Goal: Task Accomplishment & Management: Complete application form

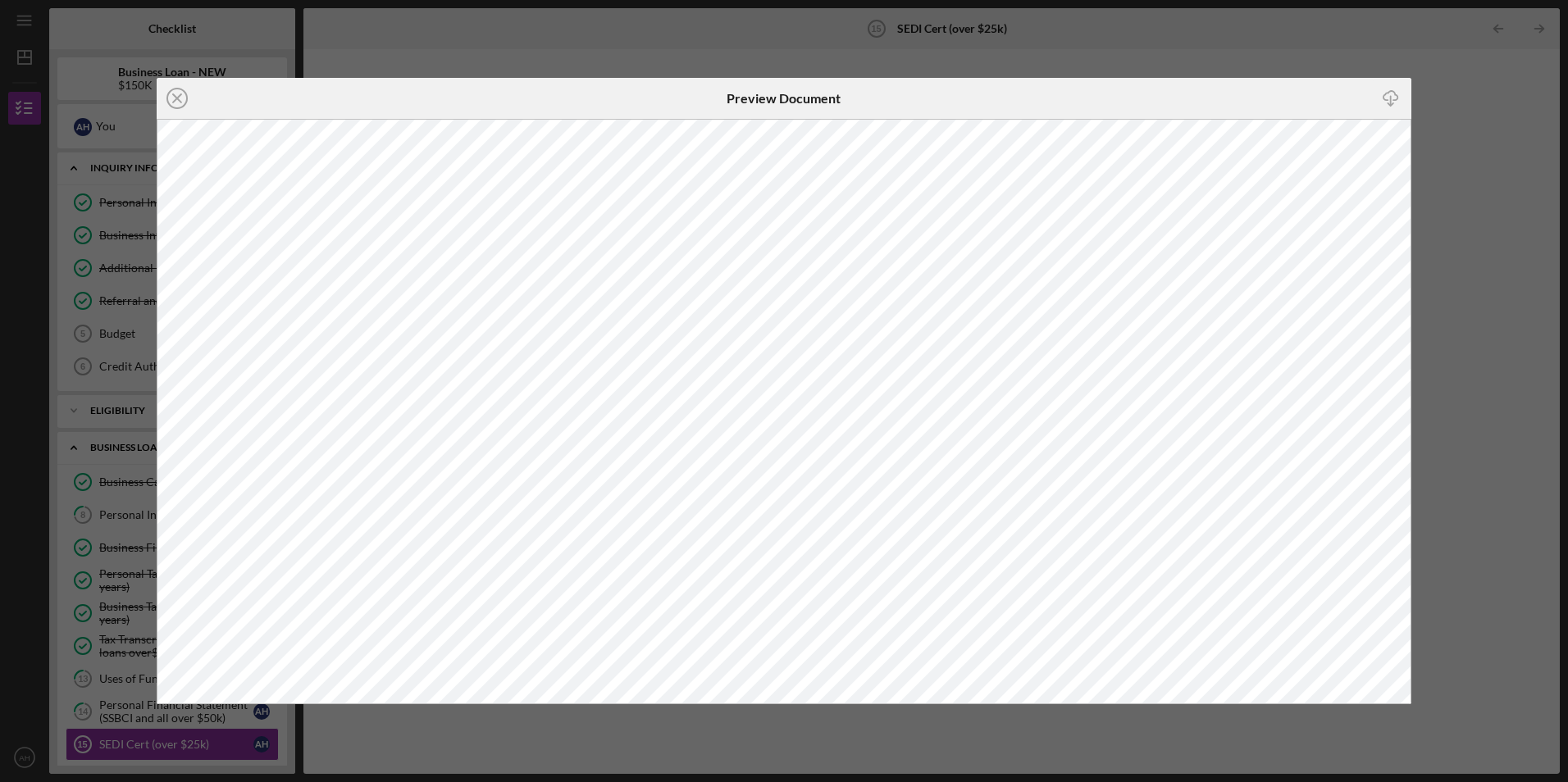
scroll to position [238, 0]
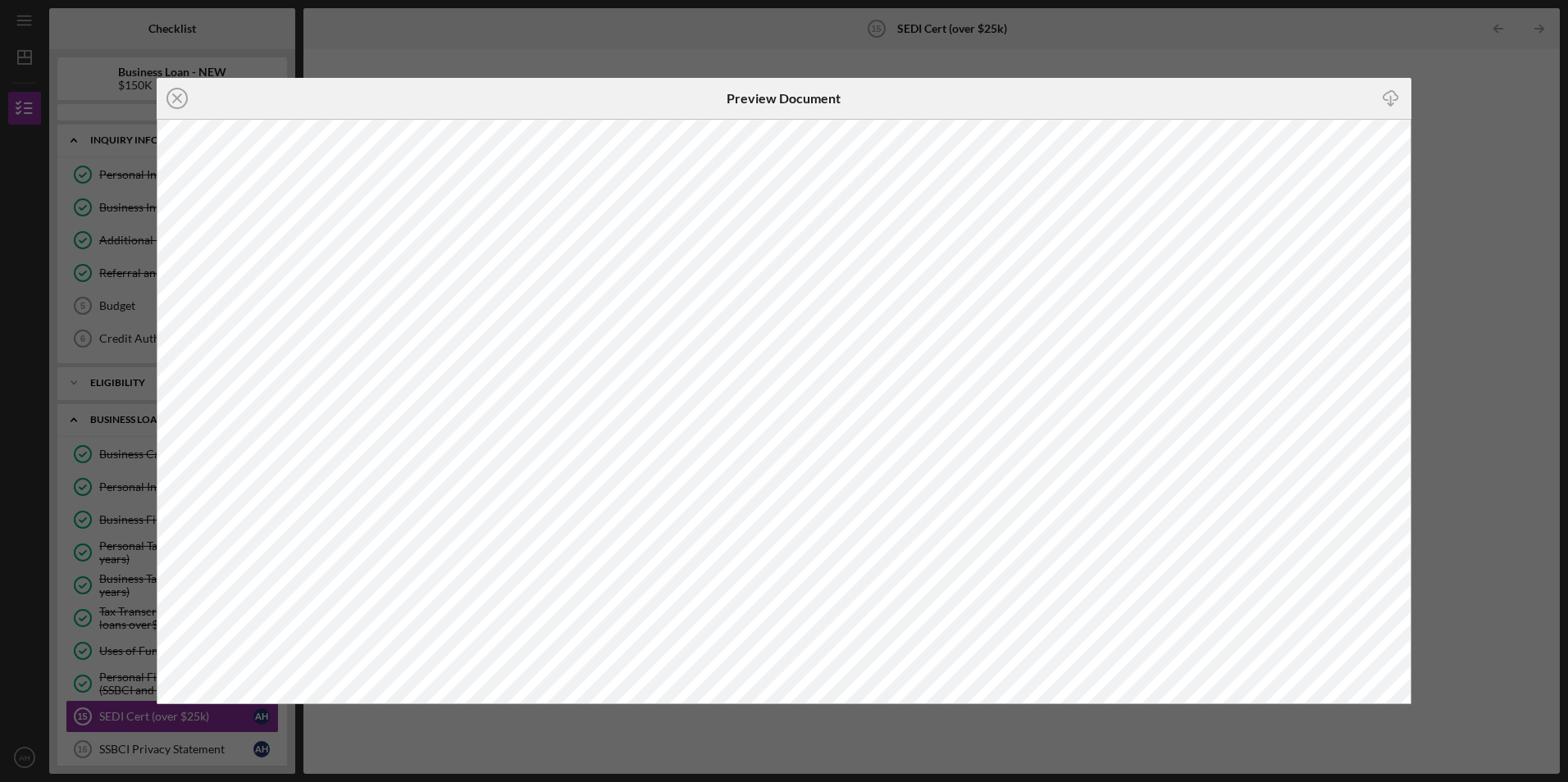
scroll to position [271, 0]
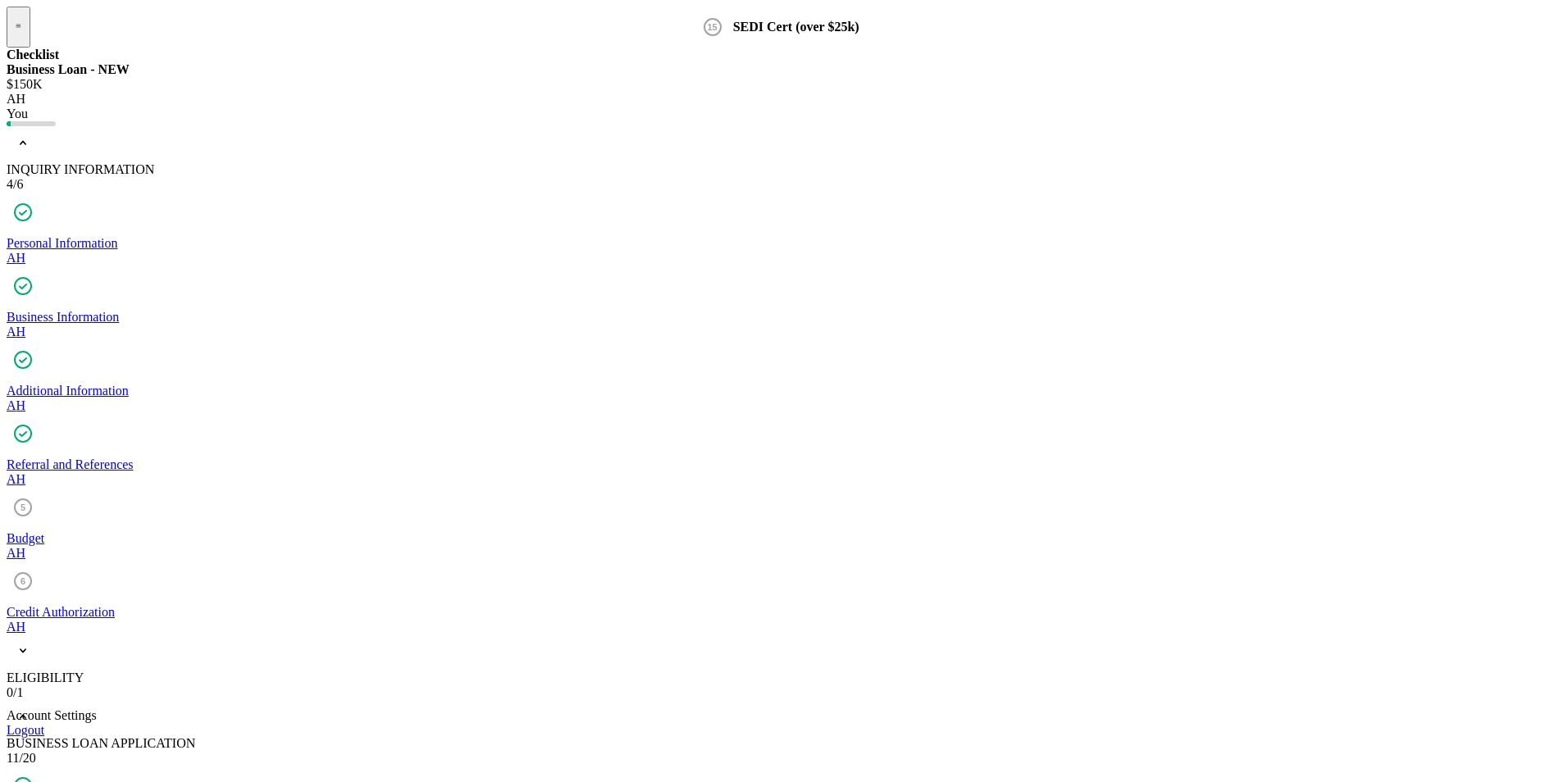
scroll to position [271, 0]
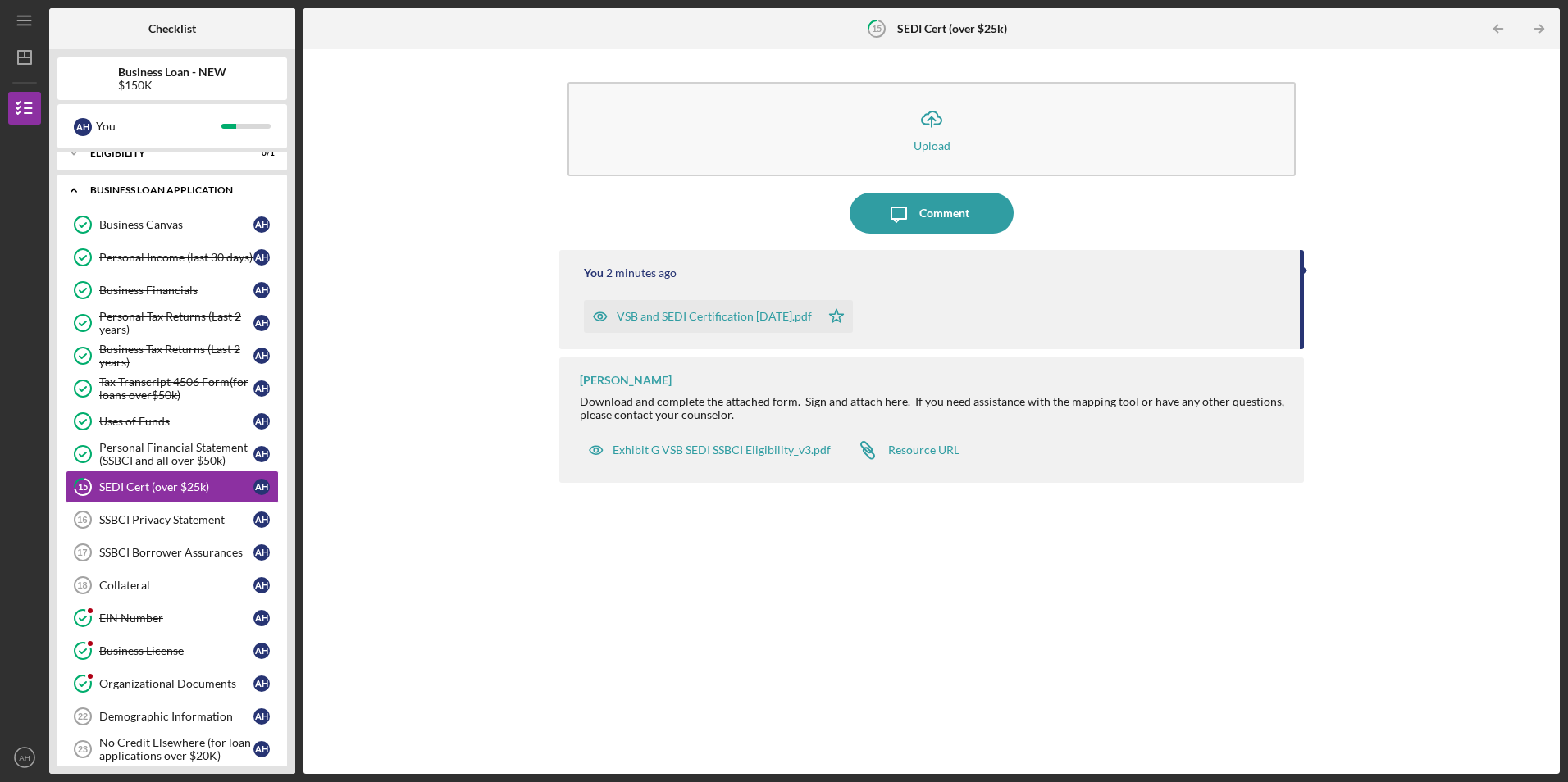
scroll to position [271, 0]
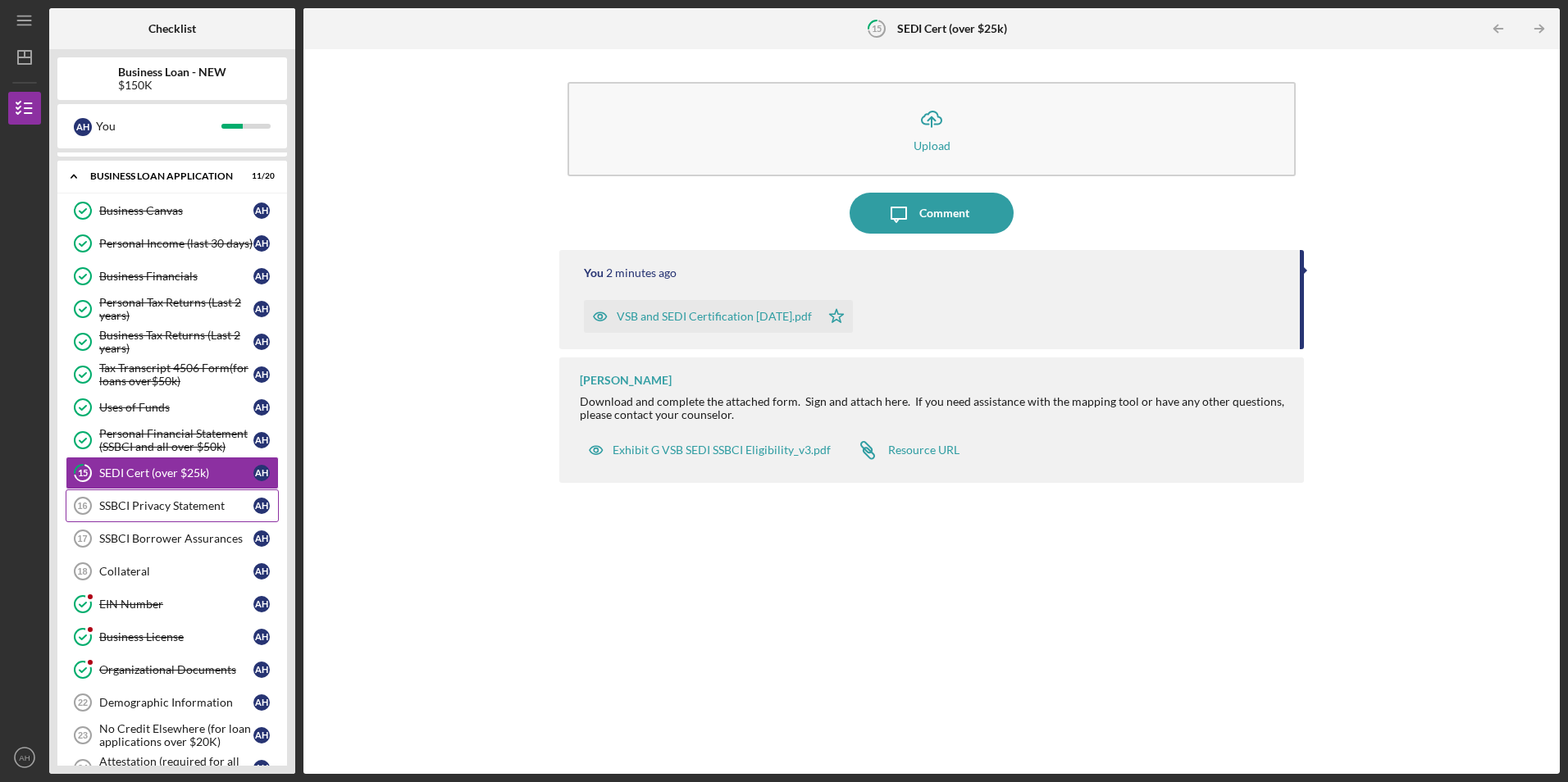
click at [141, 505] on div "SSBCI Privacy Statement" at bounding box center [176, 505] width 155 height 13
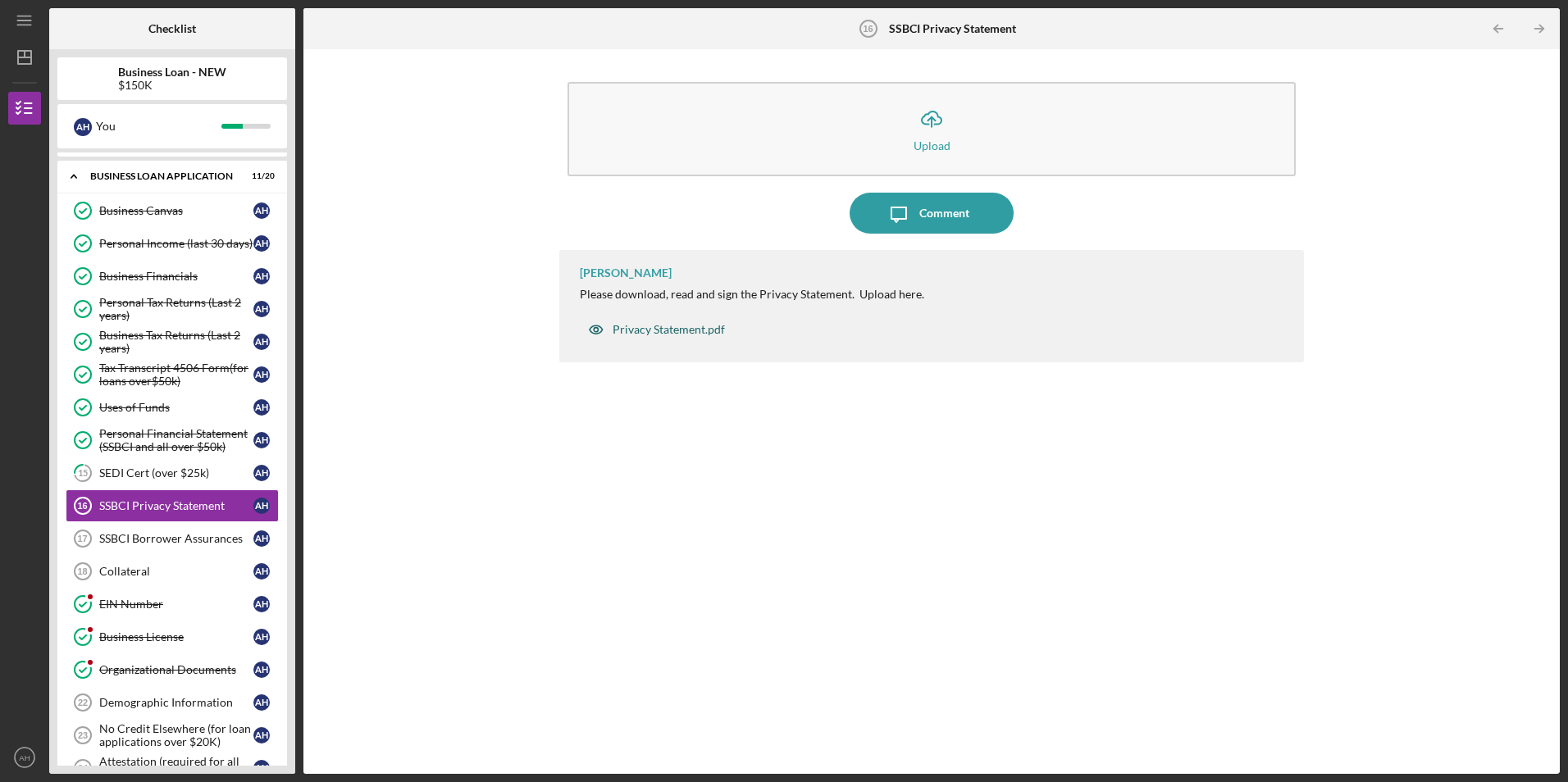
click at [663, 326] on div "Privacy Statement.pdf" at bounding box center [669, 329] width 113 height 13
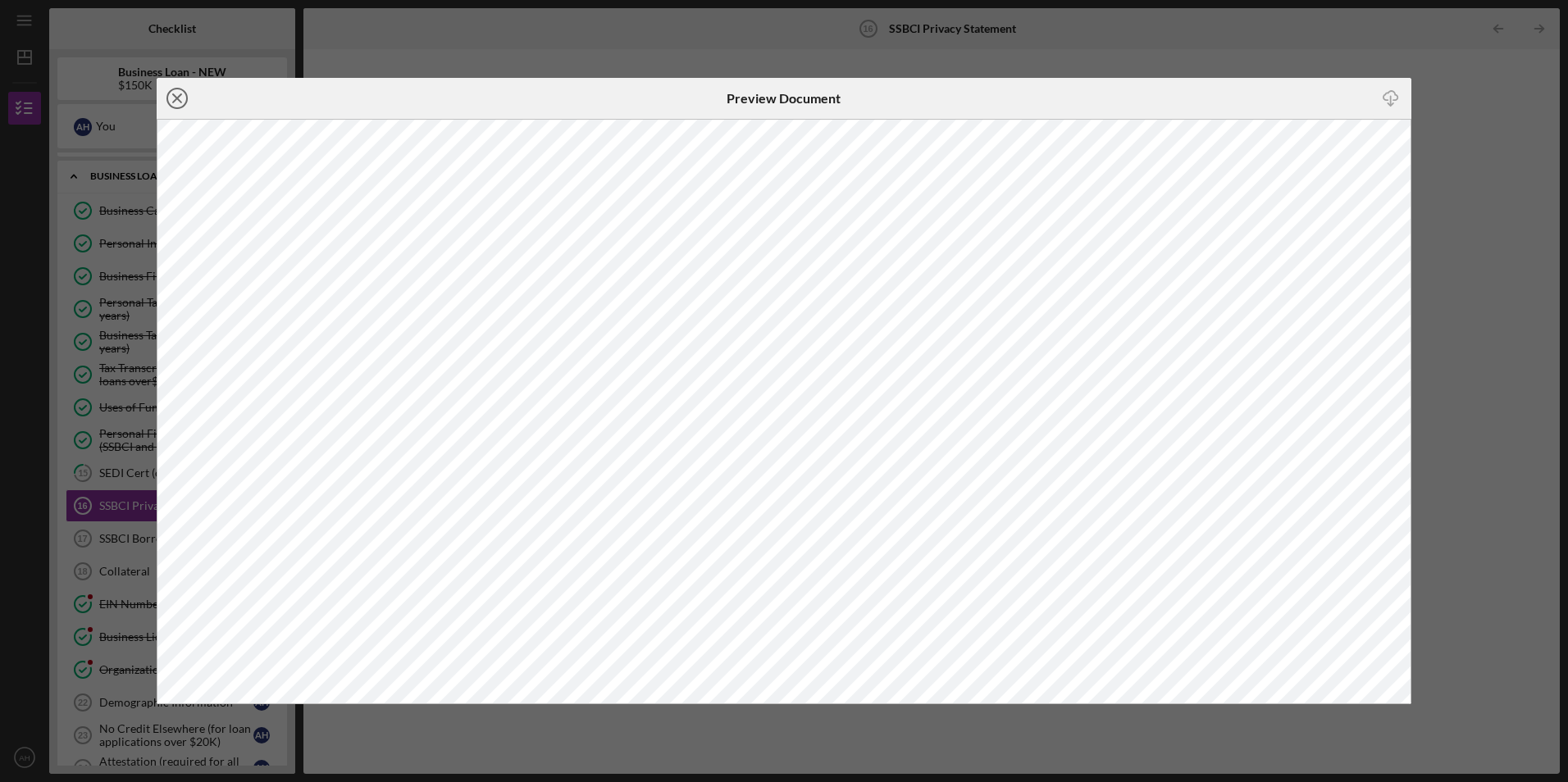
click at [178, 97] on line at bounding box center [178, 98] width 9 height 9
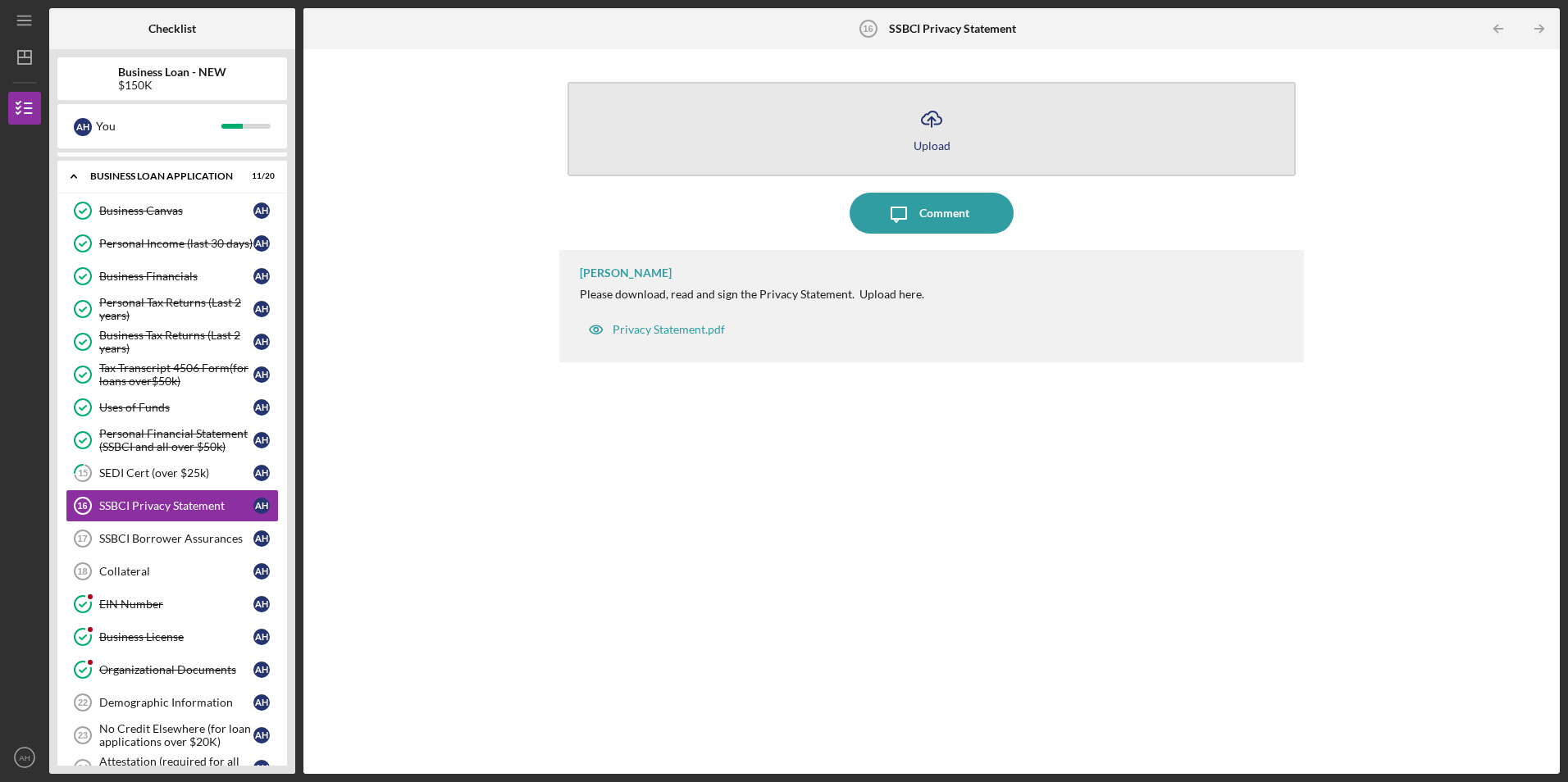
click at [930, 121] on icon "Icon/Upload" at bounding box center [932, 119] width 41 height 41
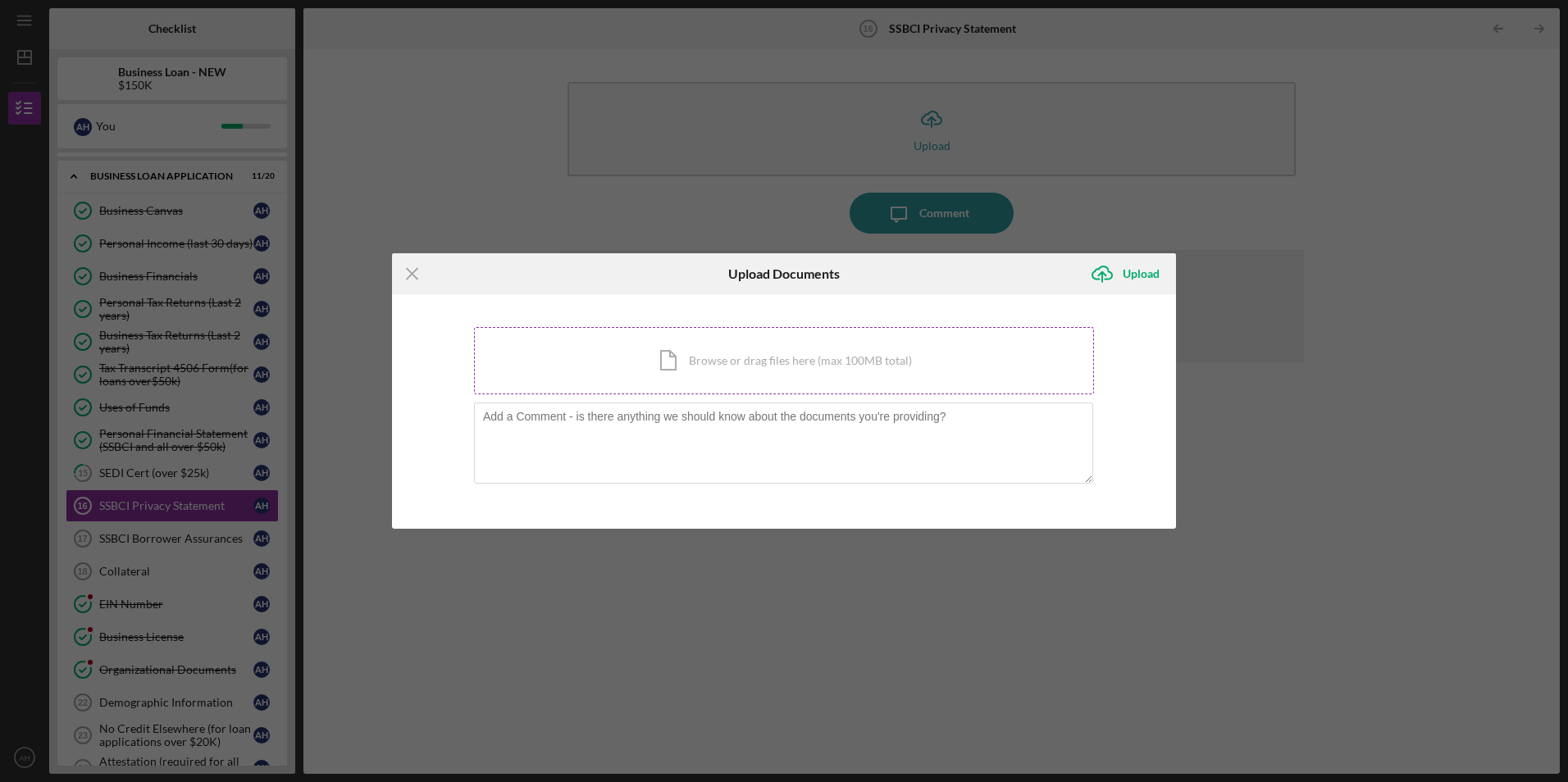
click at [705, 359] on div "Icon/Document Browse or drag files here (max 100MB total) Tap to choose files o…" at bounding box center [784, 360] width 620 height 67
click at [412, 272] on icon "Icon/Menu Close" at bounding box center [412, 274] width 41 height 41
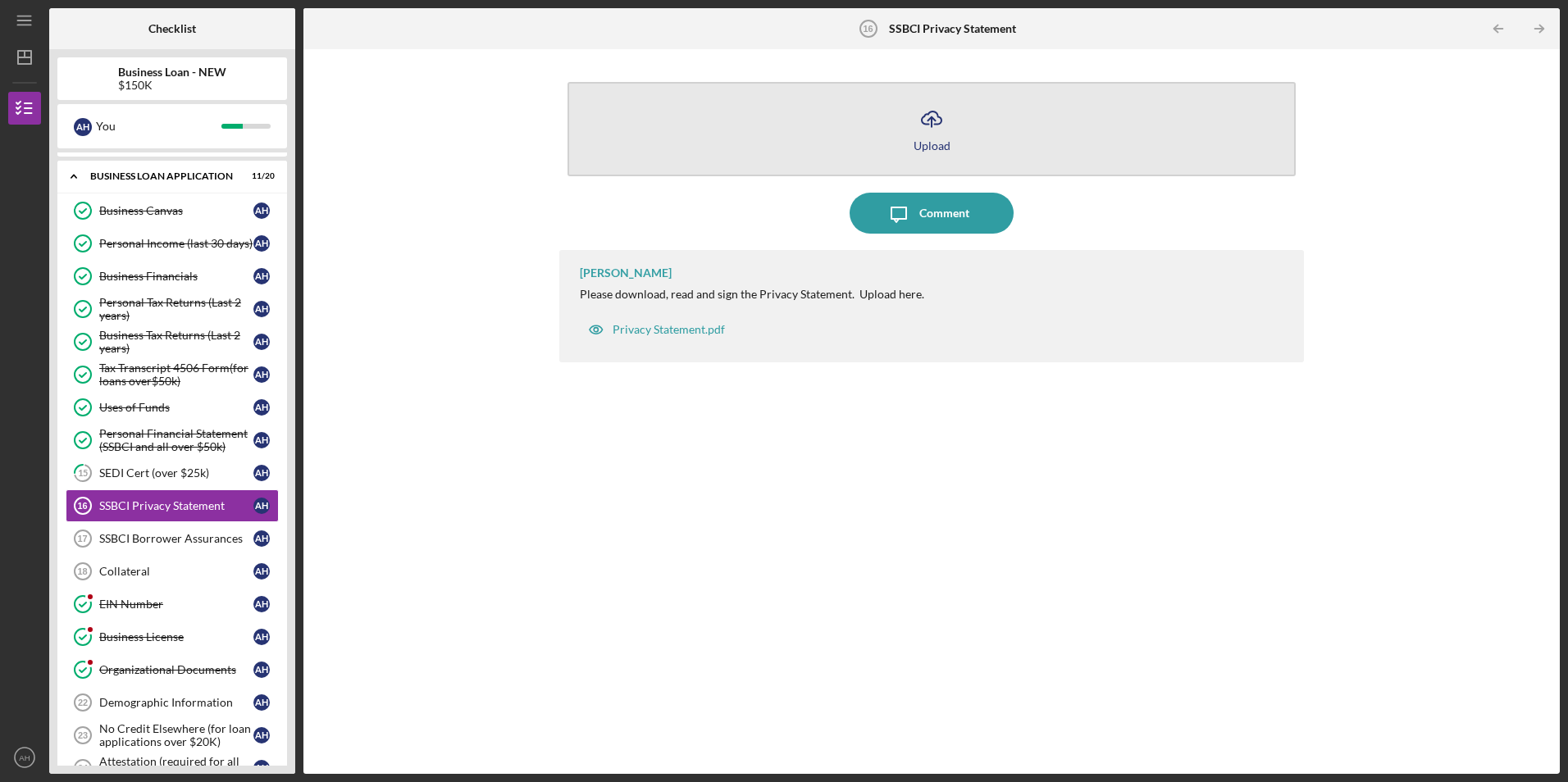
click at [931, 117] on g "button" at bounding box center [931, 120] width 20 height 15
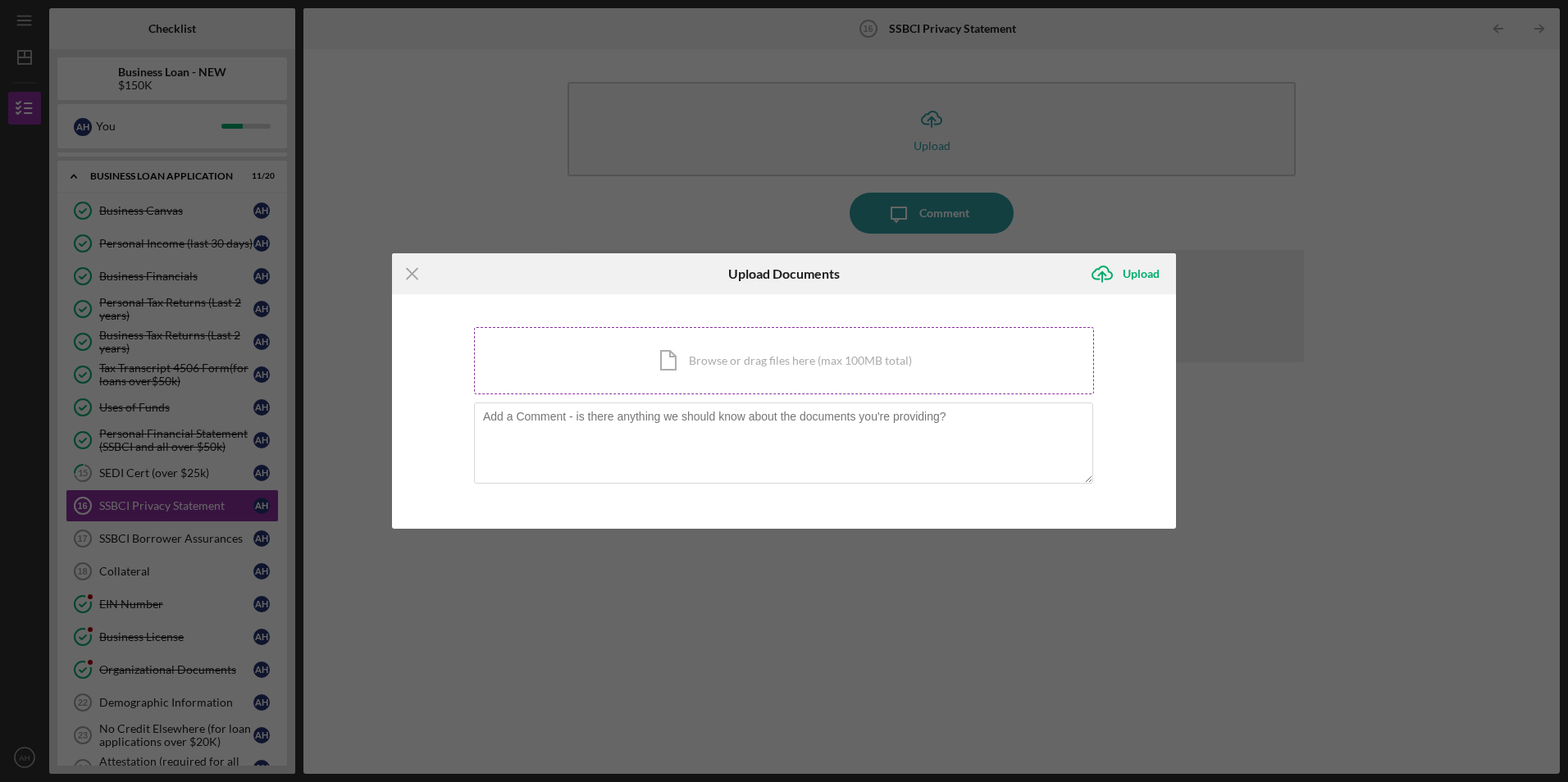
click at [748, 359] on div "Icon/Document Browse or drag files here (max 100MB total) Tap to choose files o…" at bounding box center [784, 360] width 620 height 67
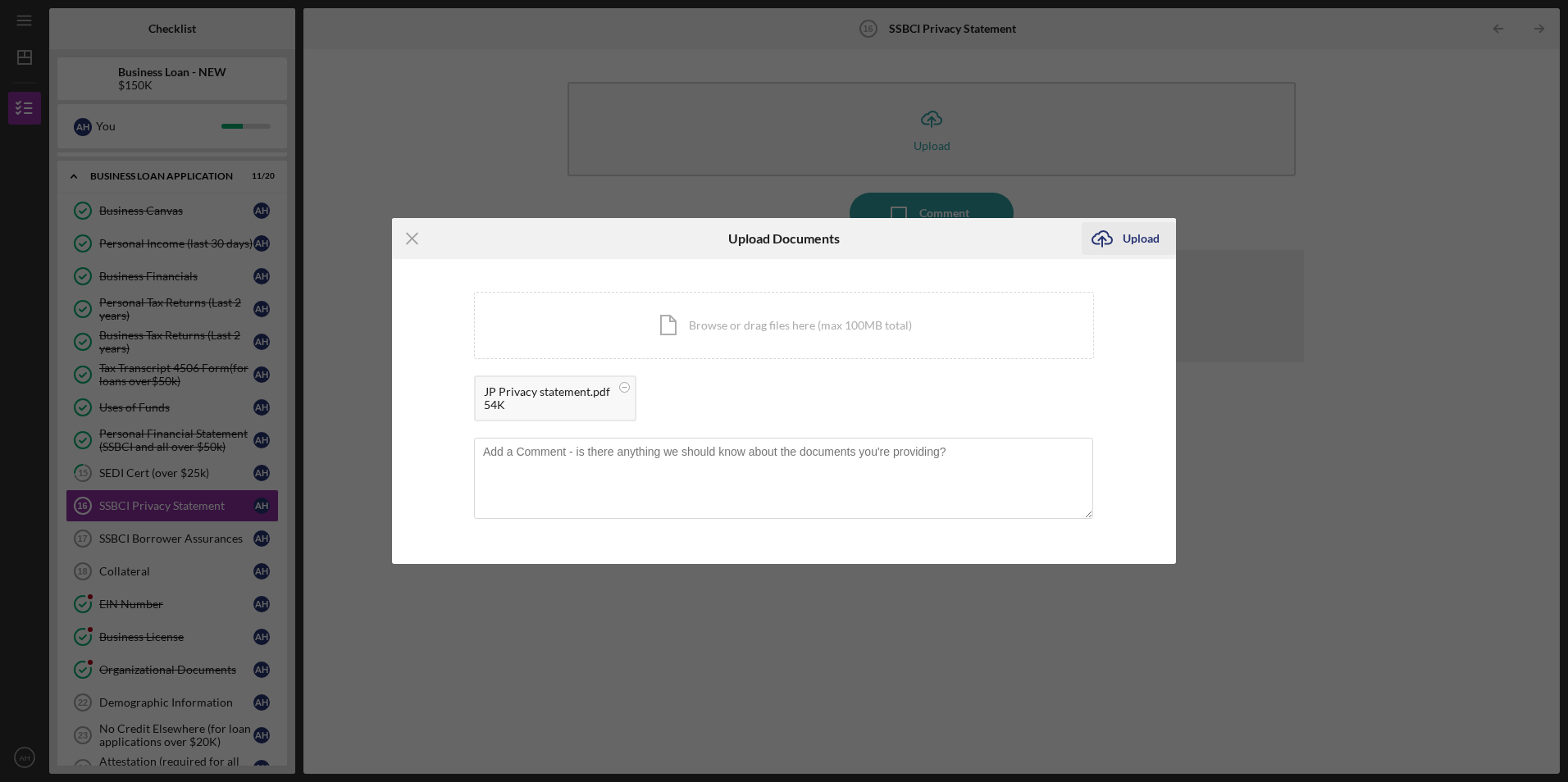
click at [1109, 240] on icon "Icon/Upload" at bounding box center [1102, 238] width 41 height 41
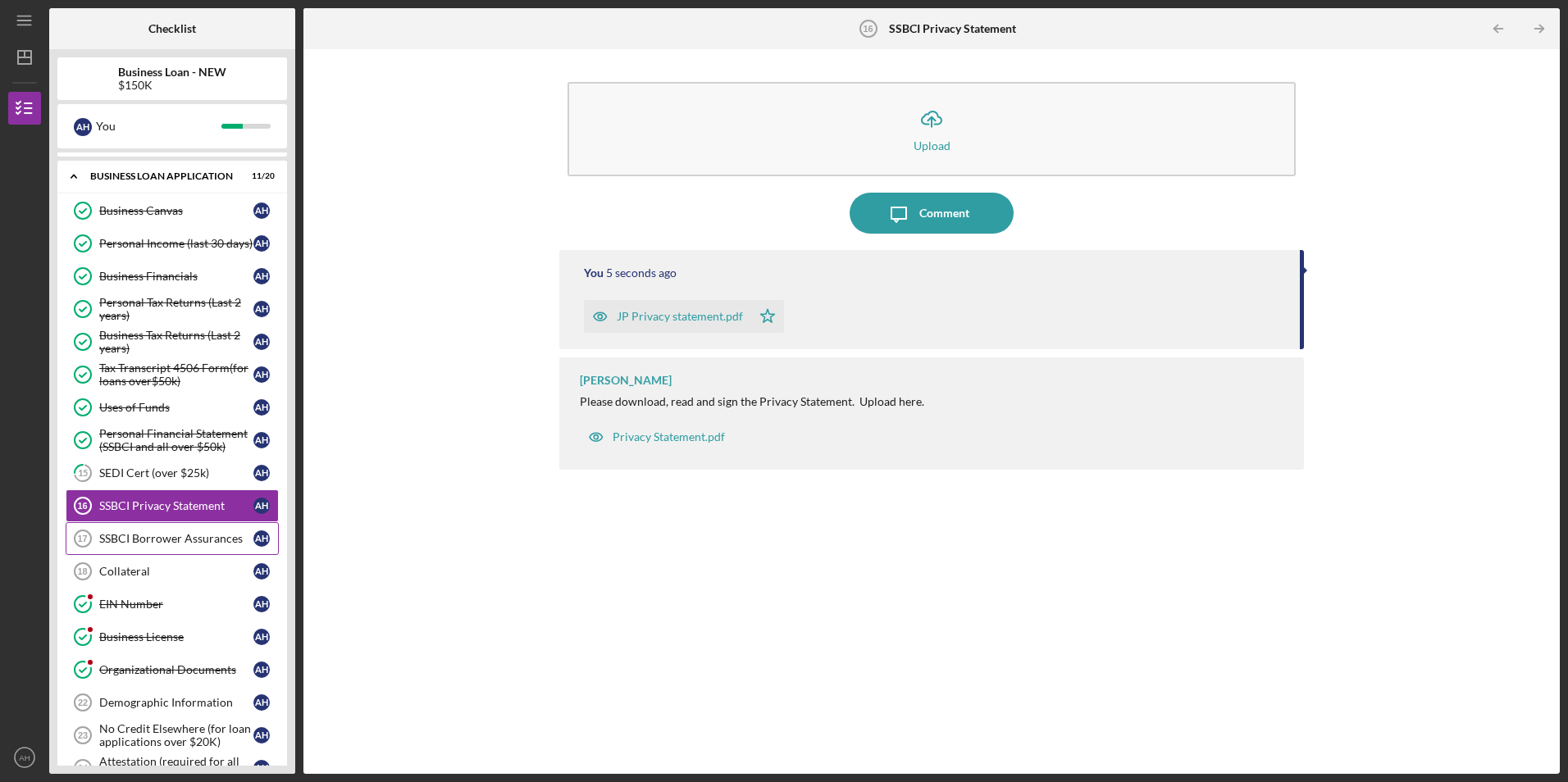
click at [134, 540] on div "SSBCI Borrower Assurances" at bounding box center [176, 538] width 155 height 13
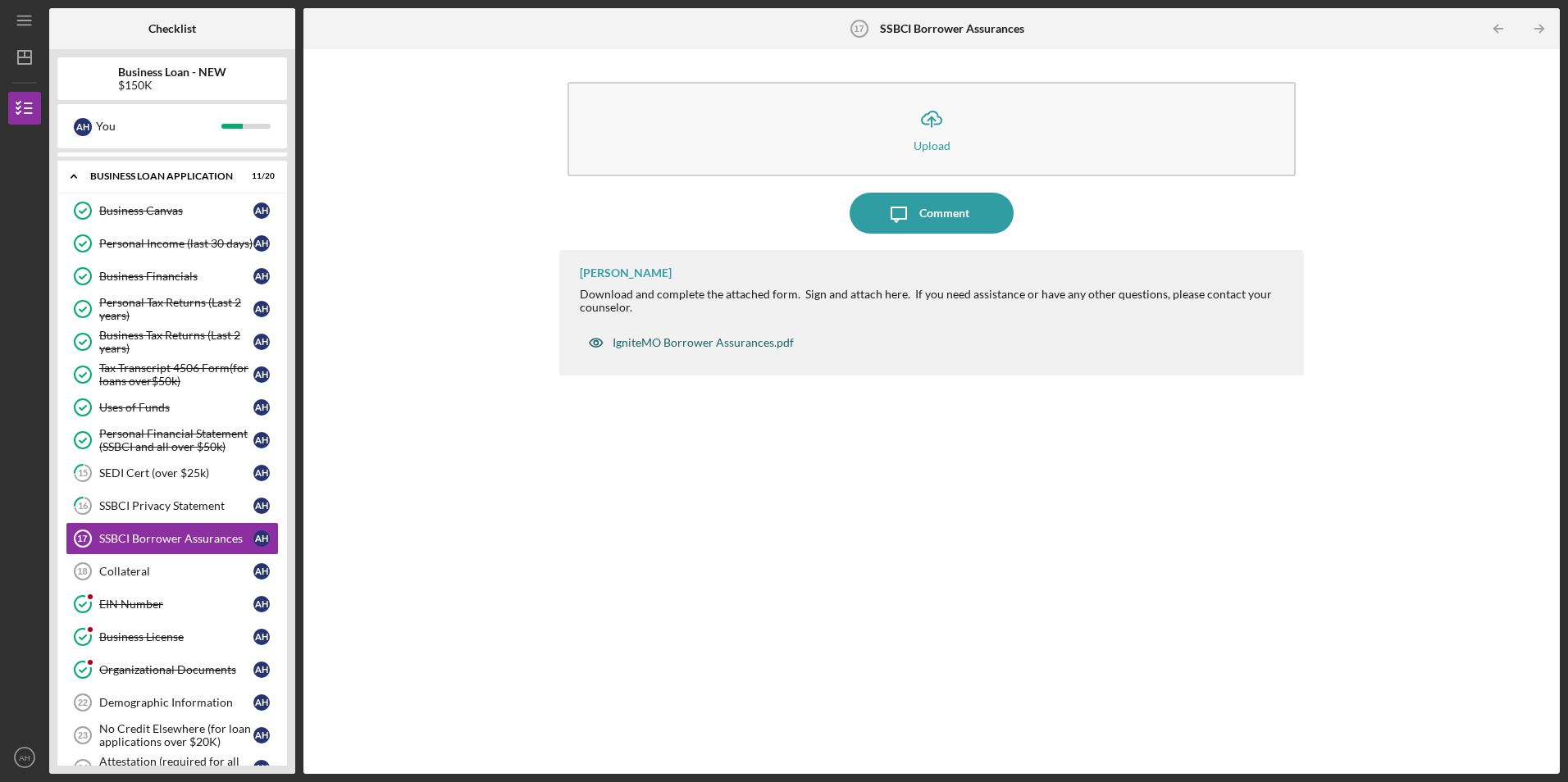
click at [659, 344] on div "IgniteMO Borrower Assurances.pdf" at bounding box center [703, 342] width 181 height 13
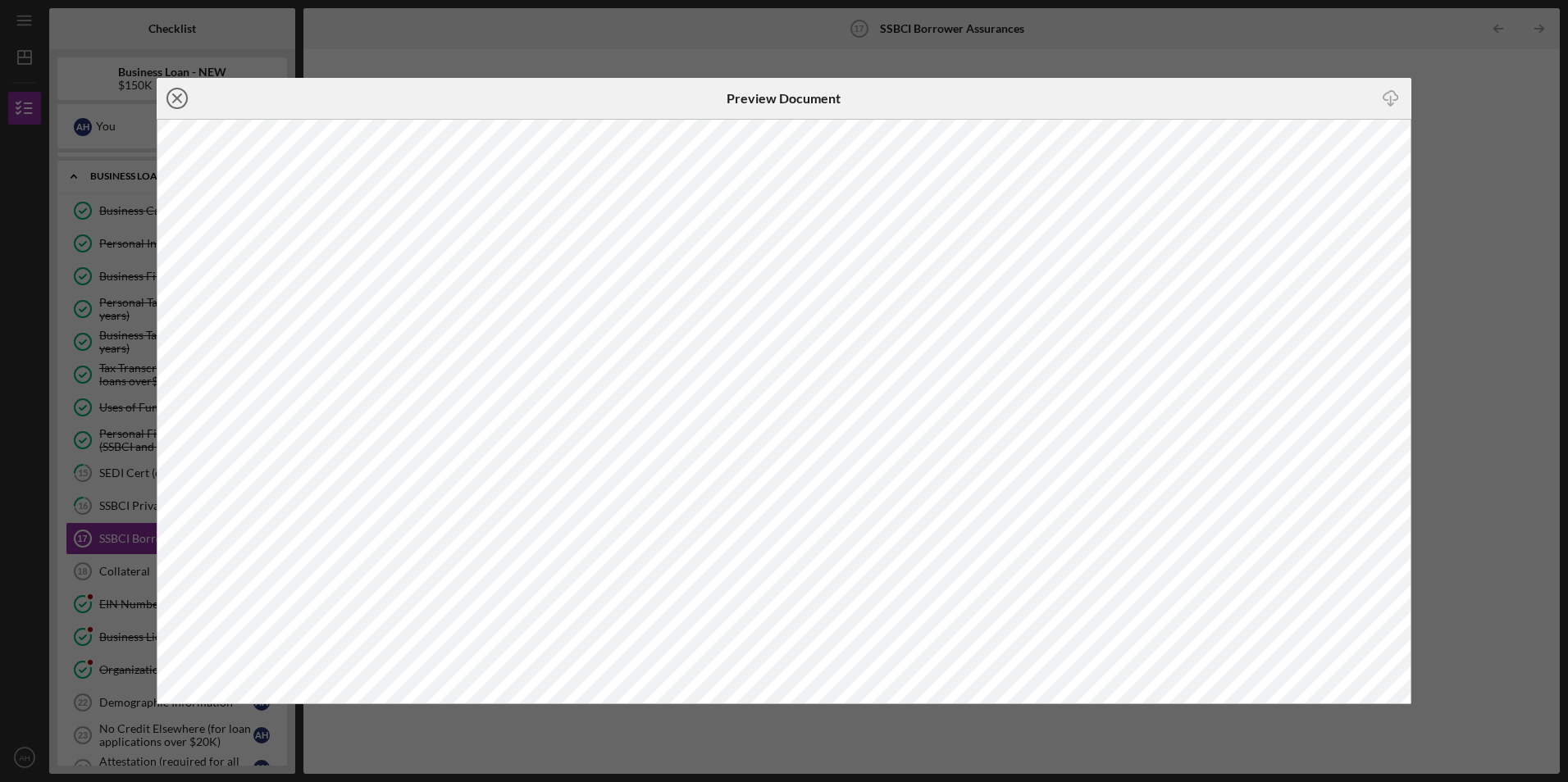
click at [178, 102] on icon "Icon/Close" at bounding box center [177, 98] width 41 height 41
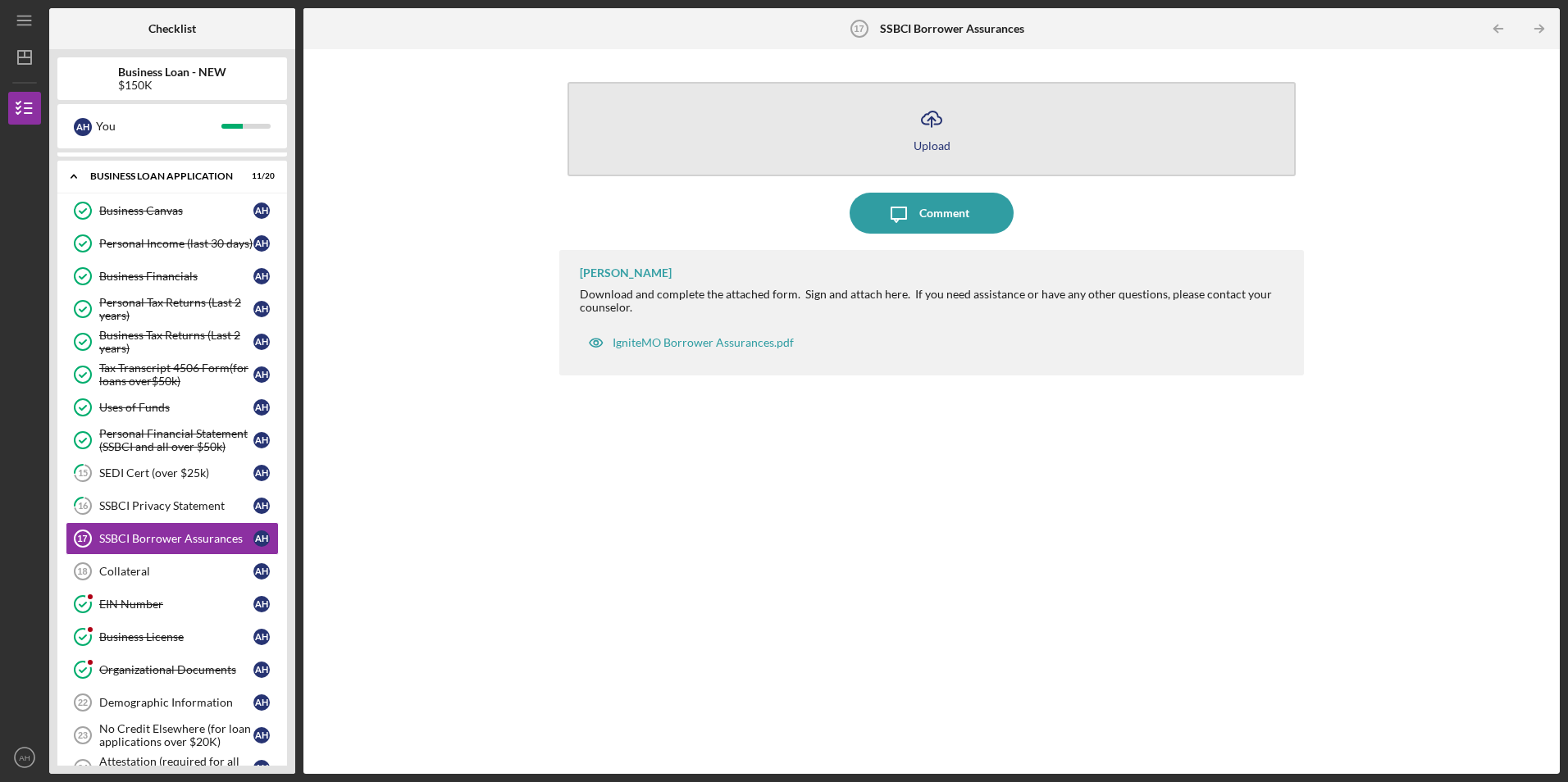
click at [927, 120] on icon "Icon/Upload" at bounding box center [932, 119] width 41 height 41
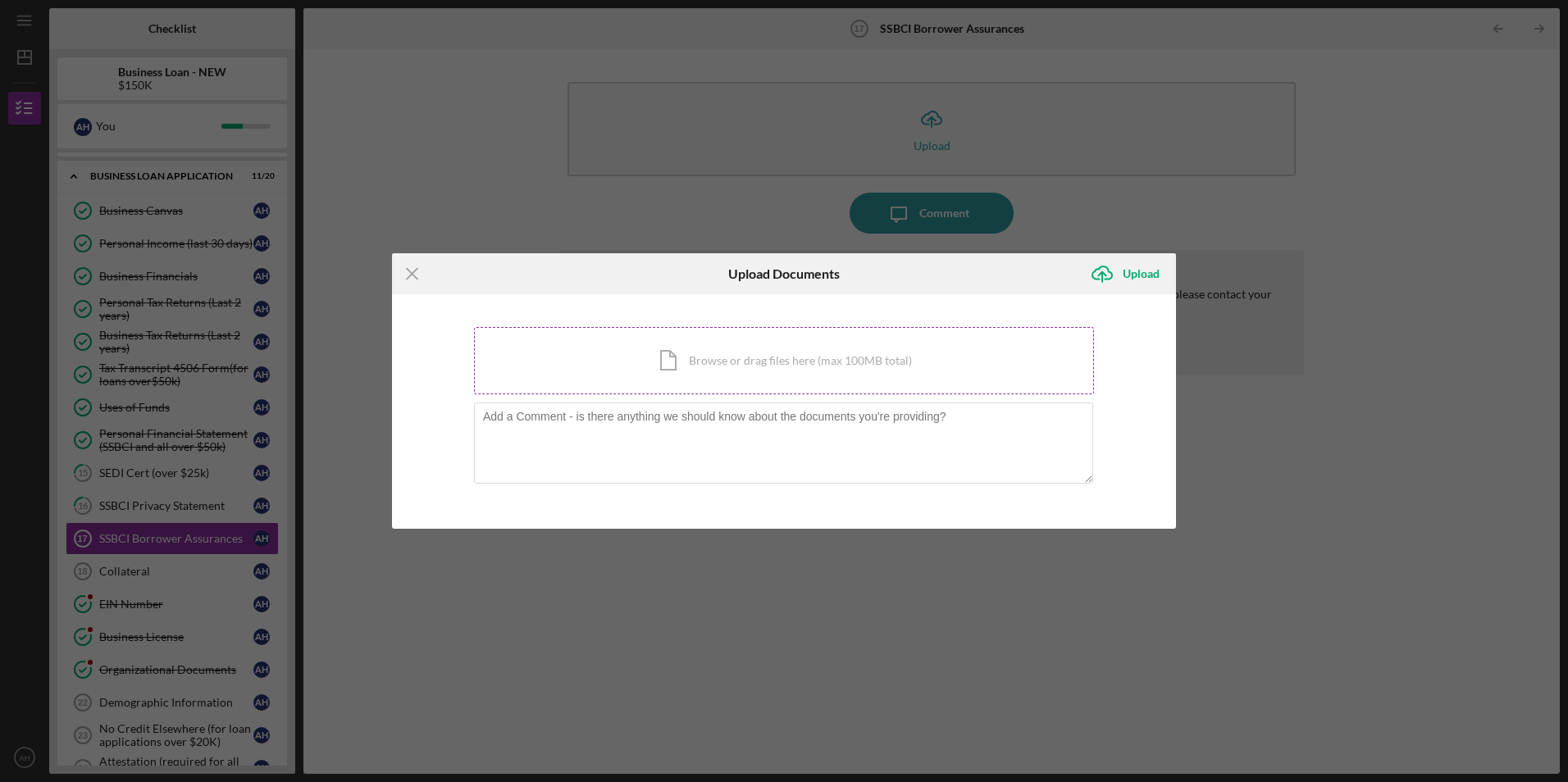
click at [690, 355] on div "Icon/Document Browse or drag files here (max 100MB total) Tap to choose files o…" at bounding box center [784, 360] width 620 height 67
click at [411, 277] on line at bounding box center [412, 274] width 10 height 10
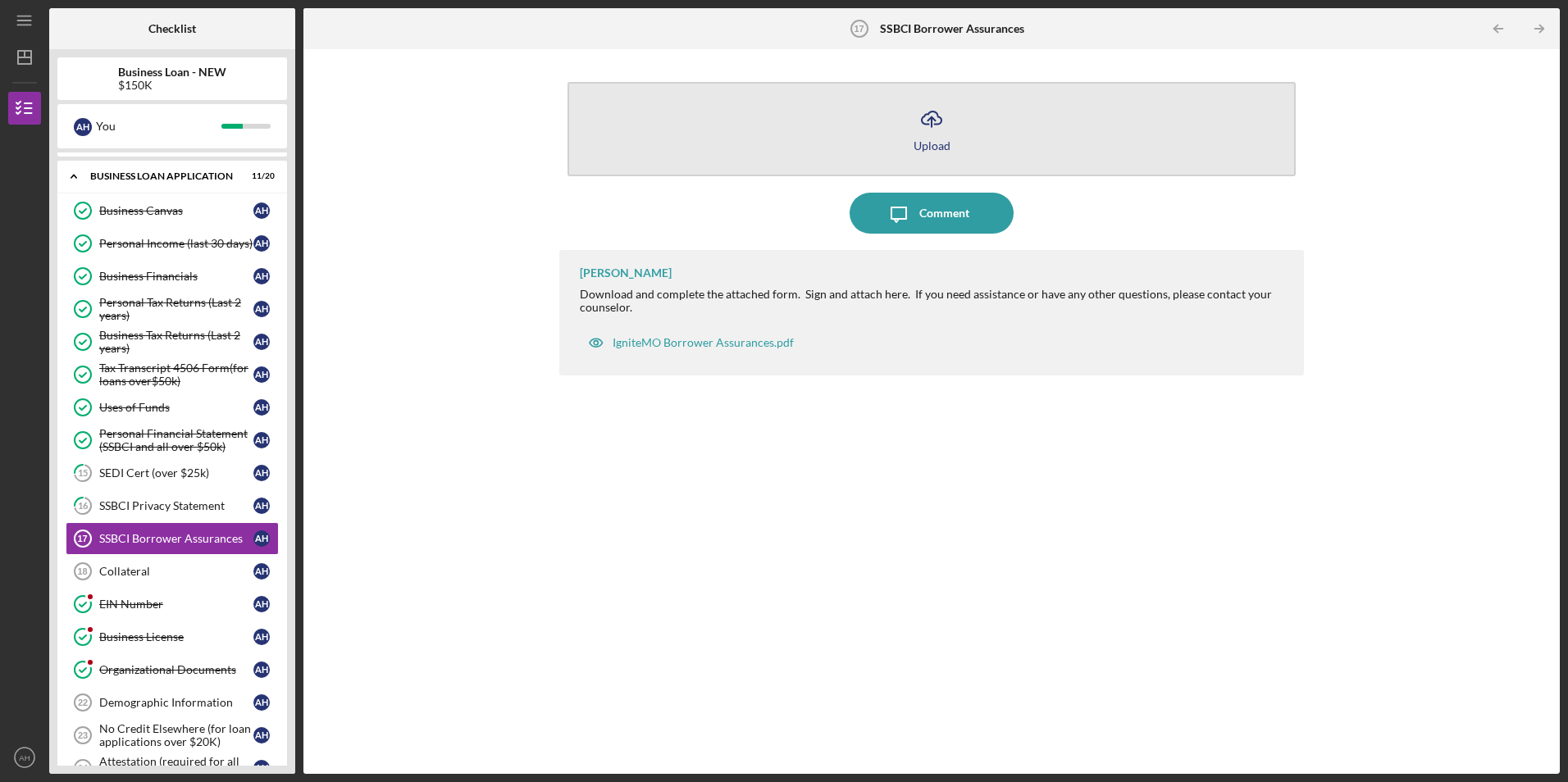
click at [934, 120] on polyline "button" at bounding box center [931, 119] width 8 height 4
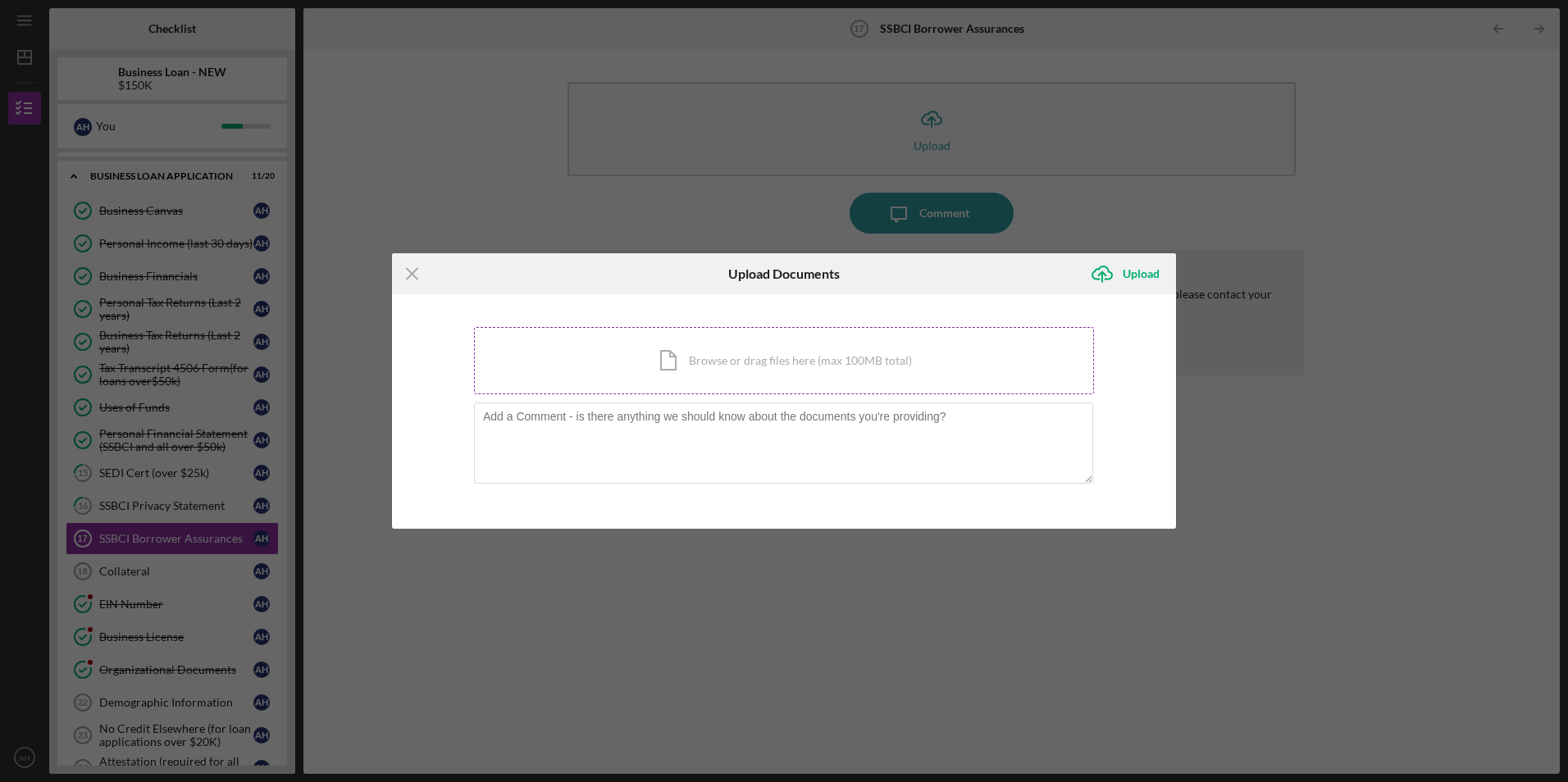
click at [738, 356] on div "Icon/Document Browse or drag files here (max 100MB total) Tap to choose files o…" at bounding box center [784, 360] width 620 height 67
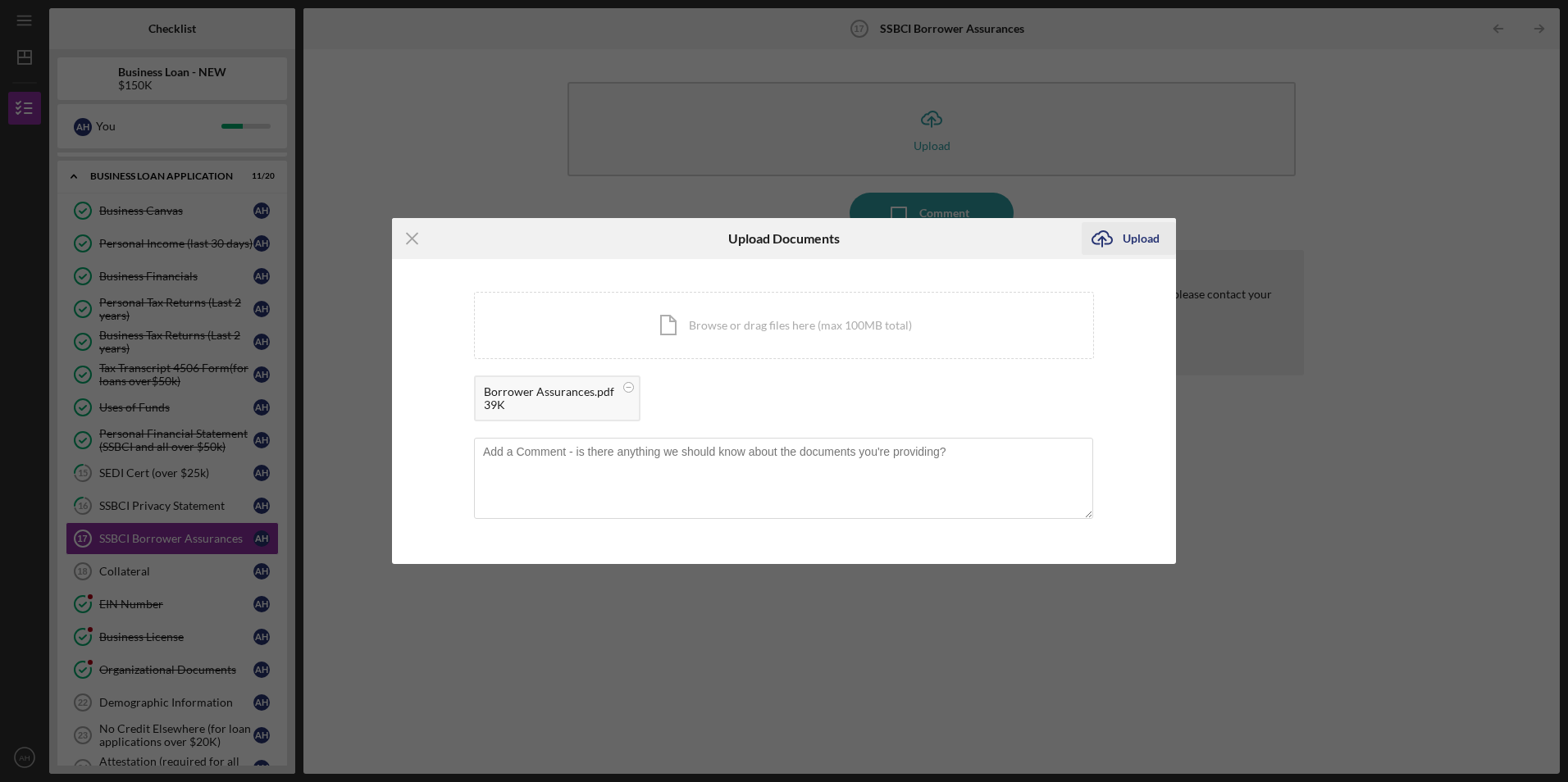
click at [1119, 240] on icon "Icon/Upload" at bounding box center [1102, 238] width 41 height 41
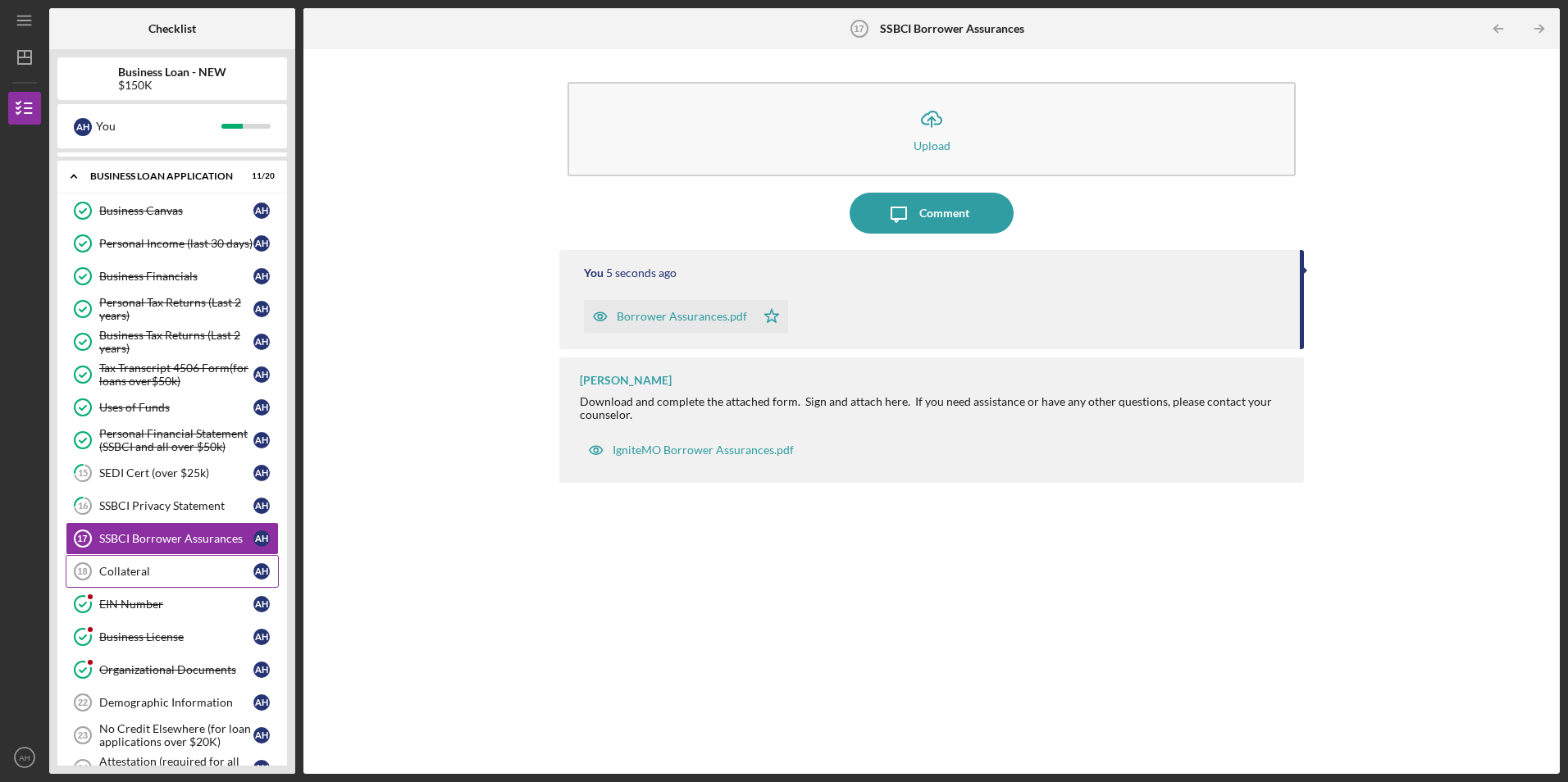
click at [137, 567] on div "Collateral" at bounding box center [176, 571] width 155 height 13
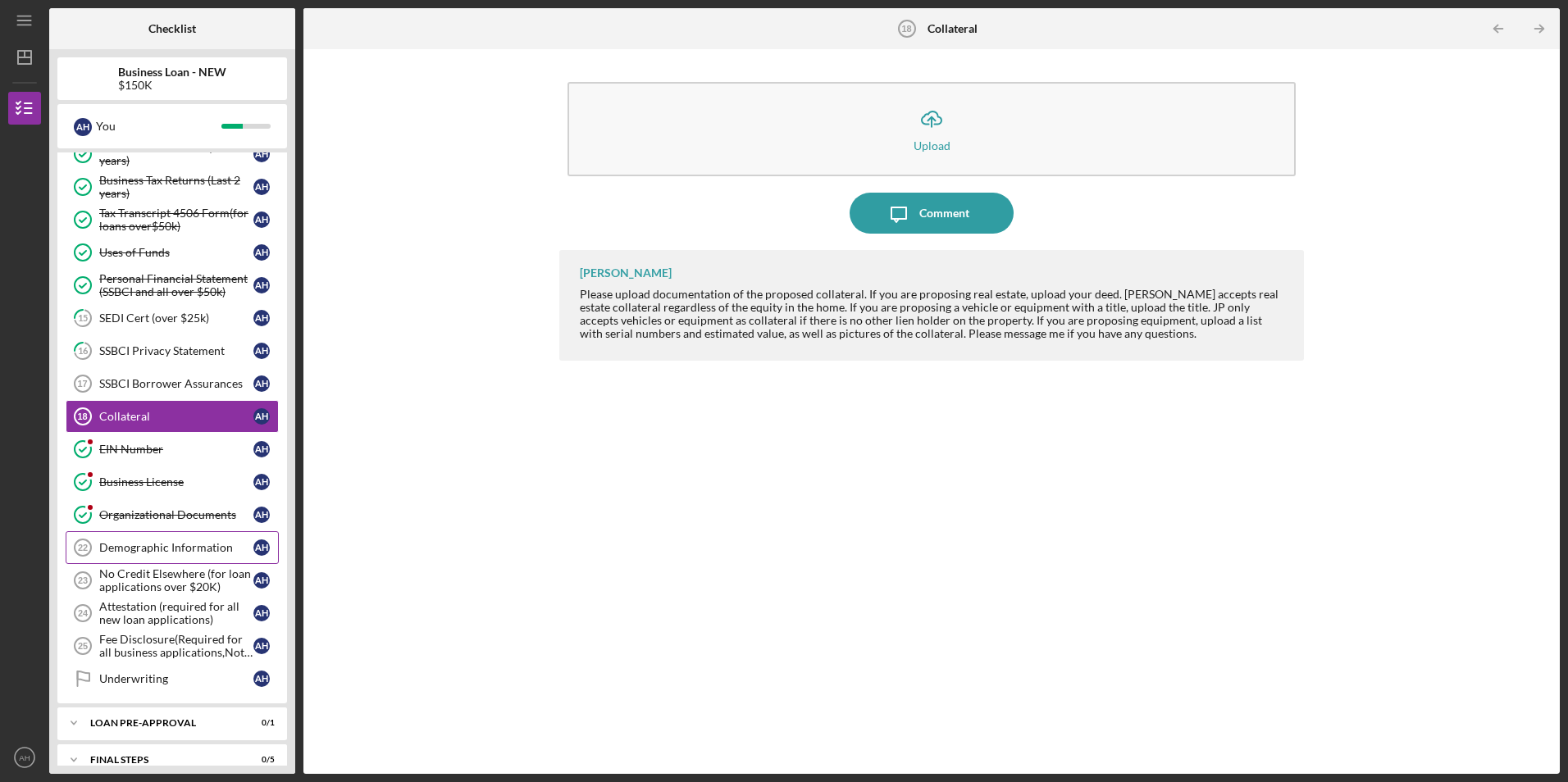
scroll to position [435, 0]
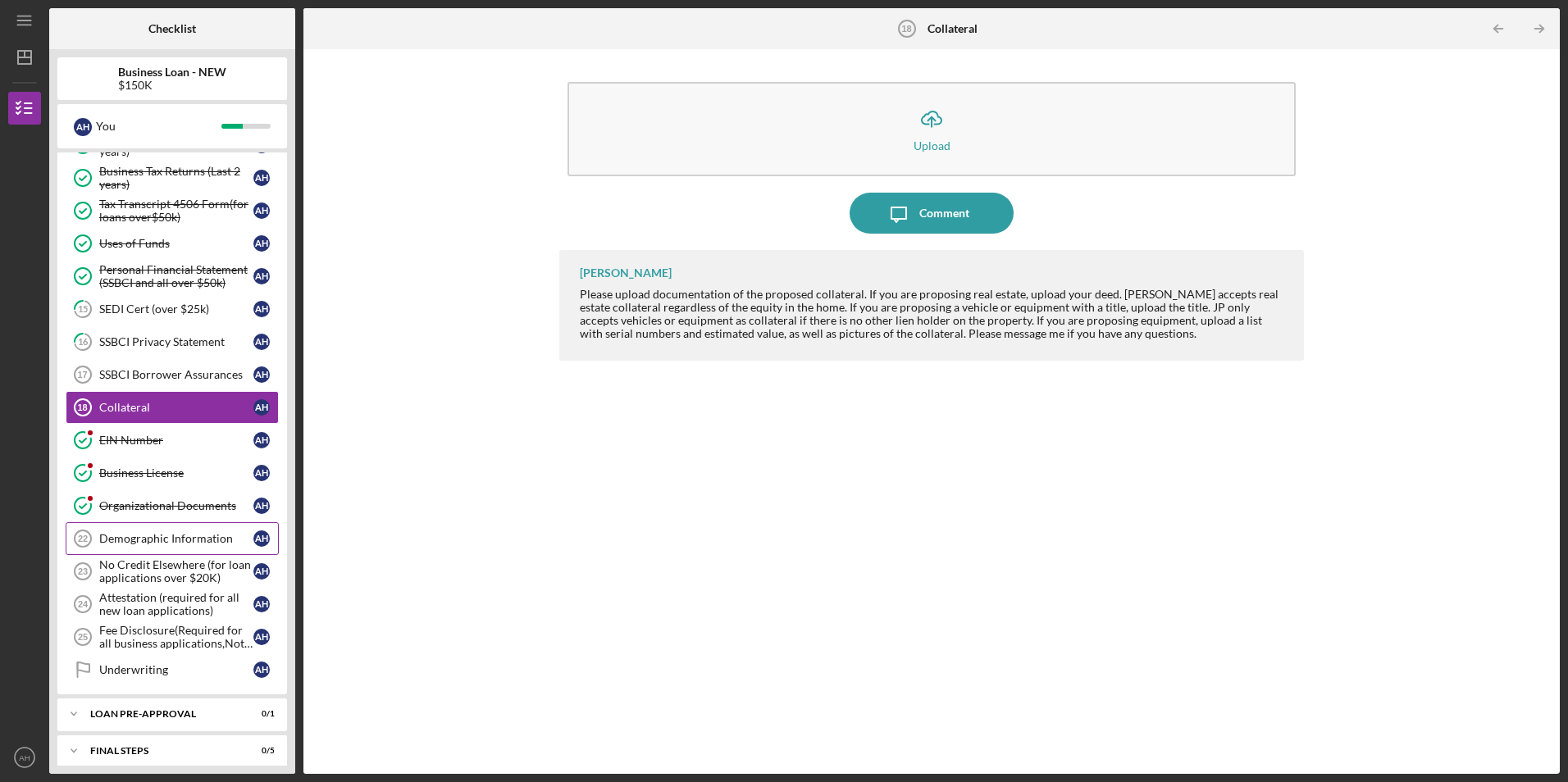
click at [158, 541] on div "Demographic Information" at bounding box center [176, 538] width 155 height 13
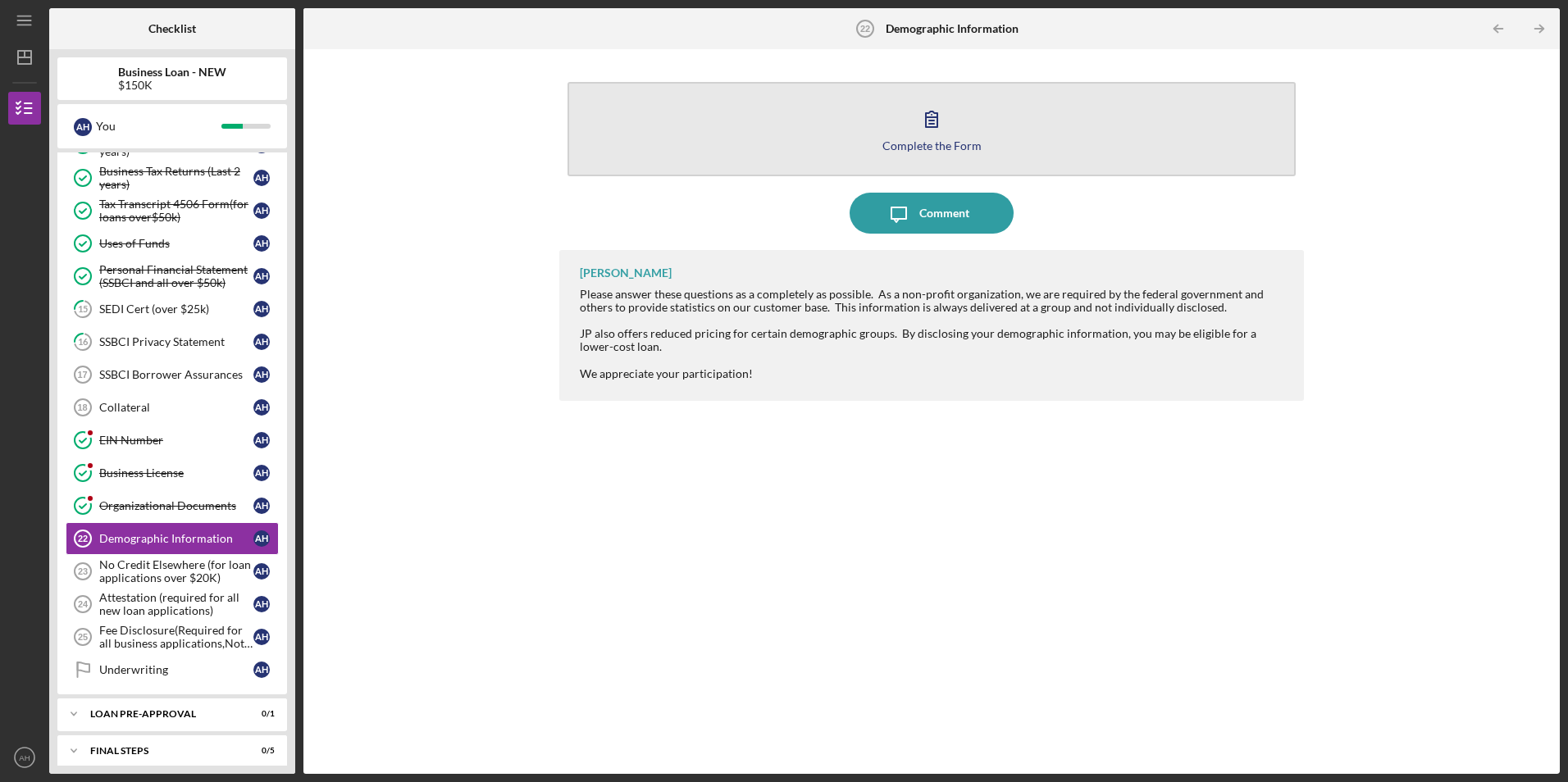
click at [930, 130] on icon "button" at bounding box center [932, 119] width 41 height 41
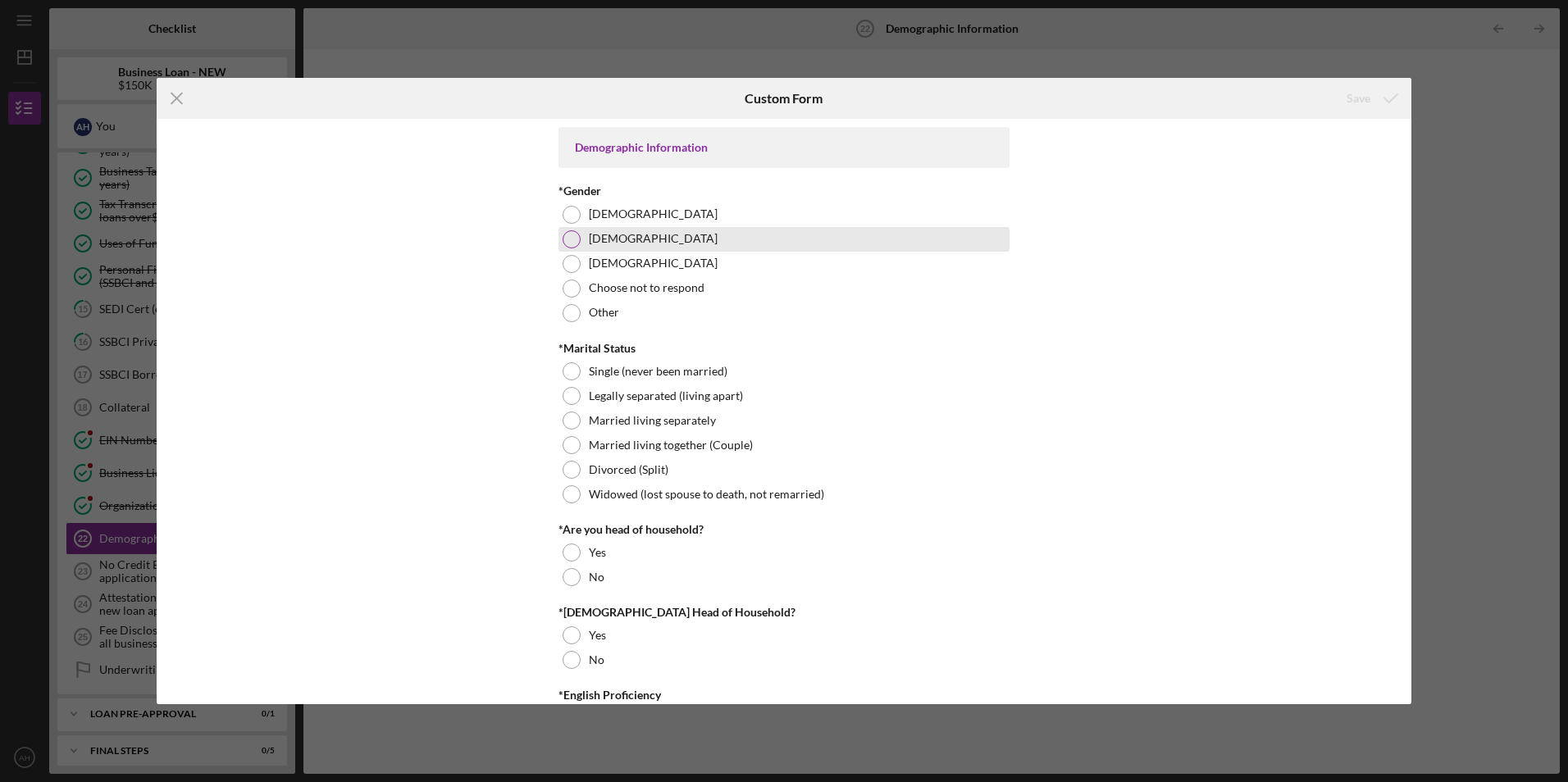
click at [567, 239] on div at bounding box center [571, 239] width 18 height 18
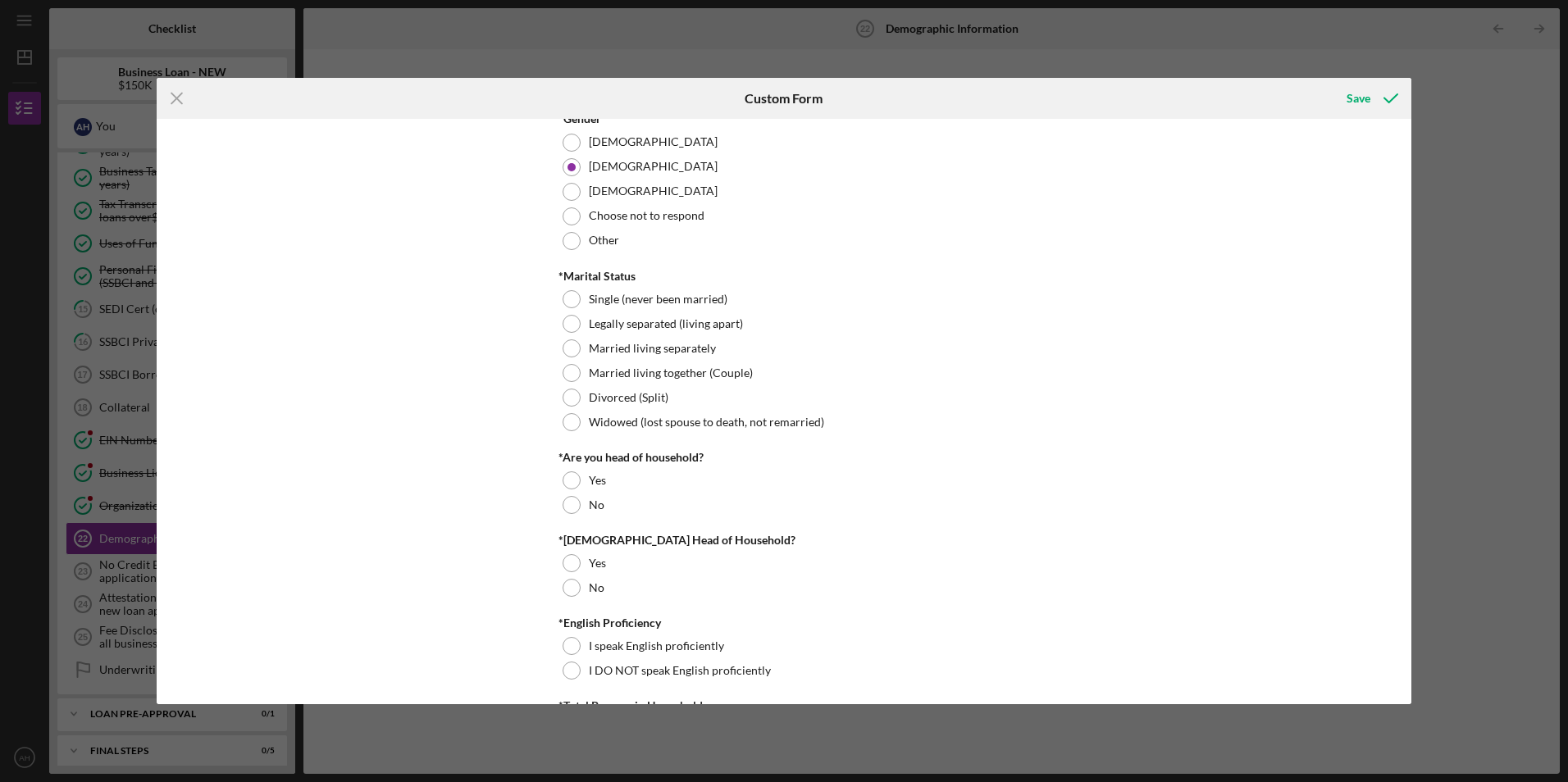
scroll to position [82, 0]
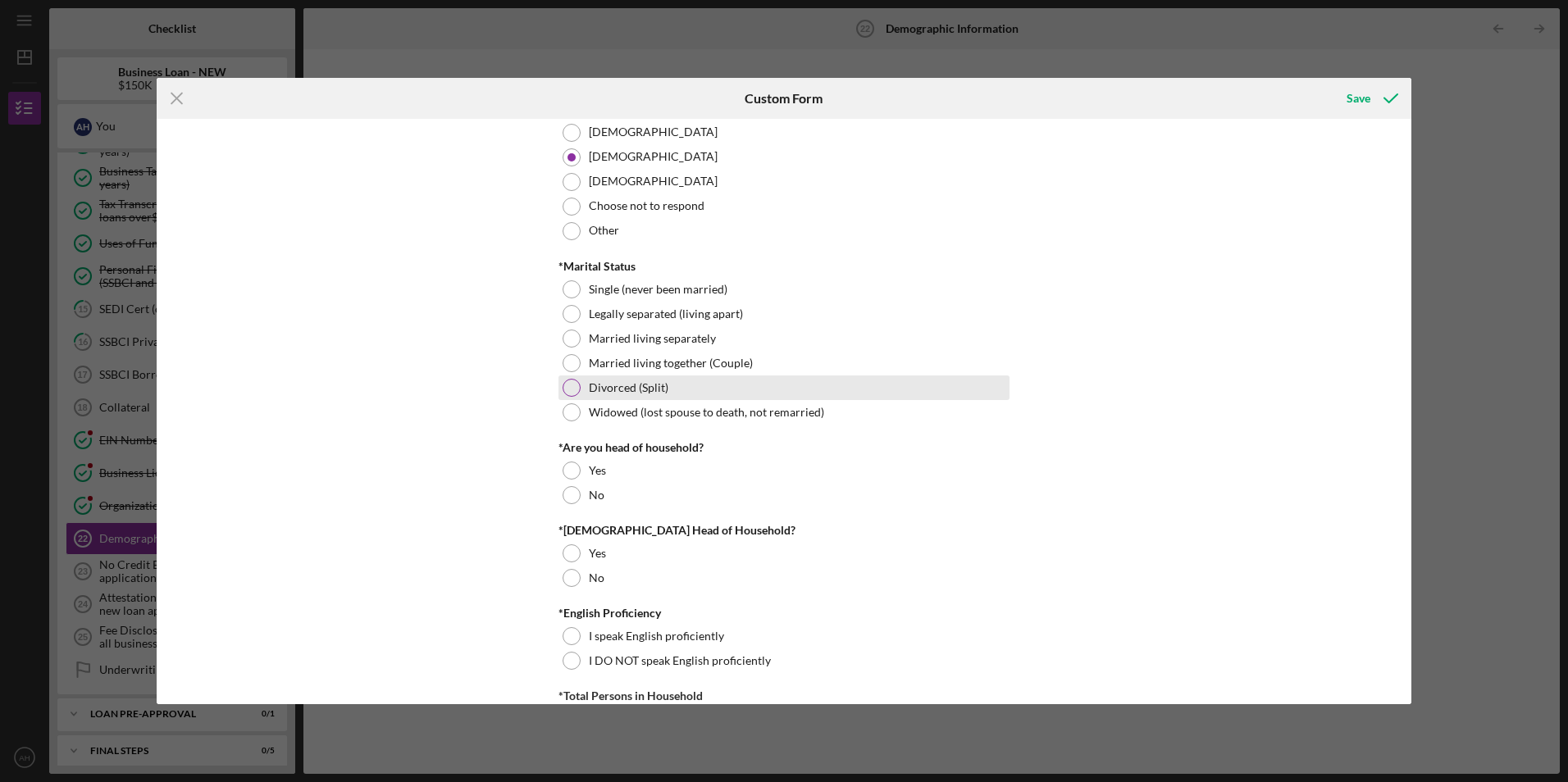
click at [566, 387] on div at bounding box center [571, 388] width 18 height 18
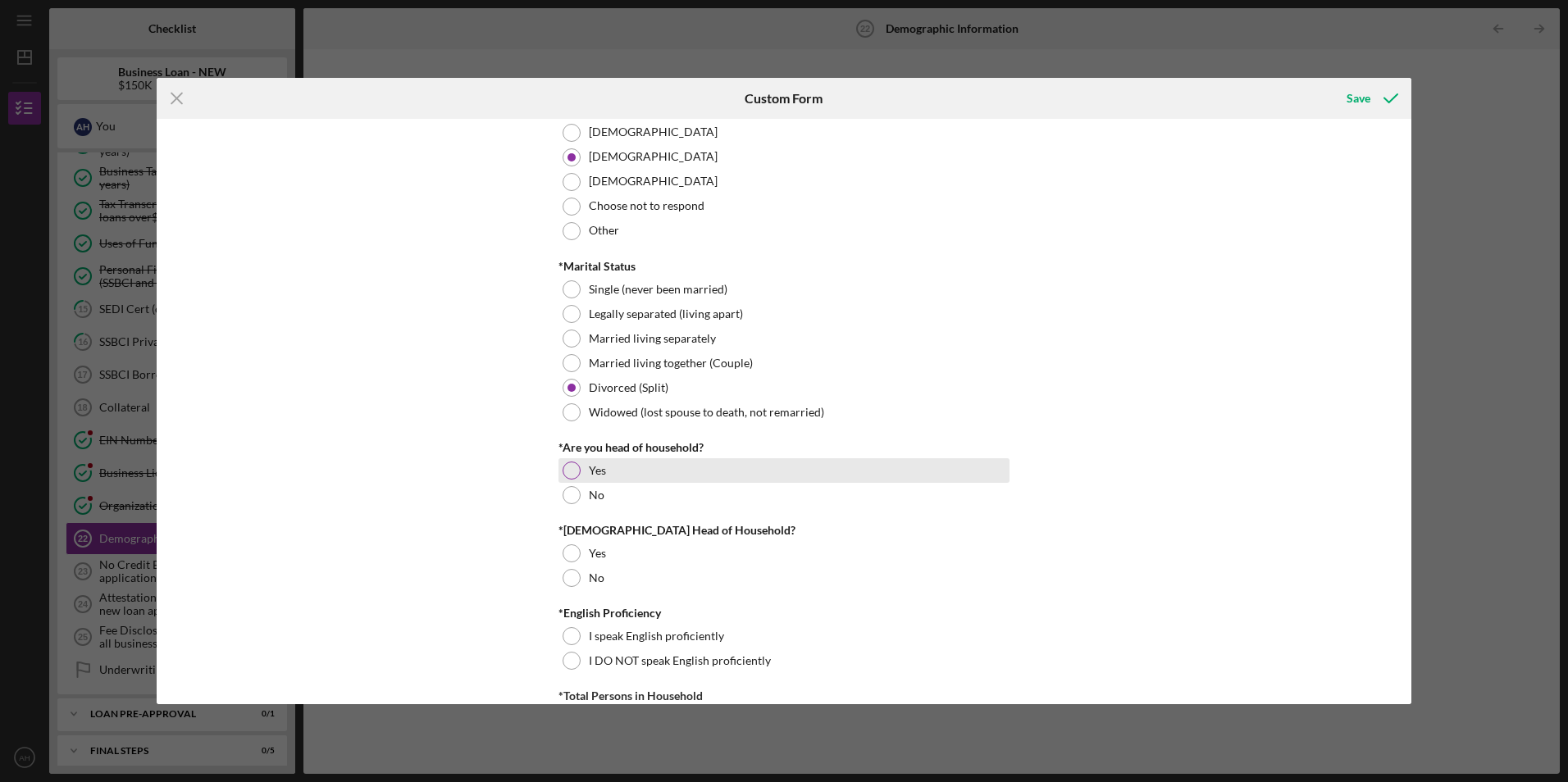
click at [569, 470] on div at bounding box center [571, 470] width 18 height 18
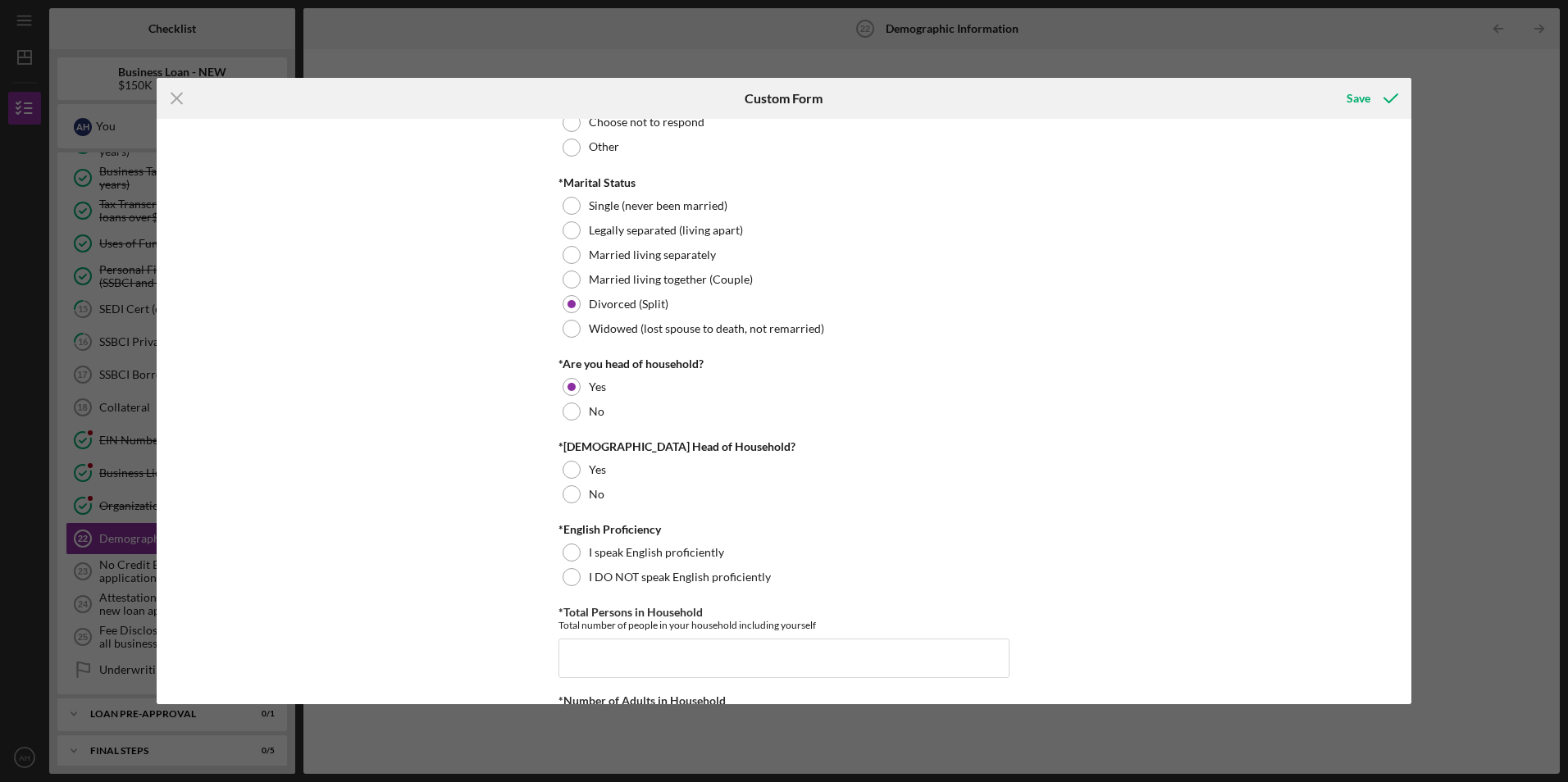
scroll to position [246, 0]
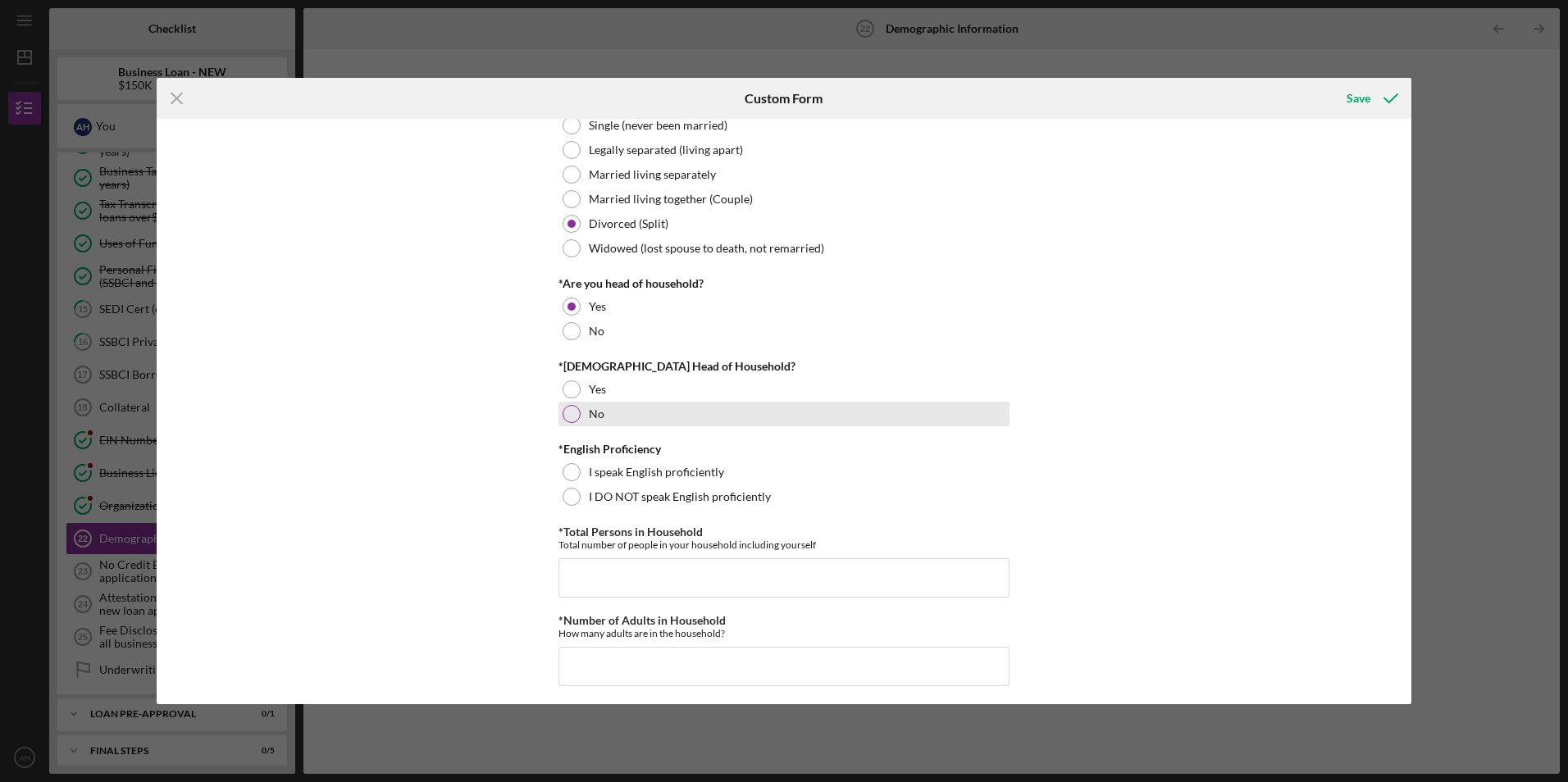
click at [570, 418] on div at bounding box center [571, 413] width 18 height 18
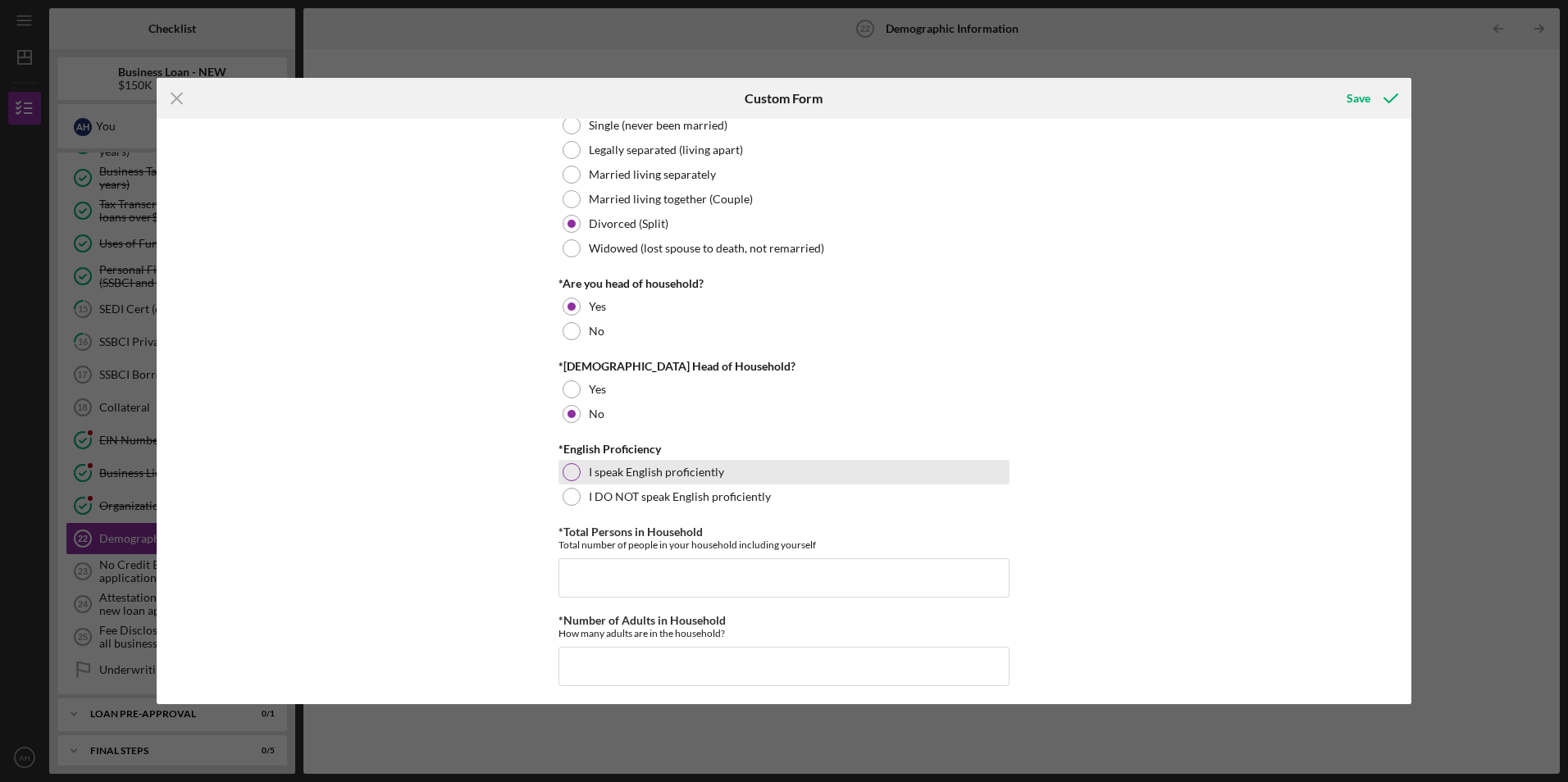
click at [564, 469] on div at bounding box center [571, 472] width 18 height 18
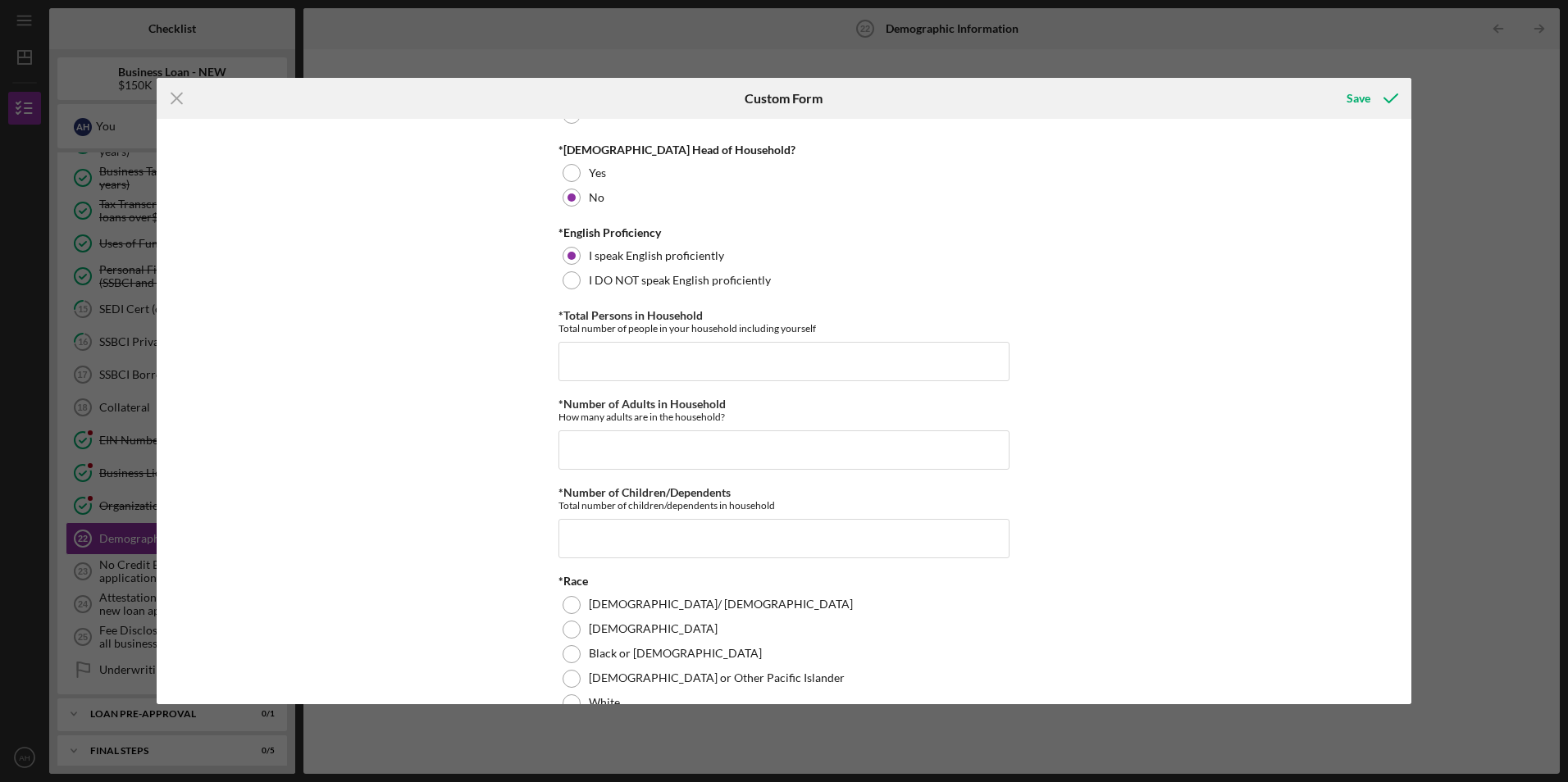
scroll to position [492, 0]
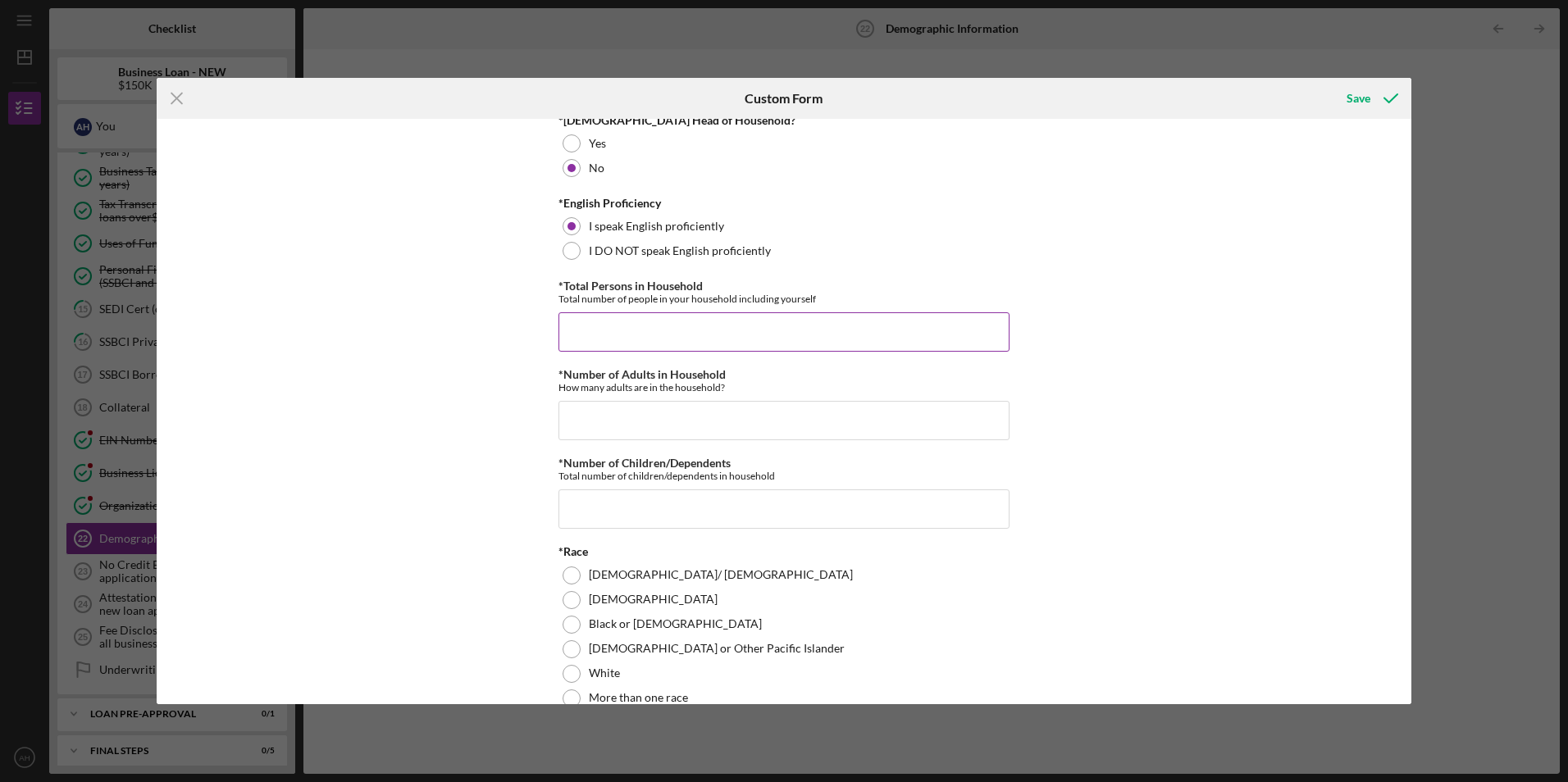
click at [564, 322] on input "*Total Persons in Household" at bounding box center [784, 332] width 451 height 39
click at [582, 318] on input "*Total Persons in Household" at bounding box center [784, 332] width 451 height 39
type input "5"
click at [563, 416] on input "*Number of Adults in Household" at bounding box center [784, 421] width 451 height 39
type input "1"
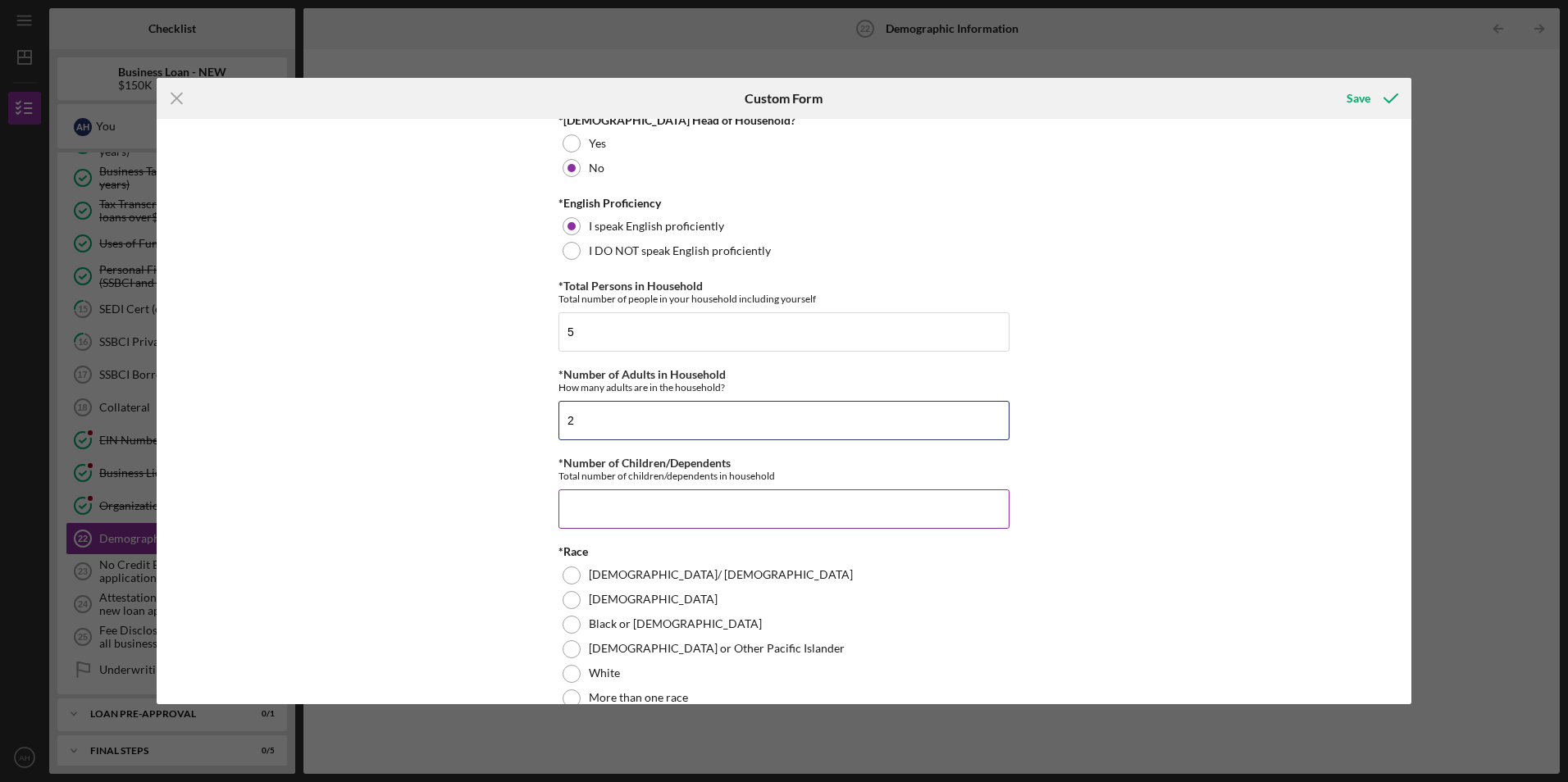
type input "2"
click at [564, 500] on input "*Number of Children/Dependents" at bounding box center [784, 509] width 451 height 39
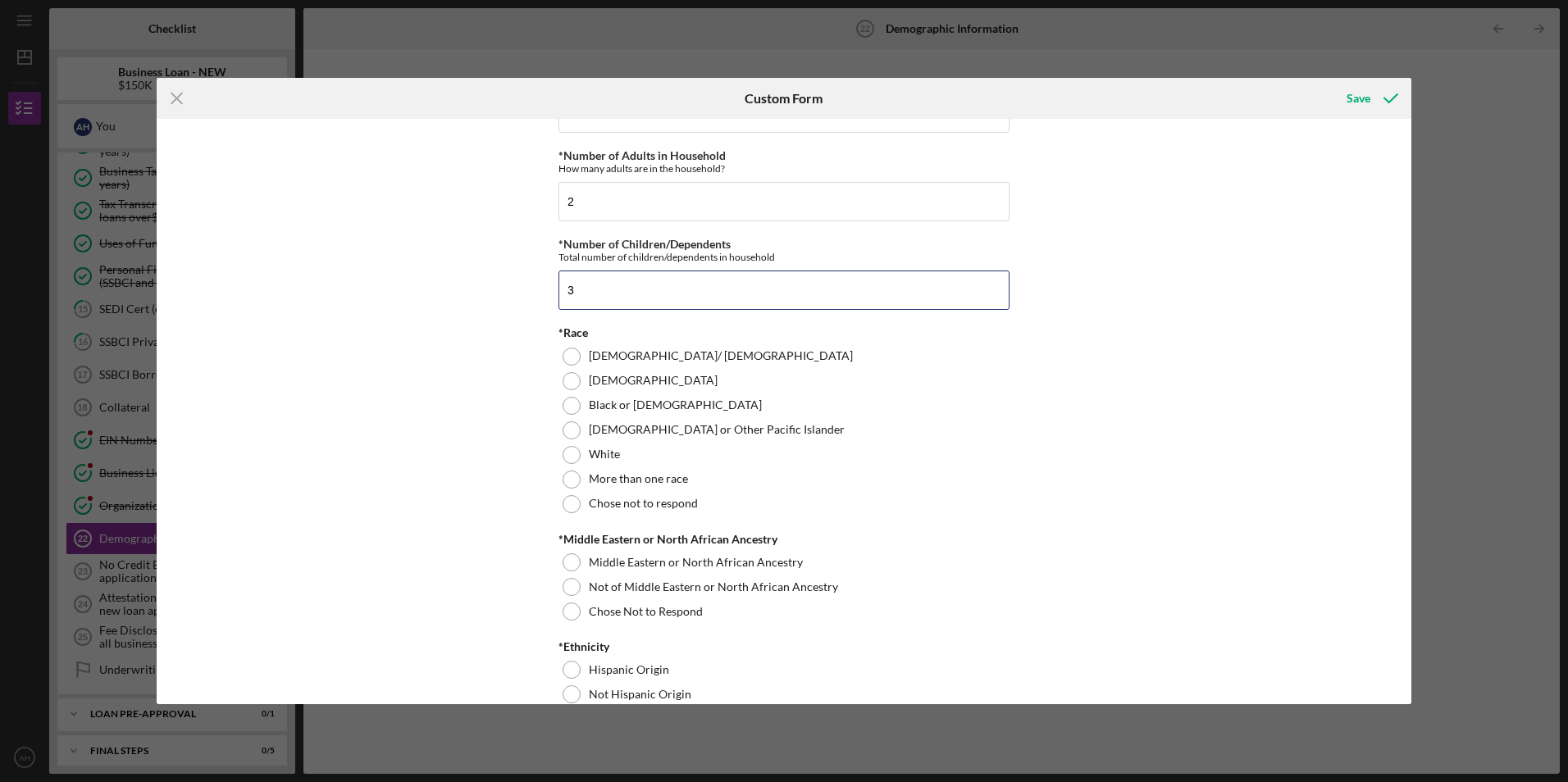
scroll to position [738, 0]
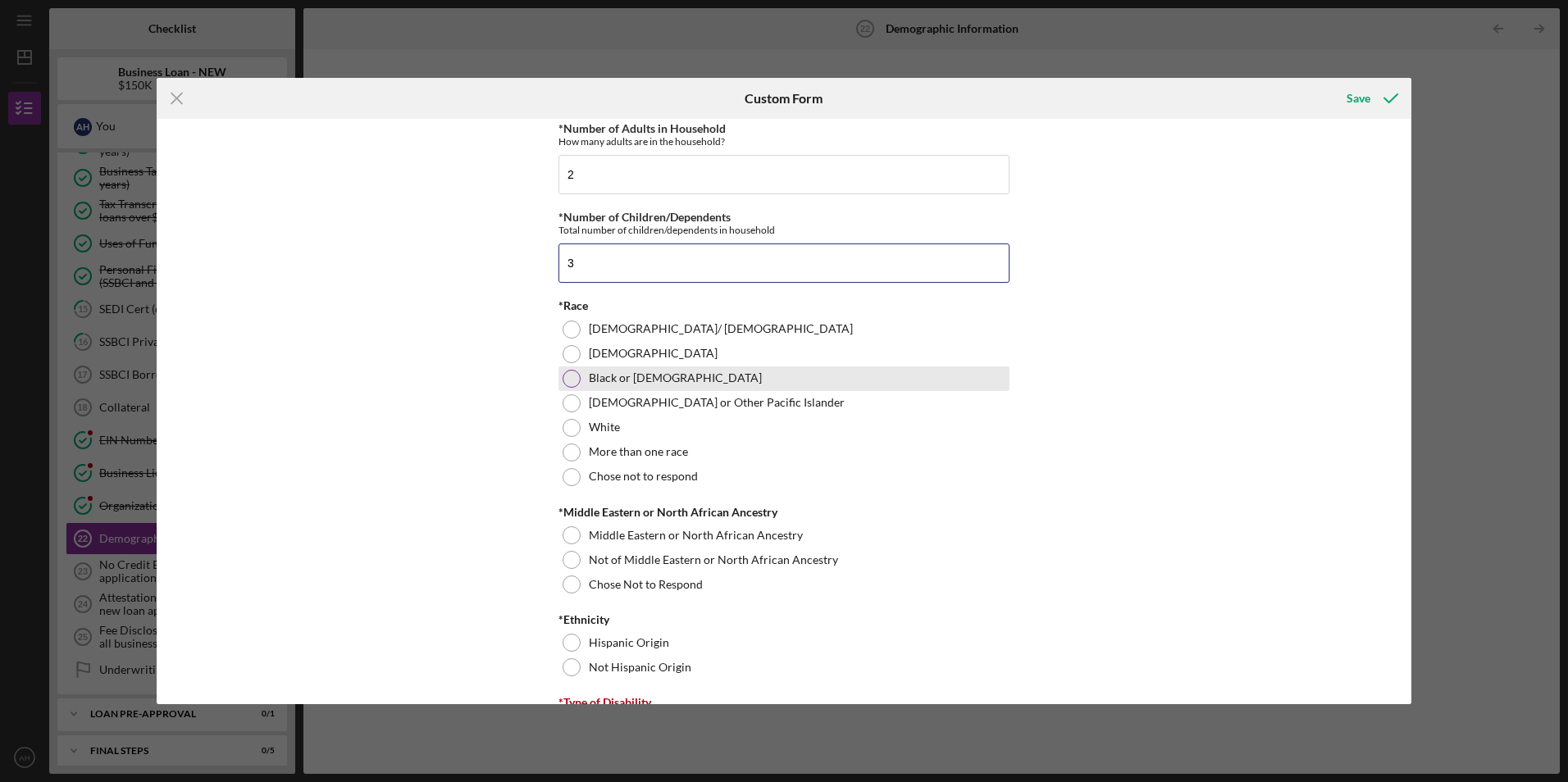
type input "3"
click at [566, 378] on div at bounding box center [571, 378] width 18 height 18
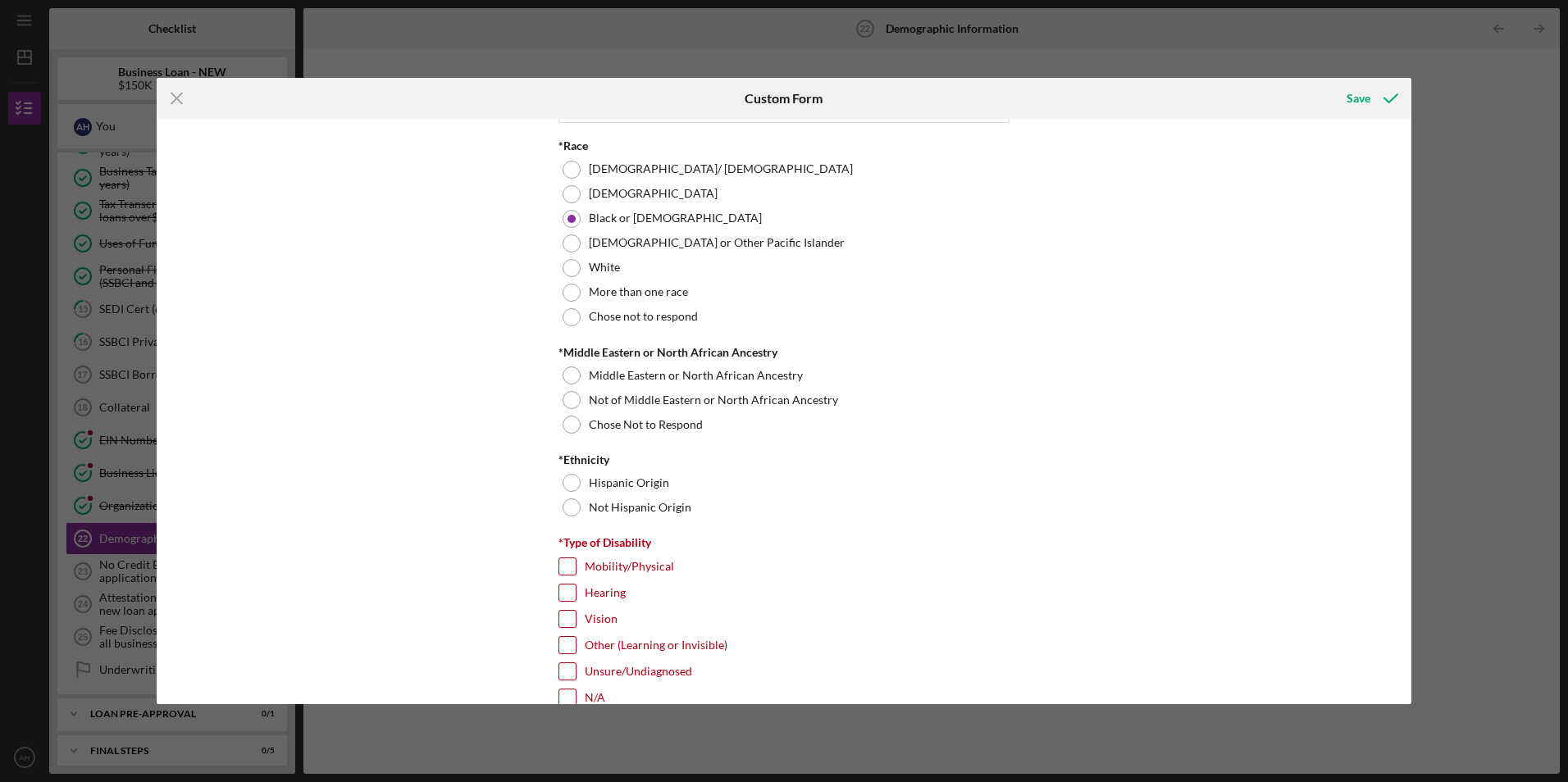
scroll to position [902, 0]
click at [566, 394] on div at bounding box center [571, 395] width 18 height 18
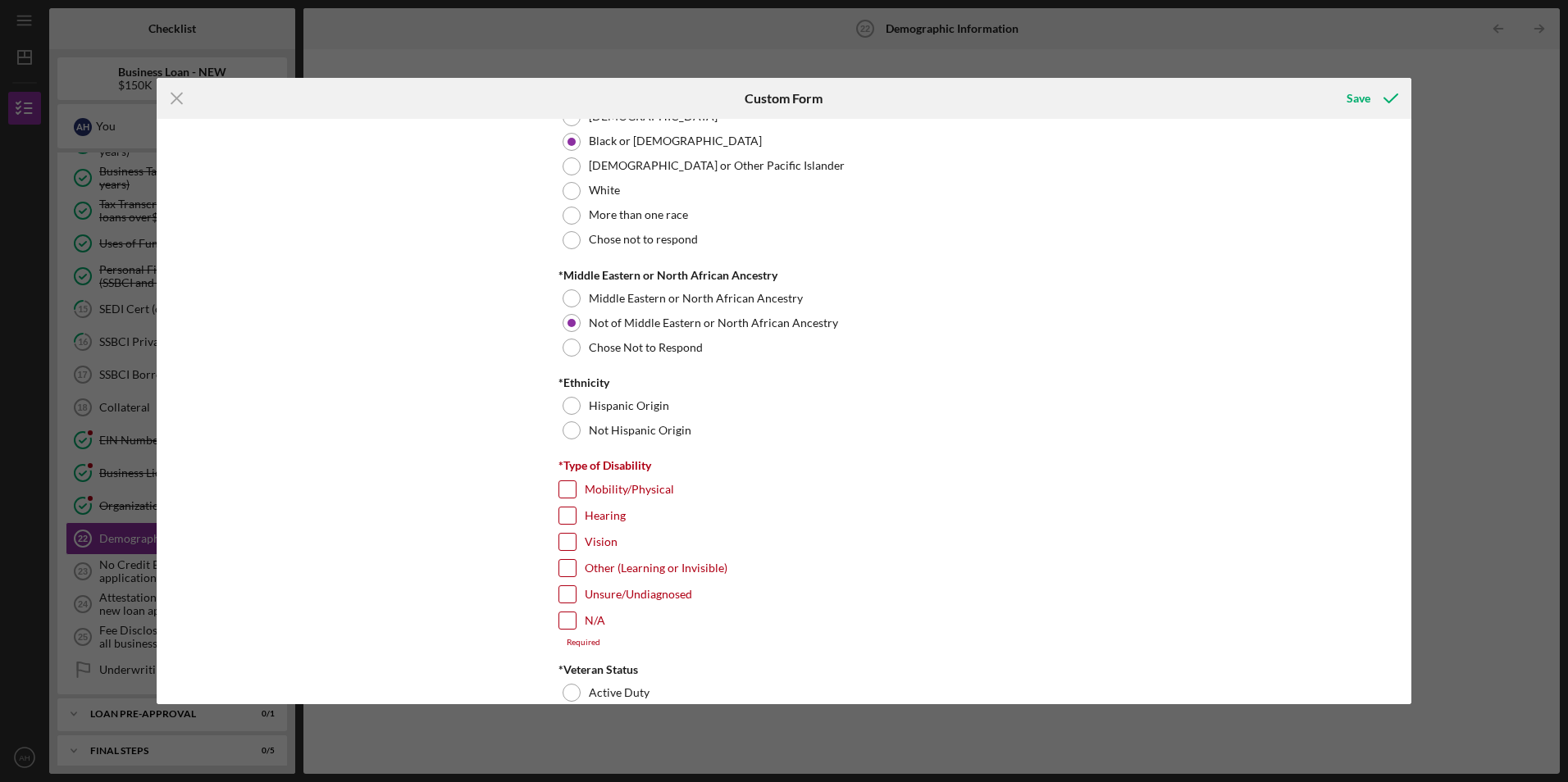
scroll to position [983, 0]
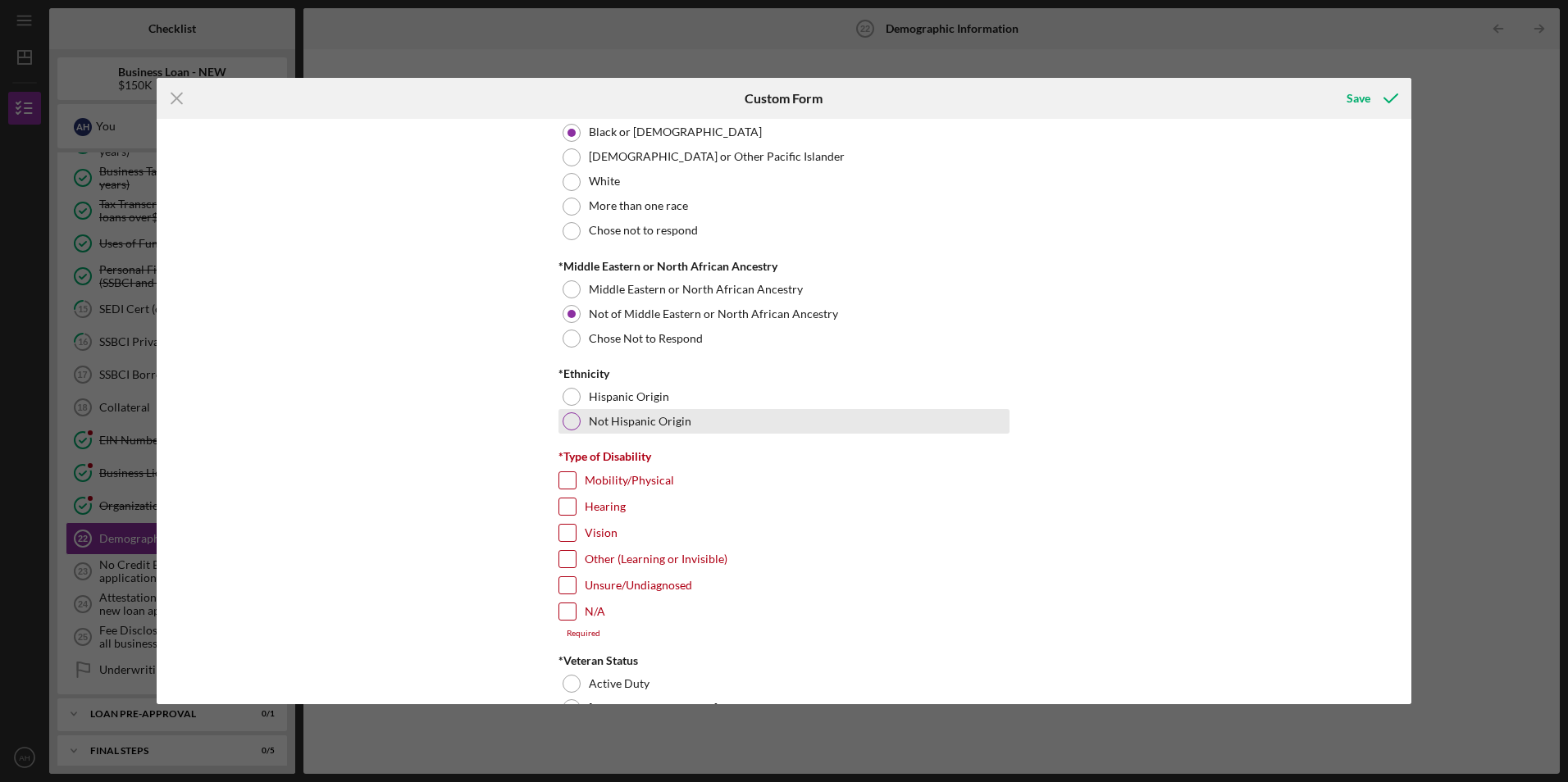
click at [569, 422] on div at bounding box center [571, 421] width 18 height 18
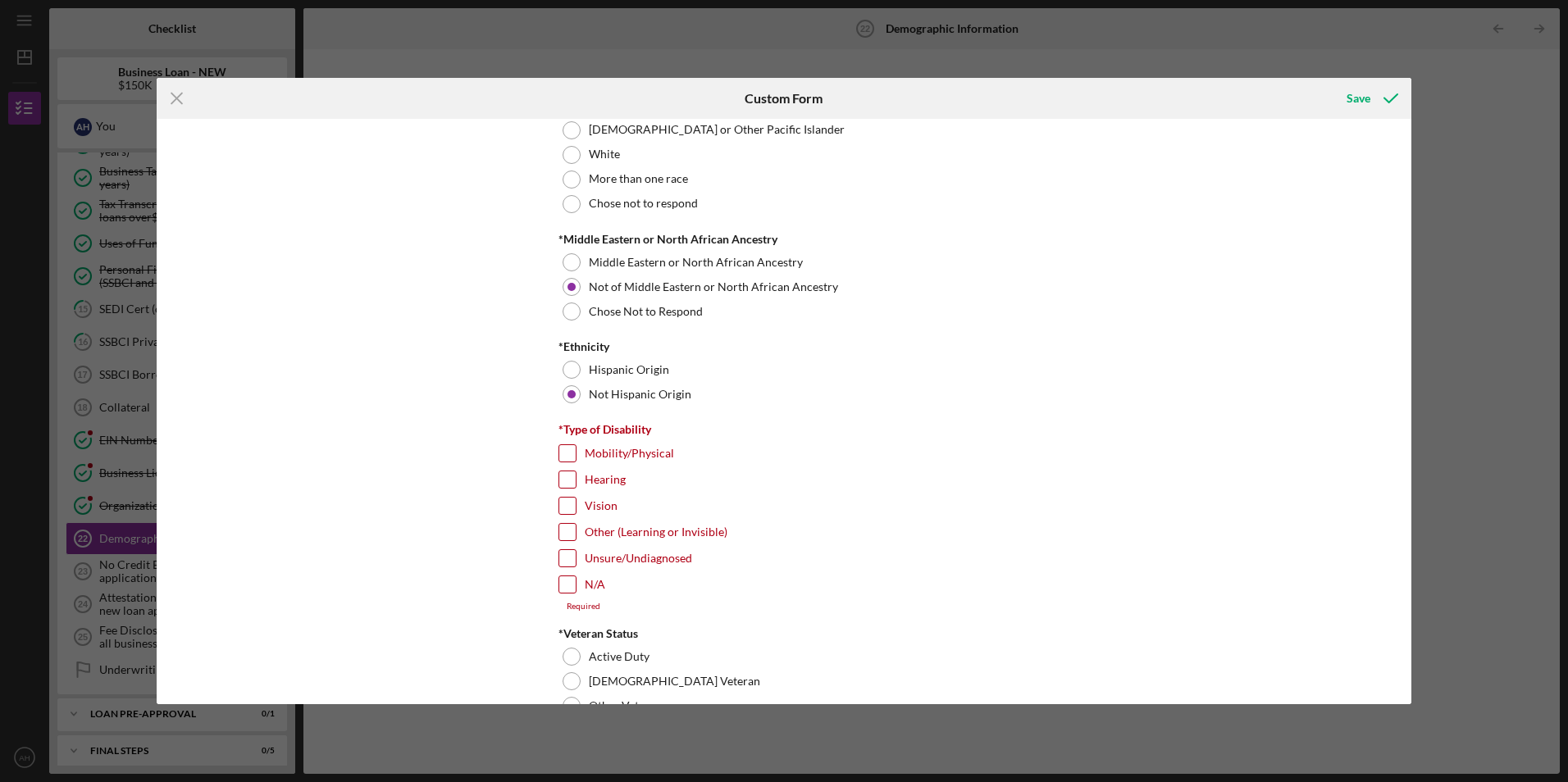
scroll to position [1065, 0]
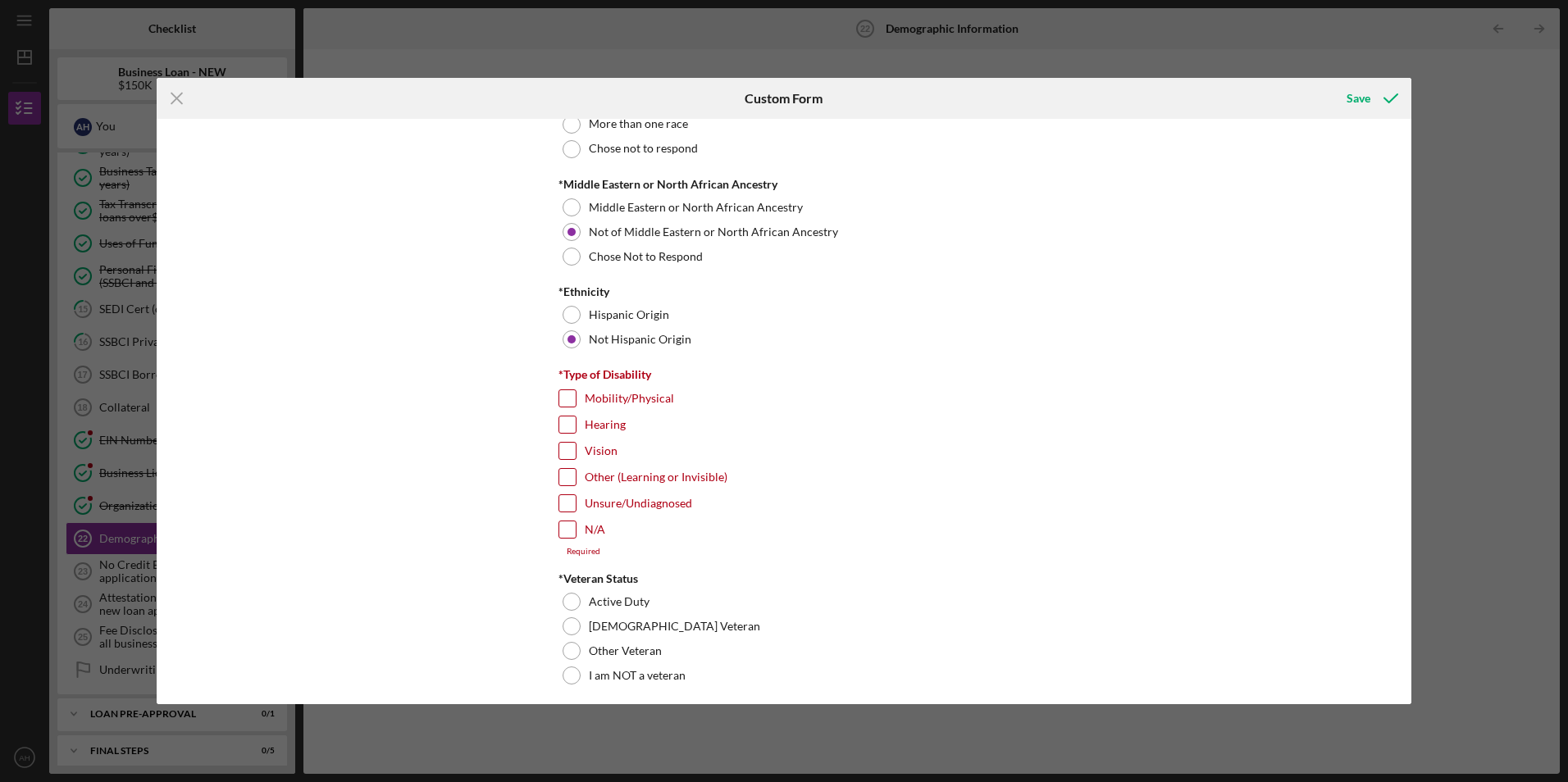
click at [563, 528] on input "N/A" at bounding box center [567, 529] width 16 height 16
checkbox input "true"
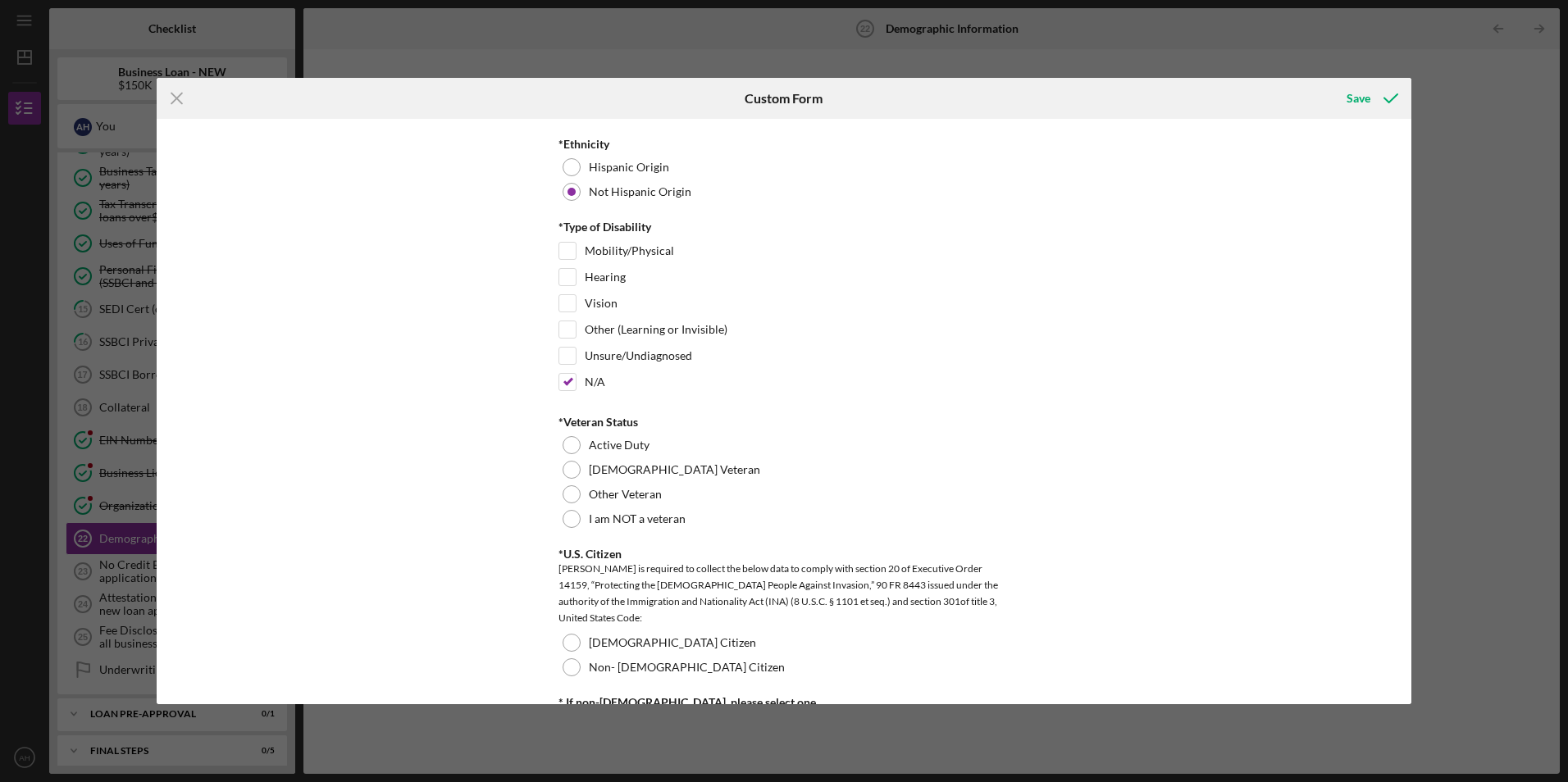
scroll to position [1311, 0]
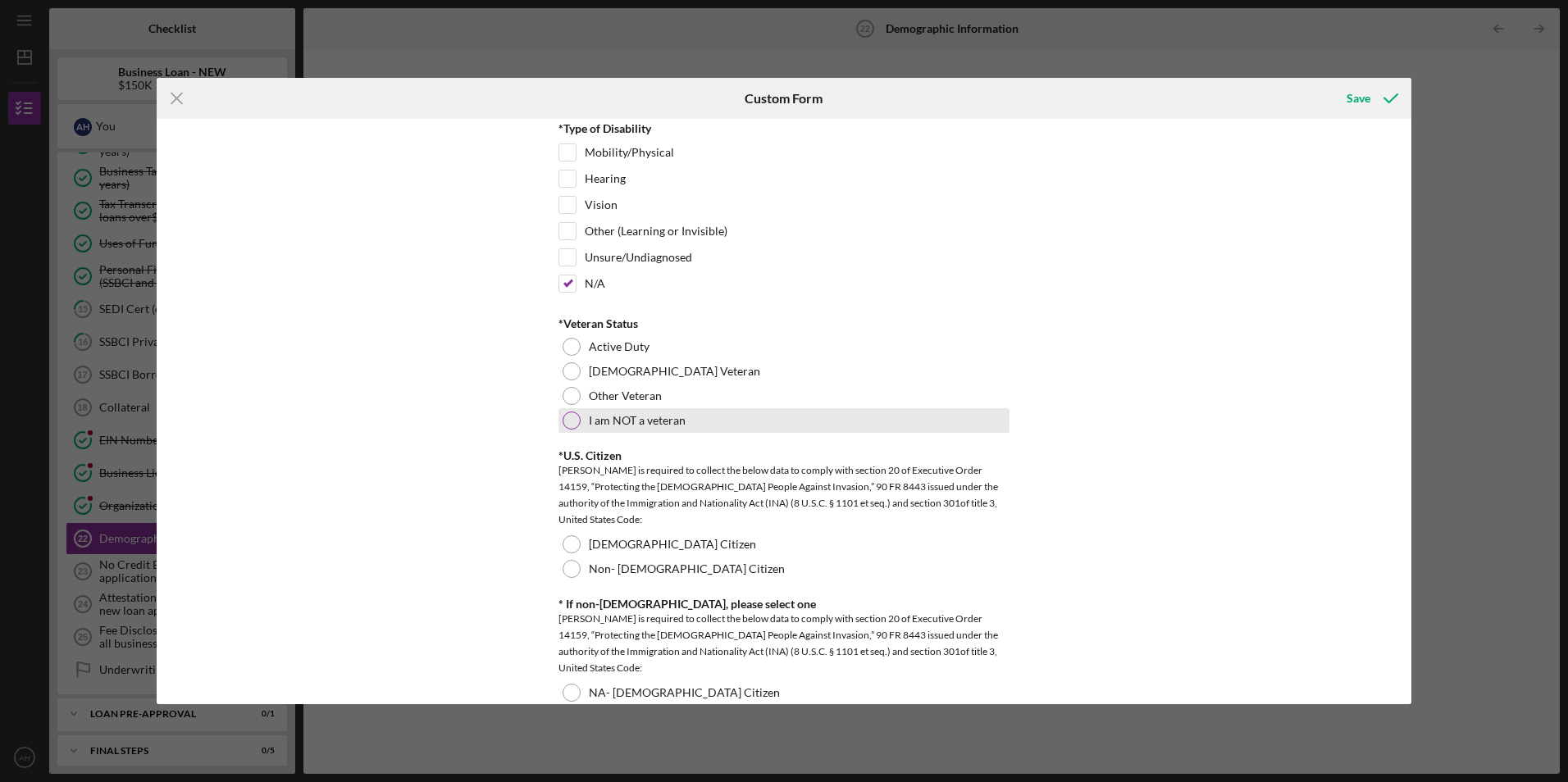
click at [569, 421] on div at bounding box center [571, 420] width 18 height 18
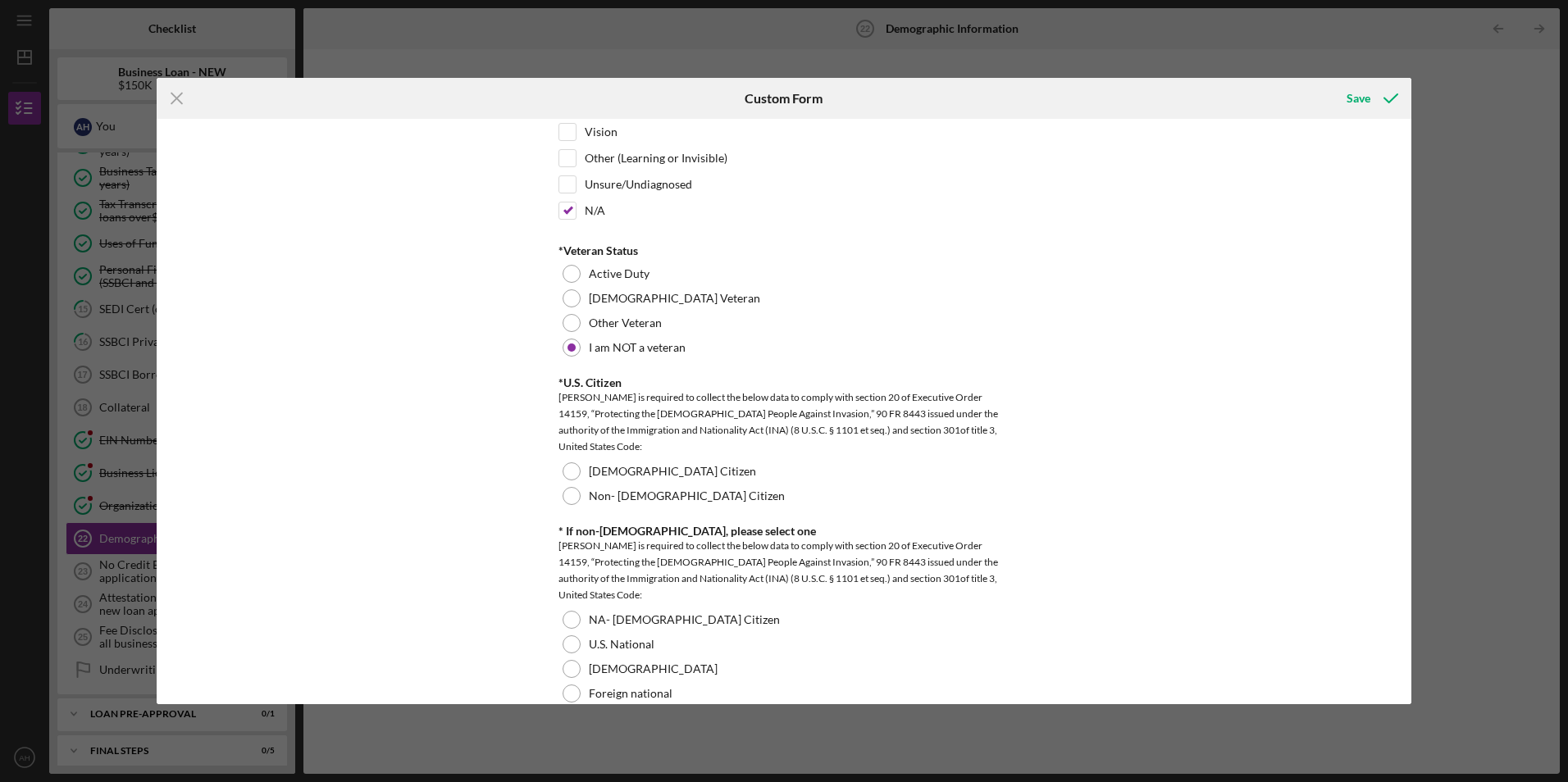
scroll to position [1393, 0]
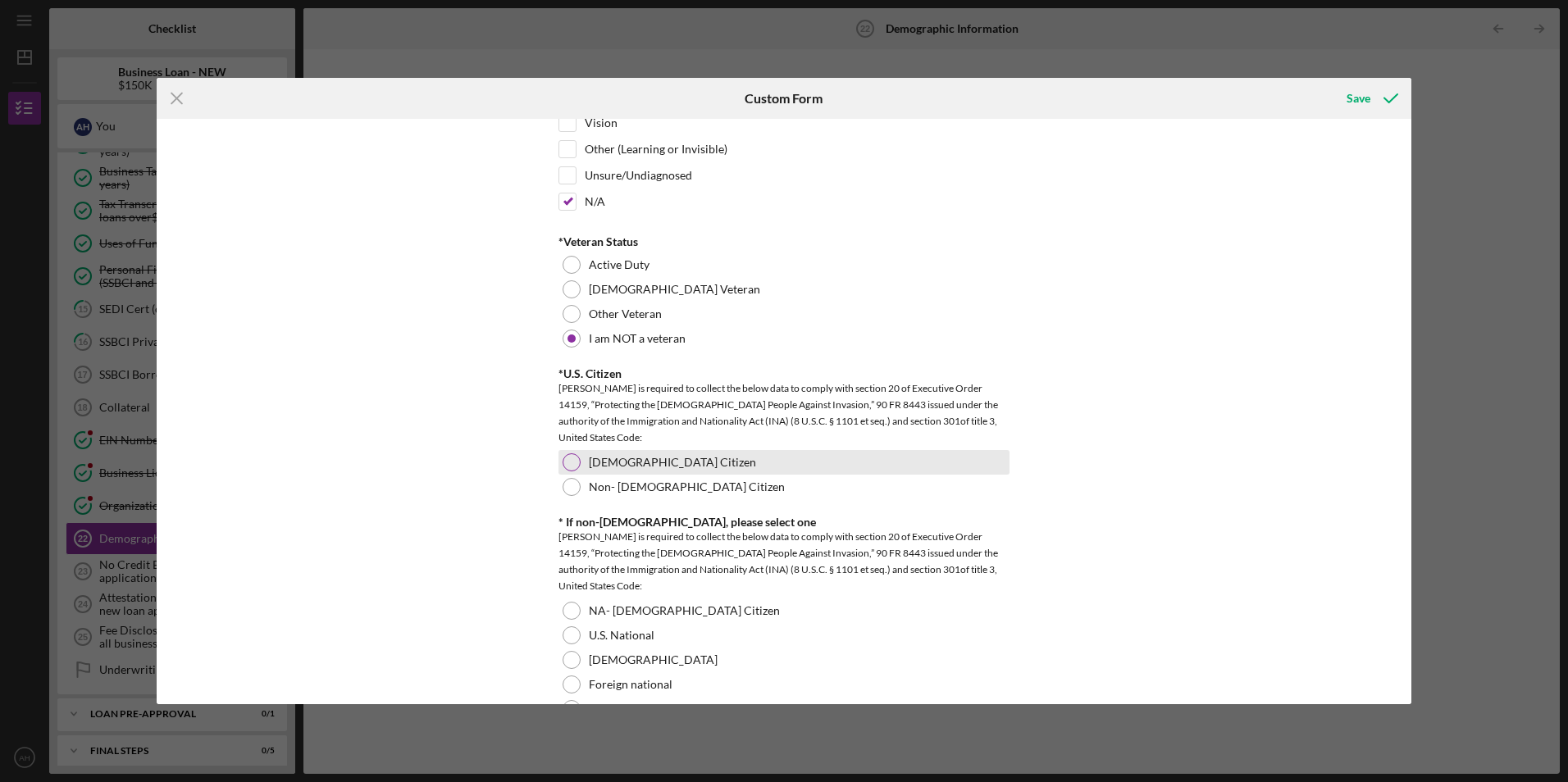
click at [568, 463] on div at bounding box center [571, 462] width 18 height 18
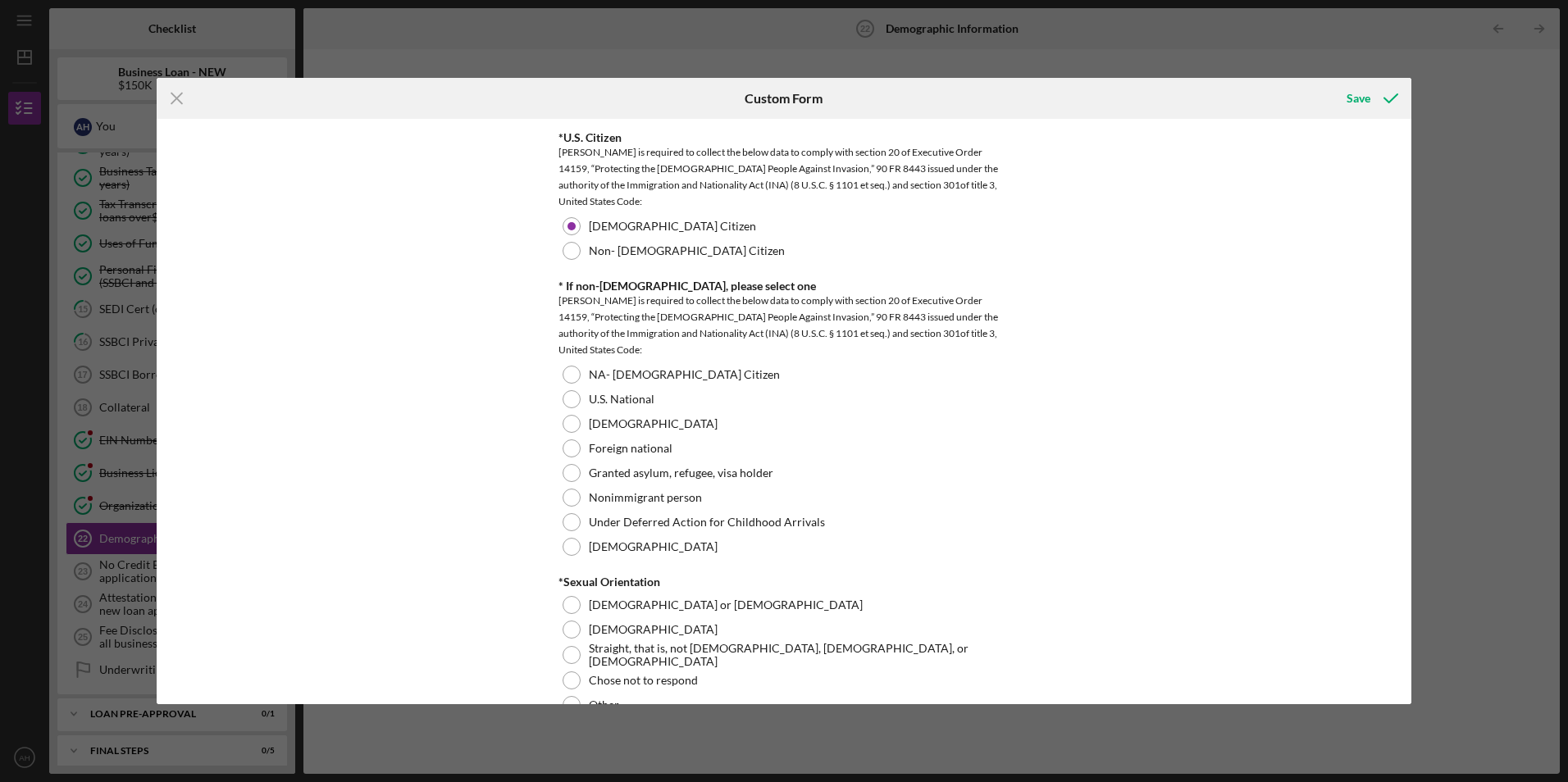
scroll to position [1639, 0]
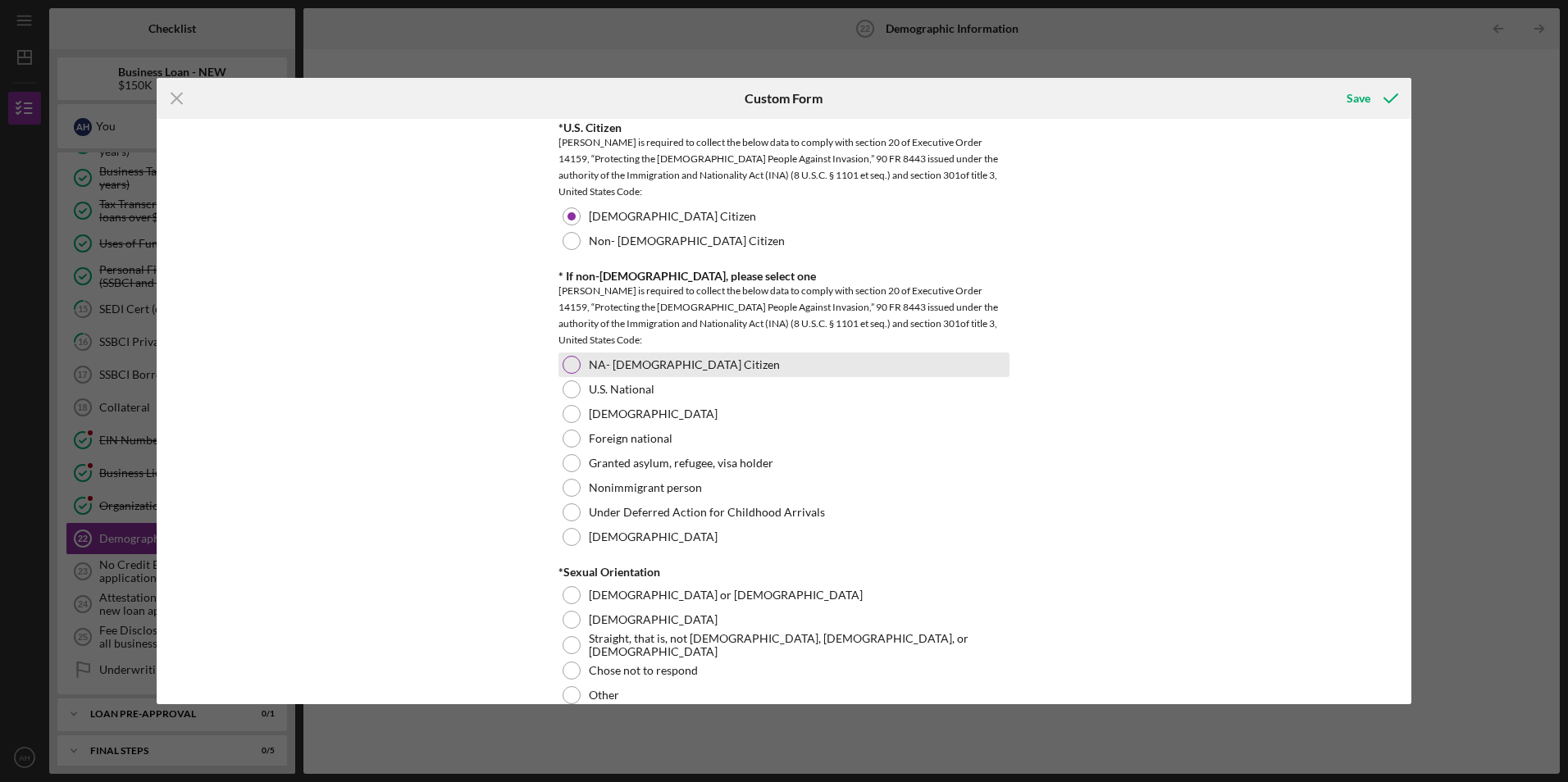
click at [570, 365] on div at bounding box center [571, 365] width 18 height 18
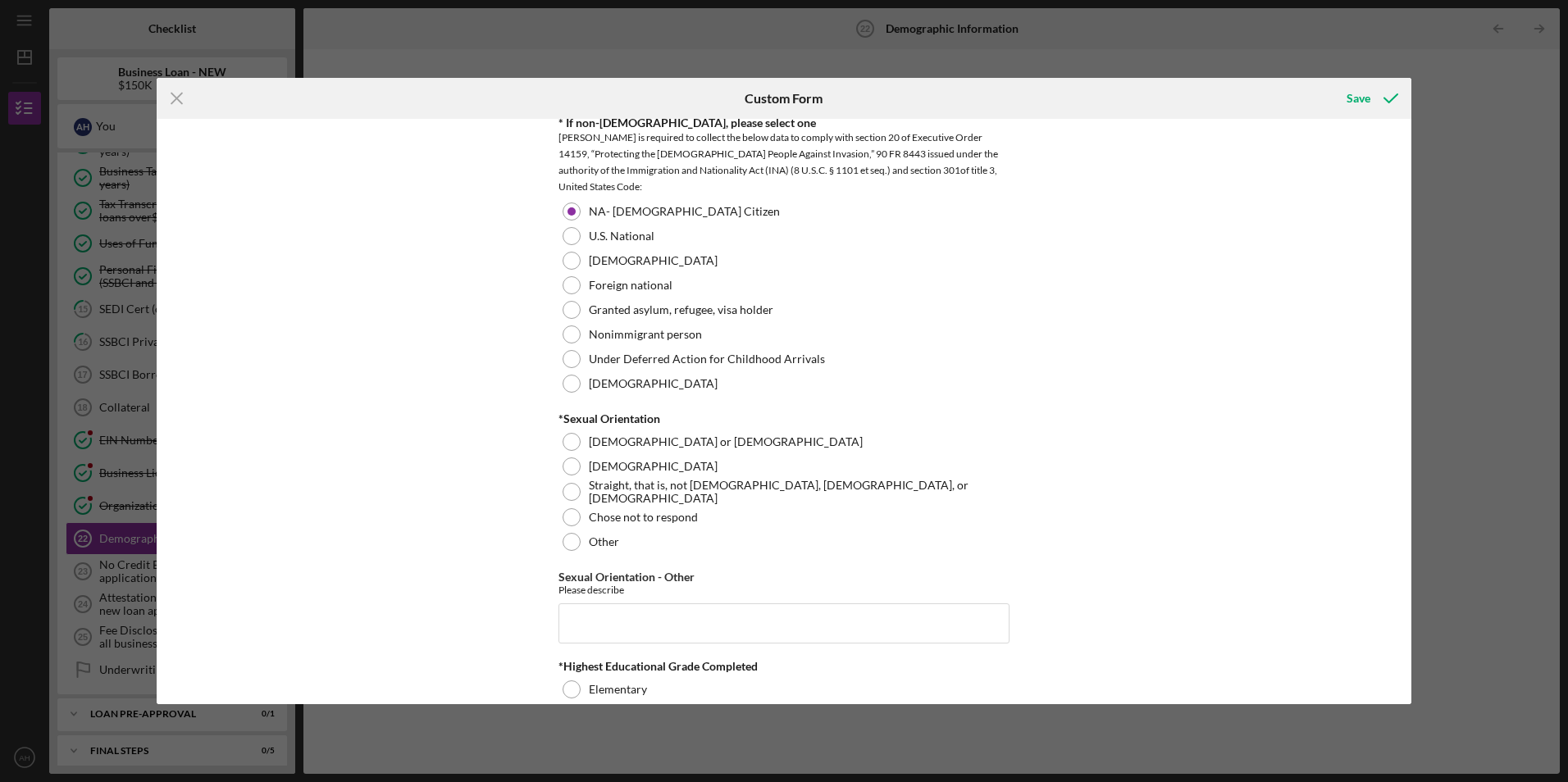
scroll to position [1803, 0]
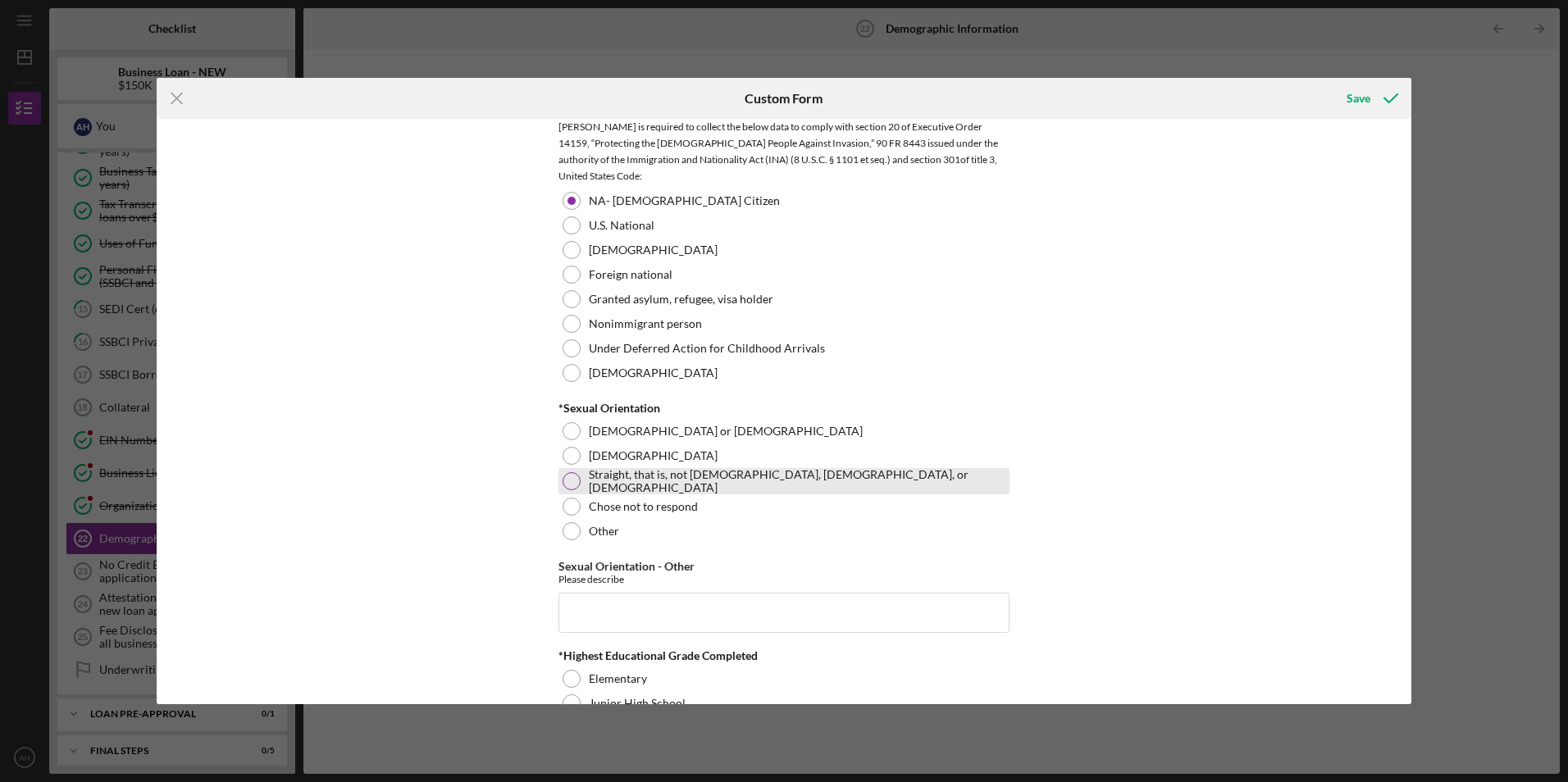
click at [566, 484] on div at bounding box center [571, 481] width 18 height 18
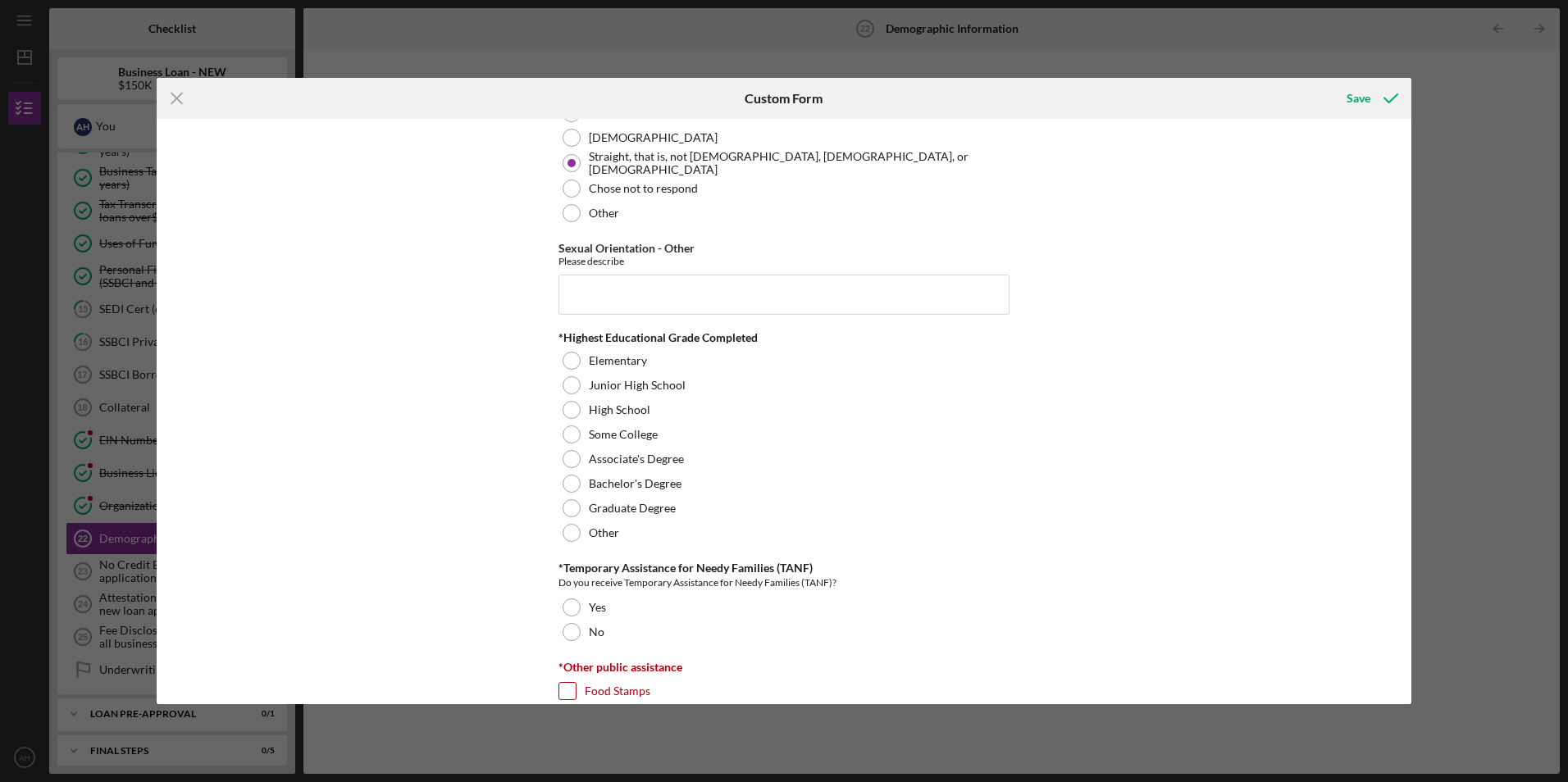
scroll to position [2131, 0]
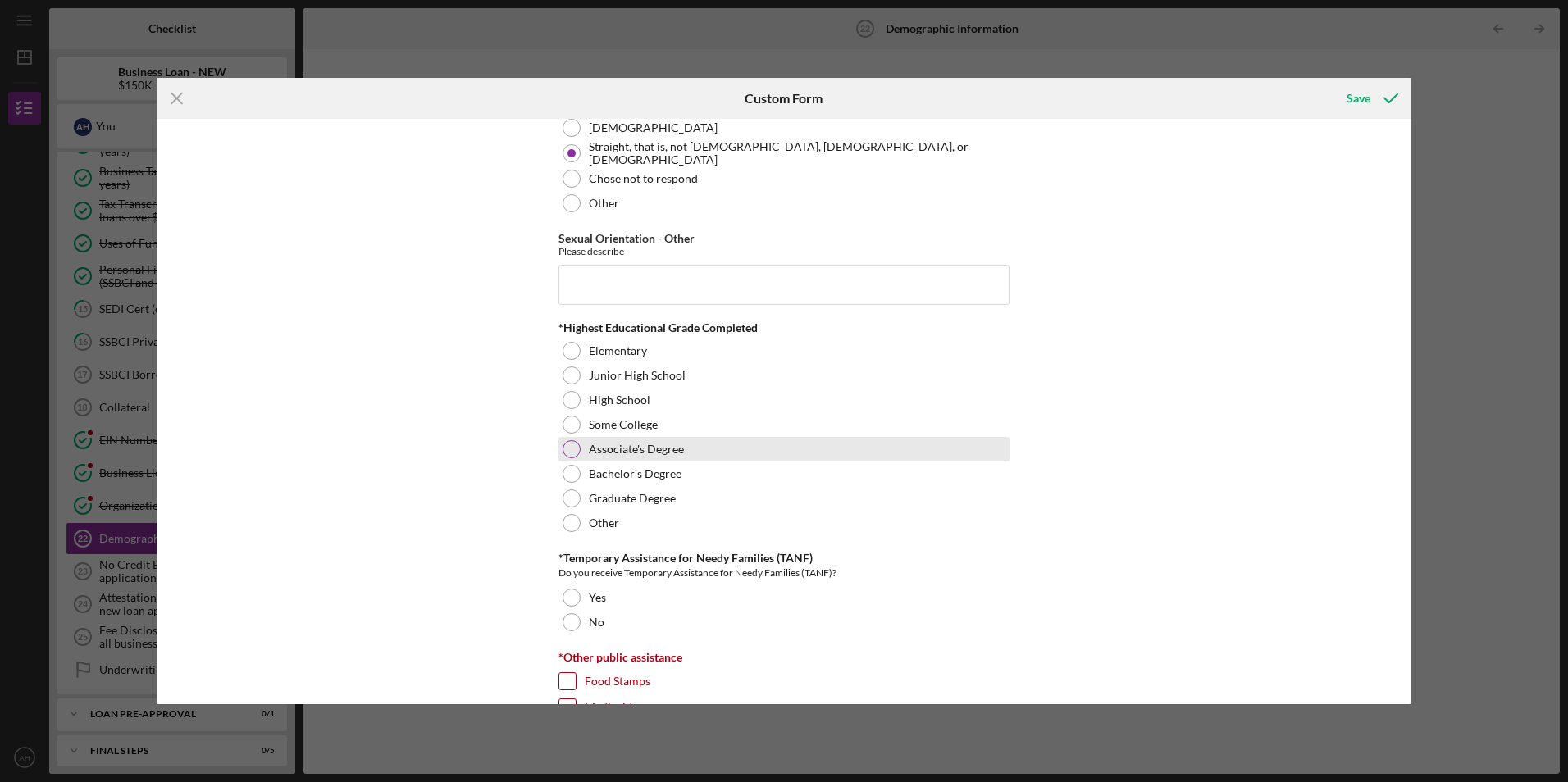
click at [566, 446] on div at bounding box center [571, 449] width 18 height 18
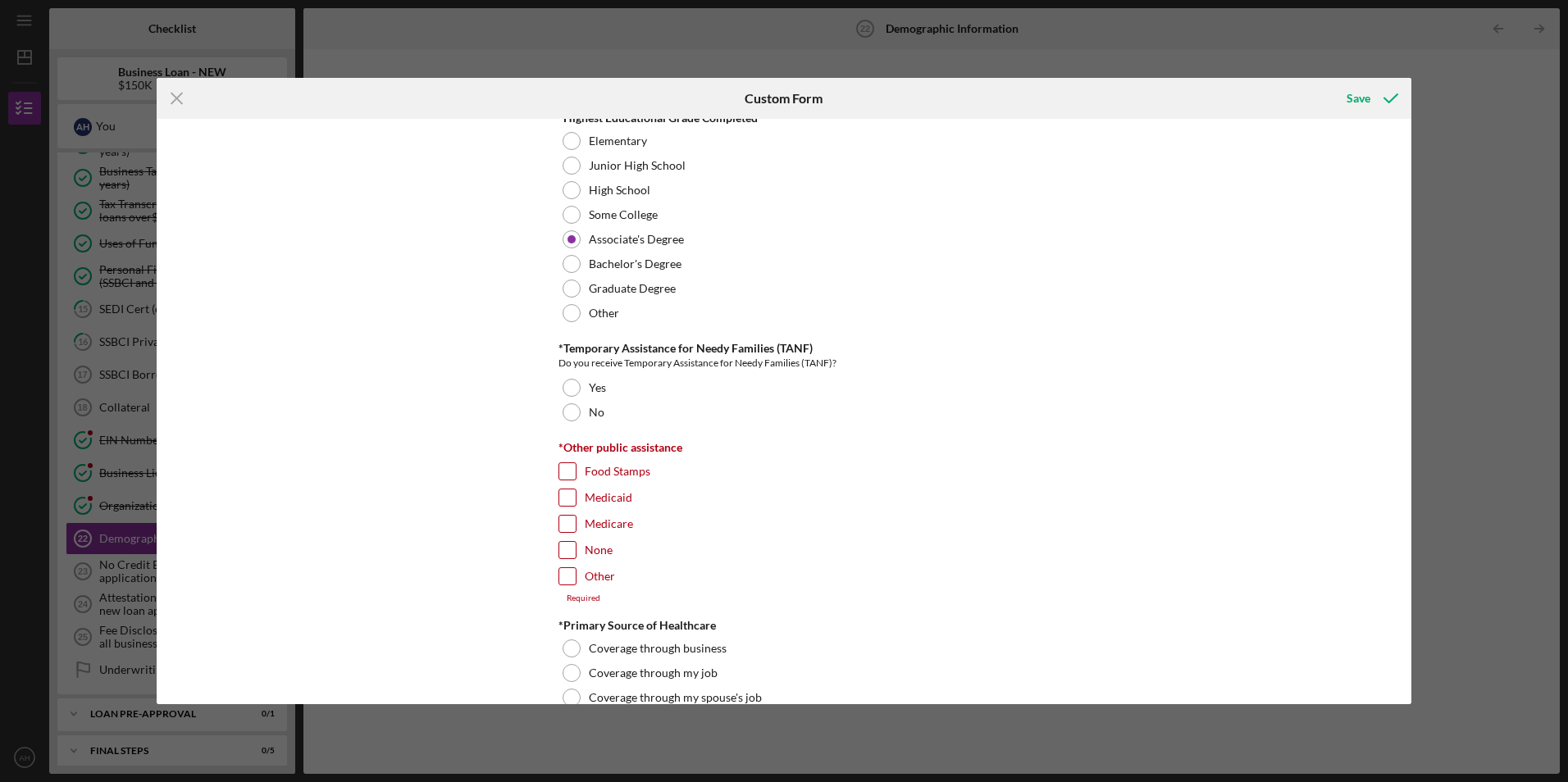
scroll to position [2378, 0]
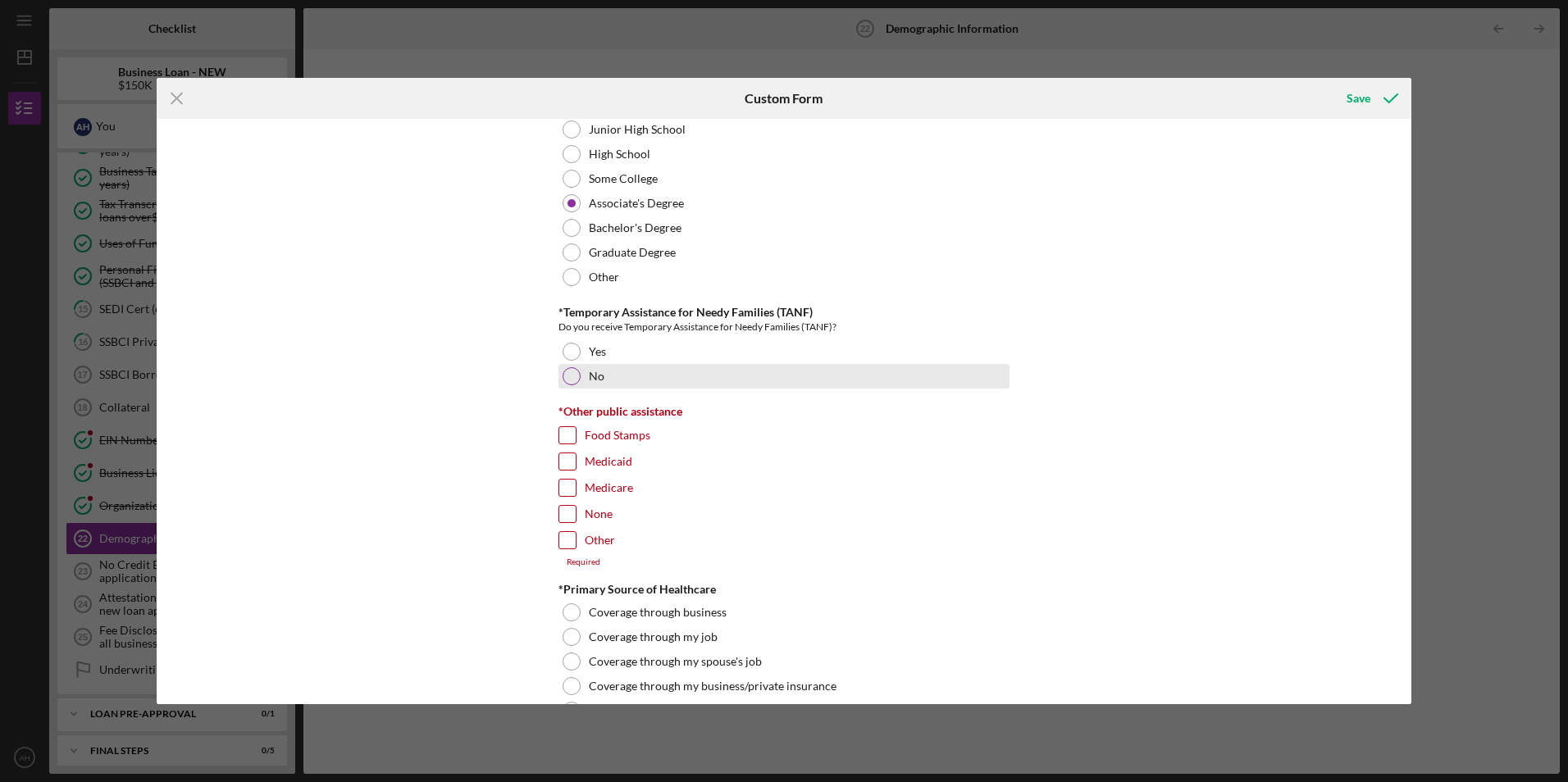
click at [570, 376] on div at bounding box center [571, 376] width 18 height 18
click at [564, 511] on input "None" at bounding box center [567, 513] width 16 height 16
checkbox input "true"
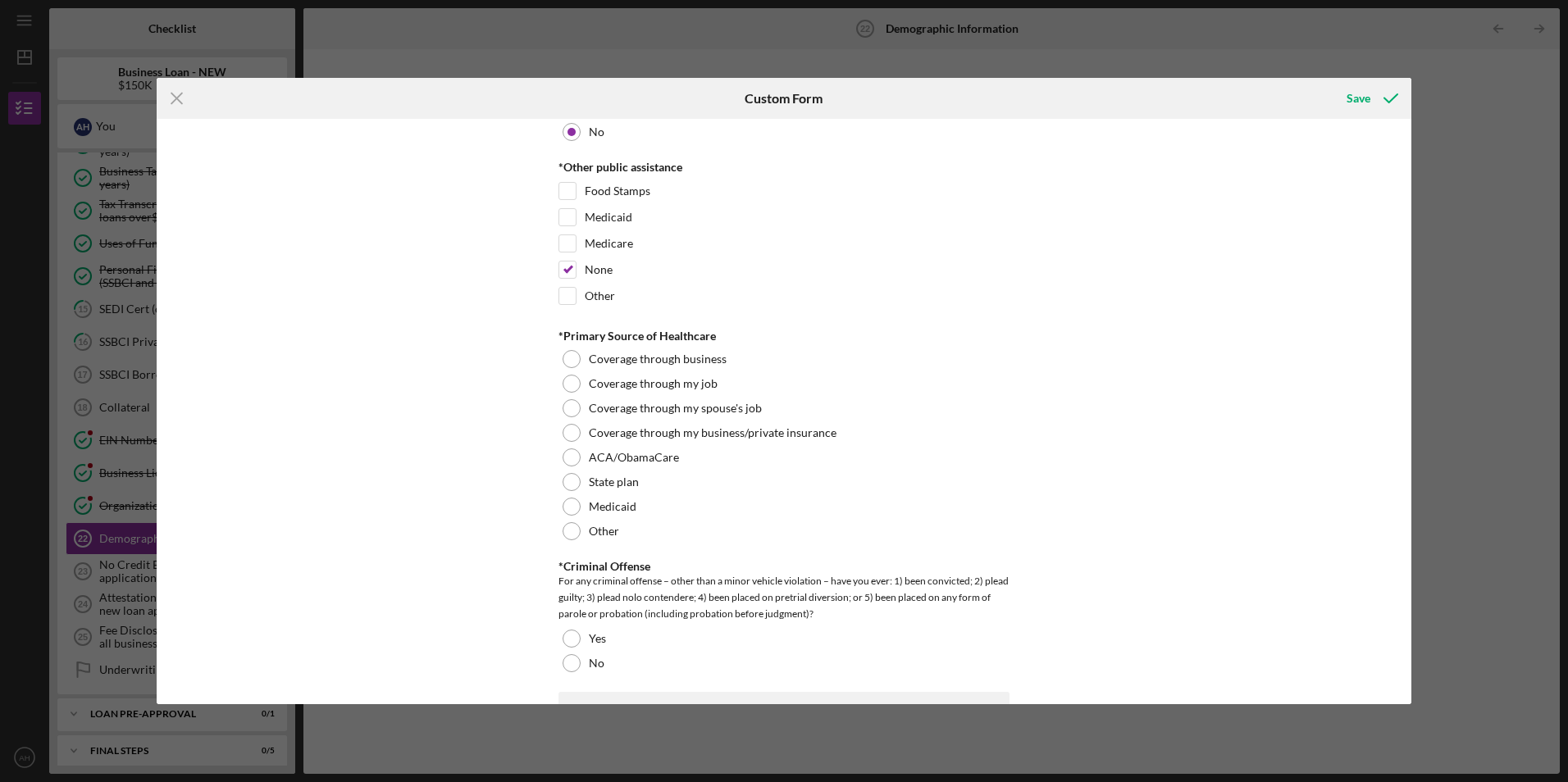
scroll to position [2623, 0]
click at [567, 381] on div at bounding box center [571, 382] width 18 height 18
click at [568, 427] on div at bounding box center [571, 430] width 18 height 18
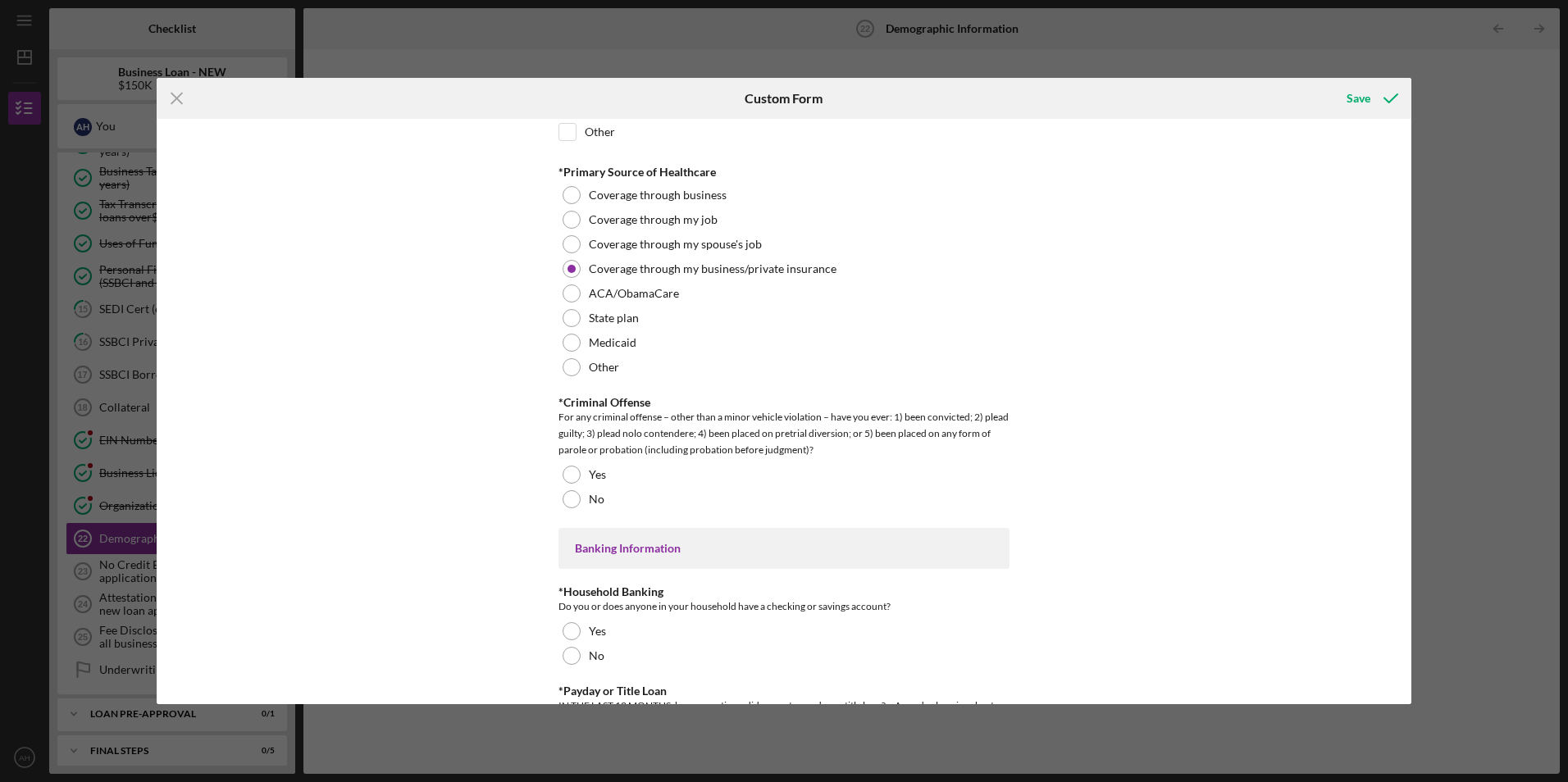
scroll to position [2787, 0]
click at [566, 497] on div at bounding box center [571, 497] width 18 height 18
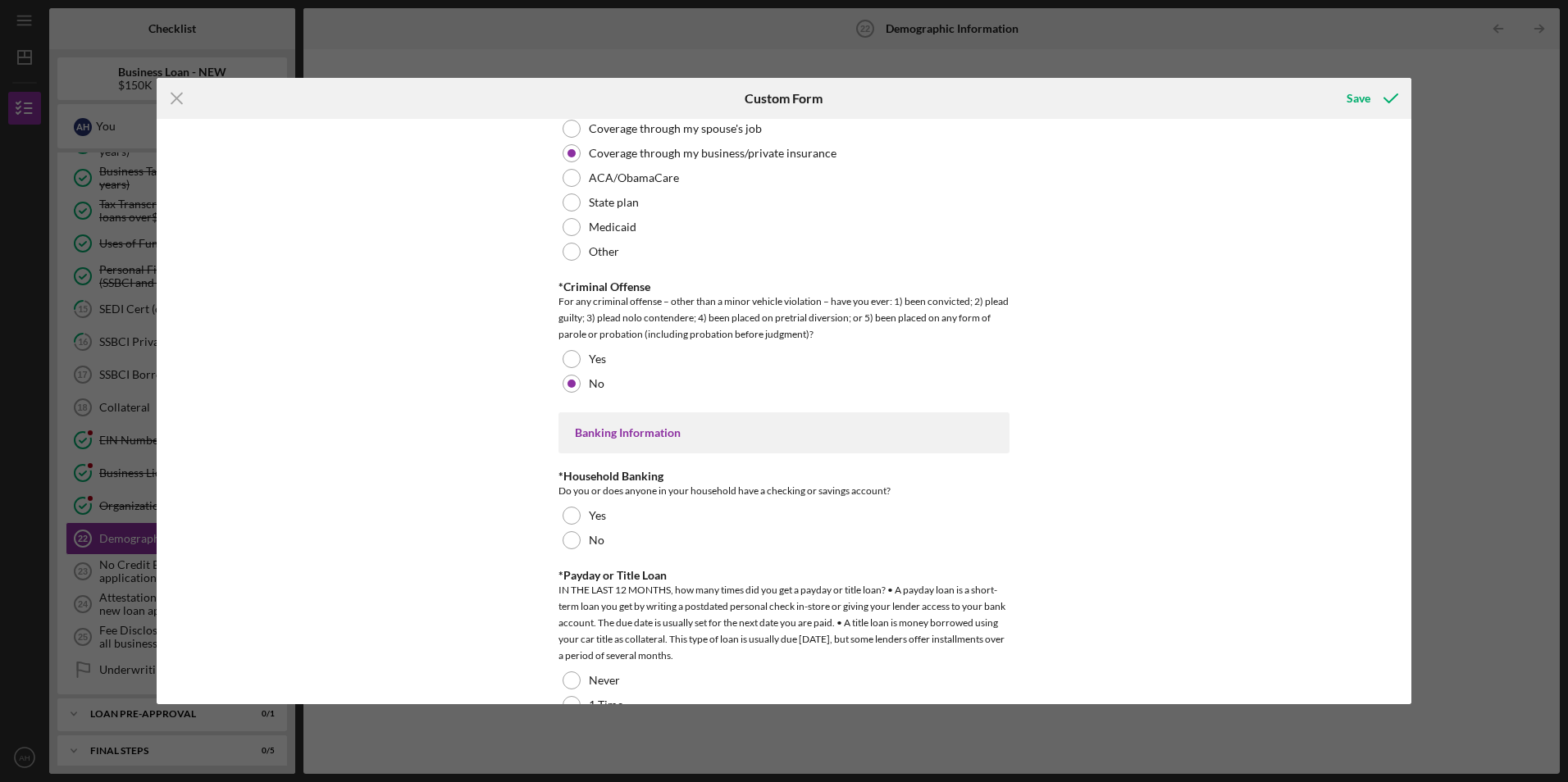
scroll to position [2951, 0]
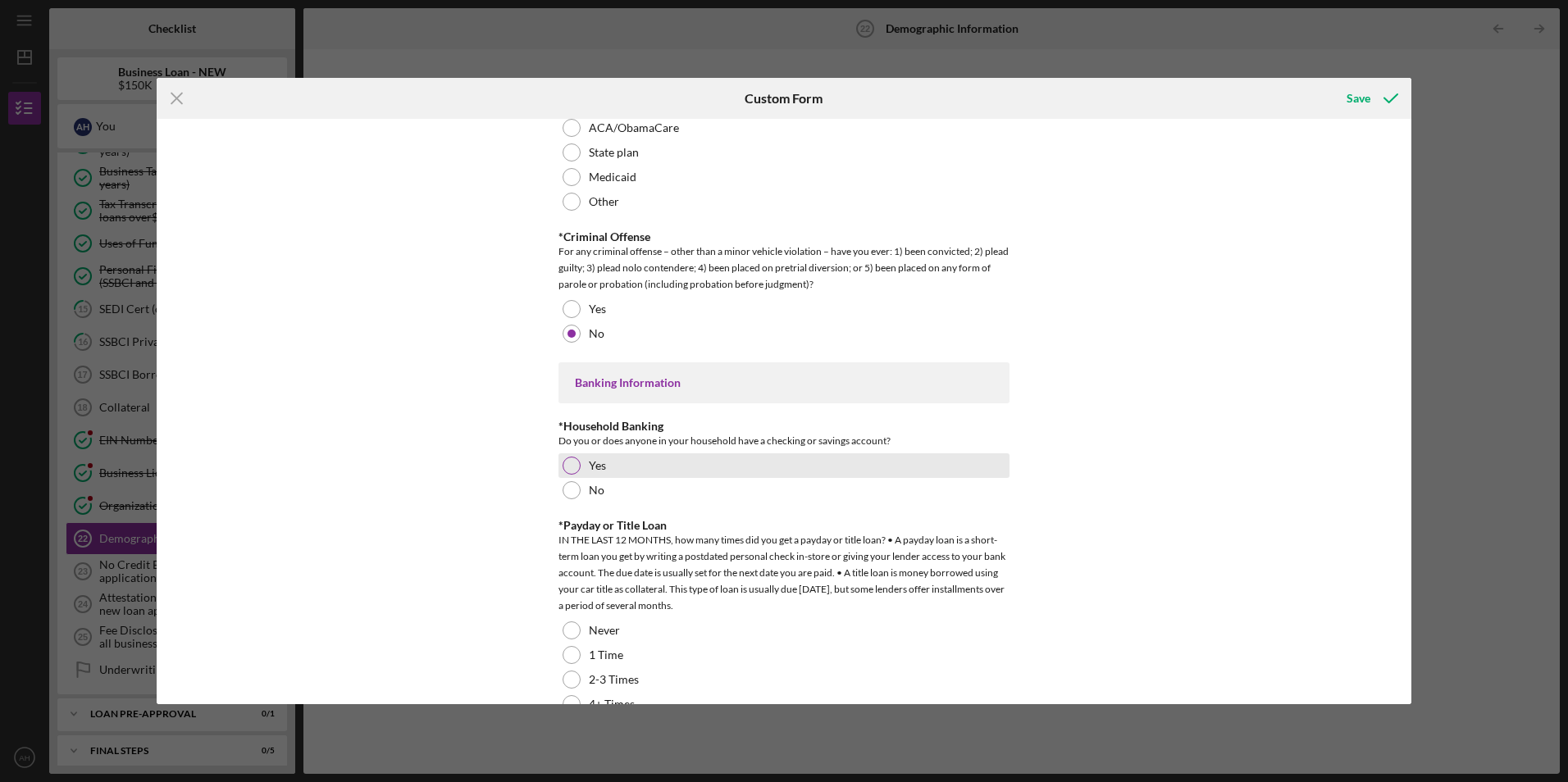
click at [566, 469] on div at bounding box center [571, 465] width 18 height 18
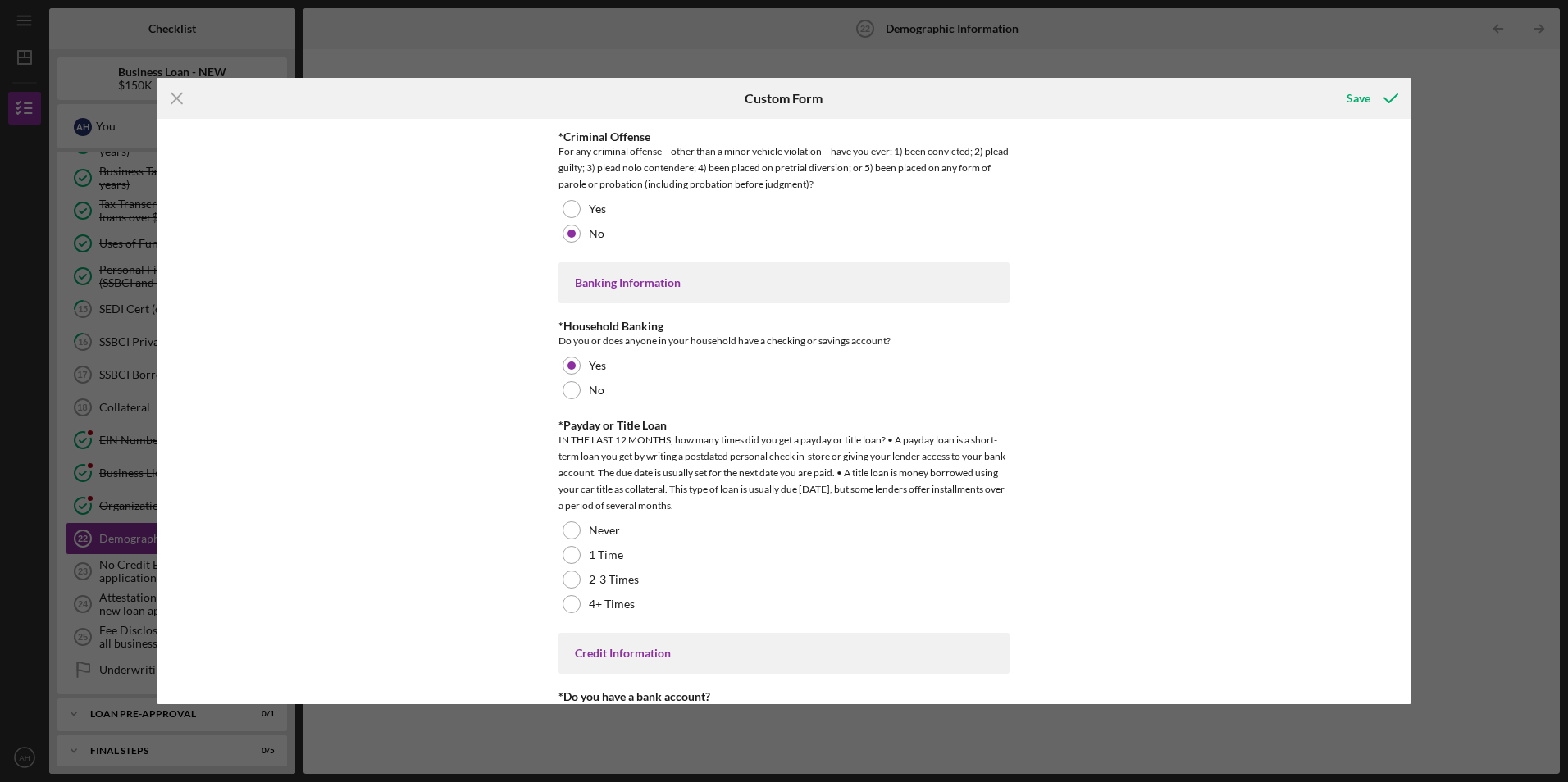
scroll to position [3115, 0]
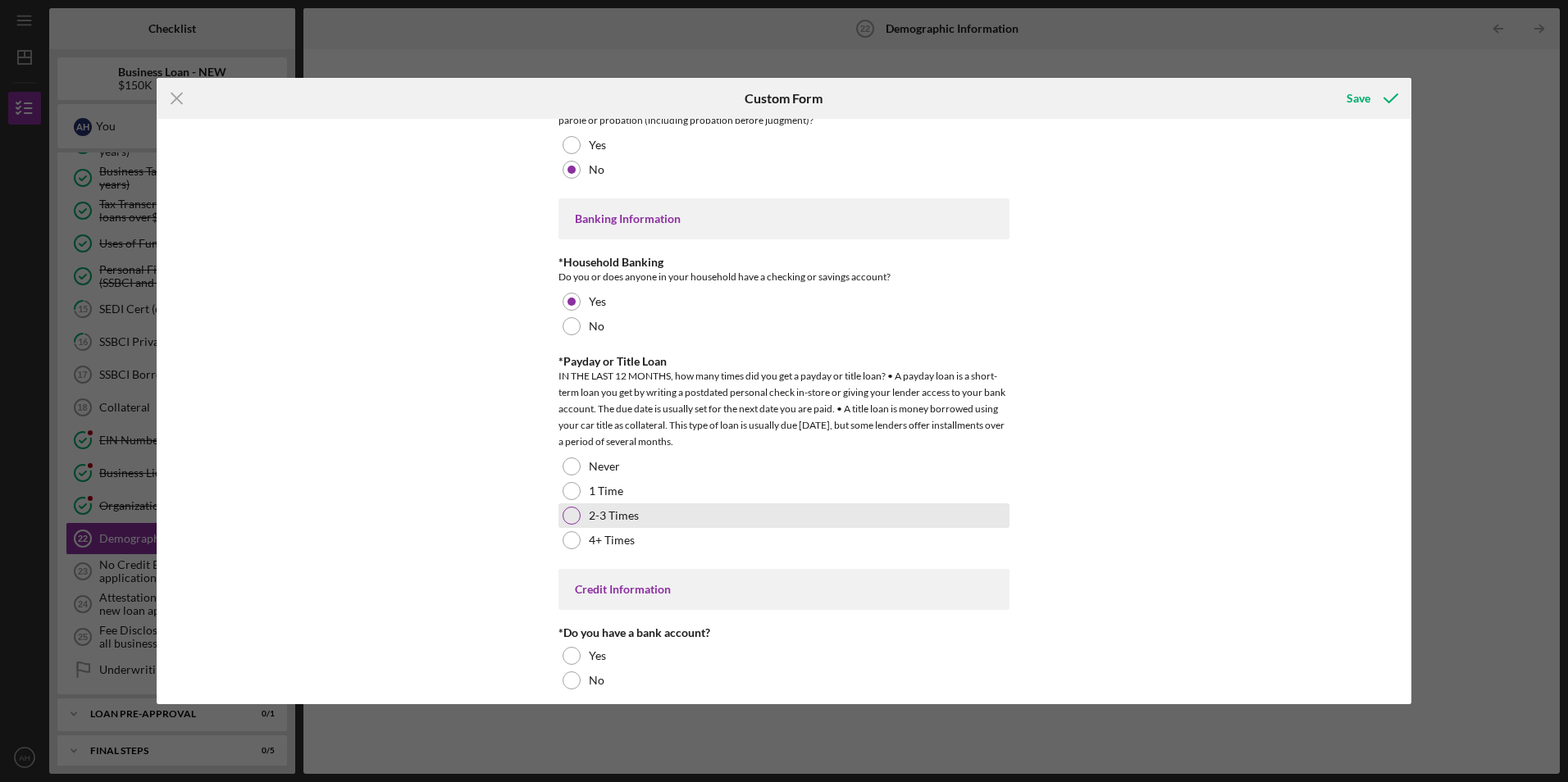
click at [565, 511] on div at bounding box center [571, 515] width 18 height 18
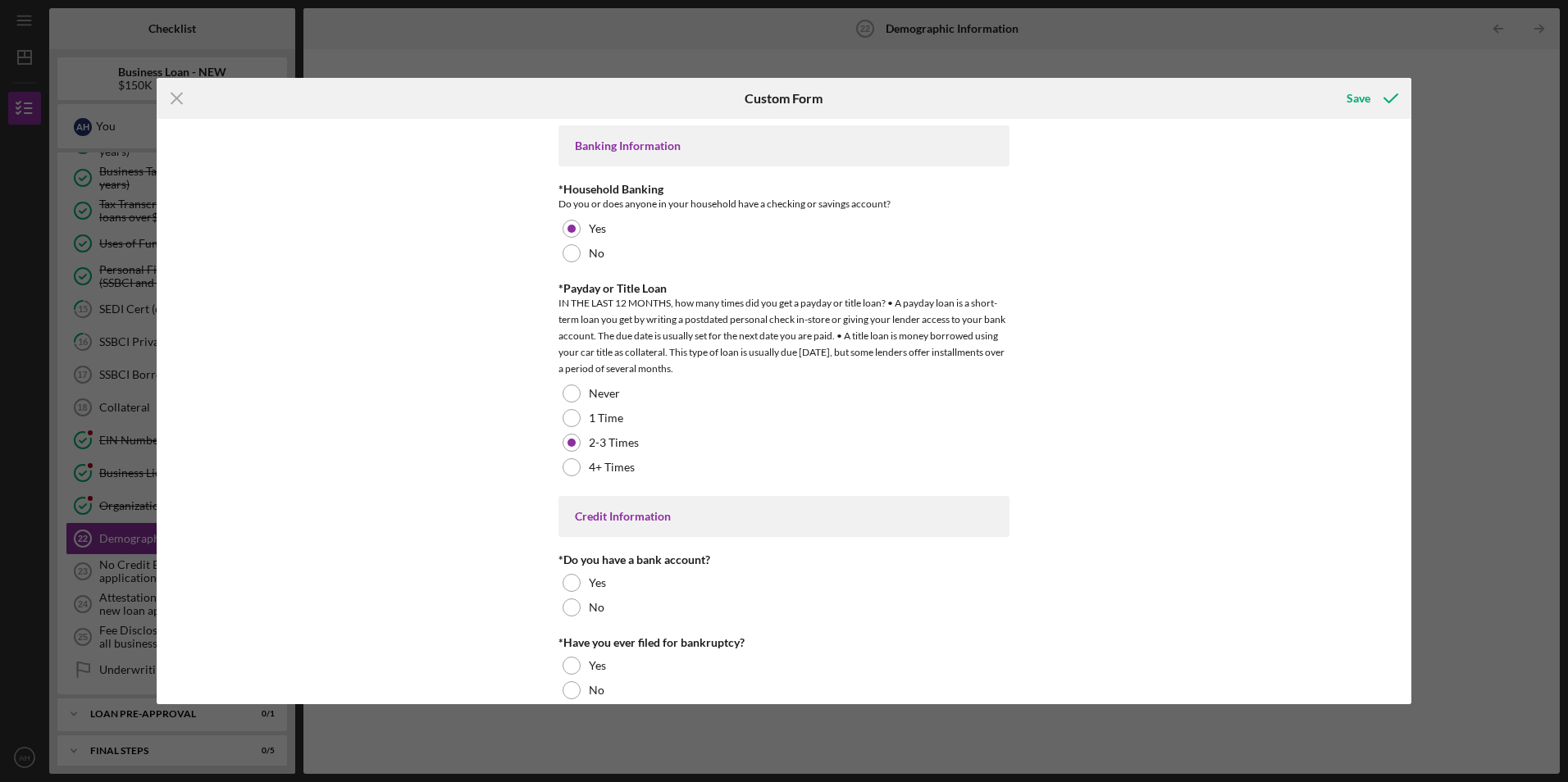
scroll to position [3209, 0]
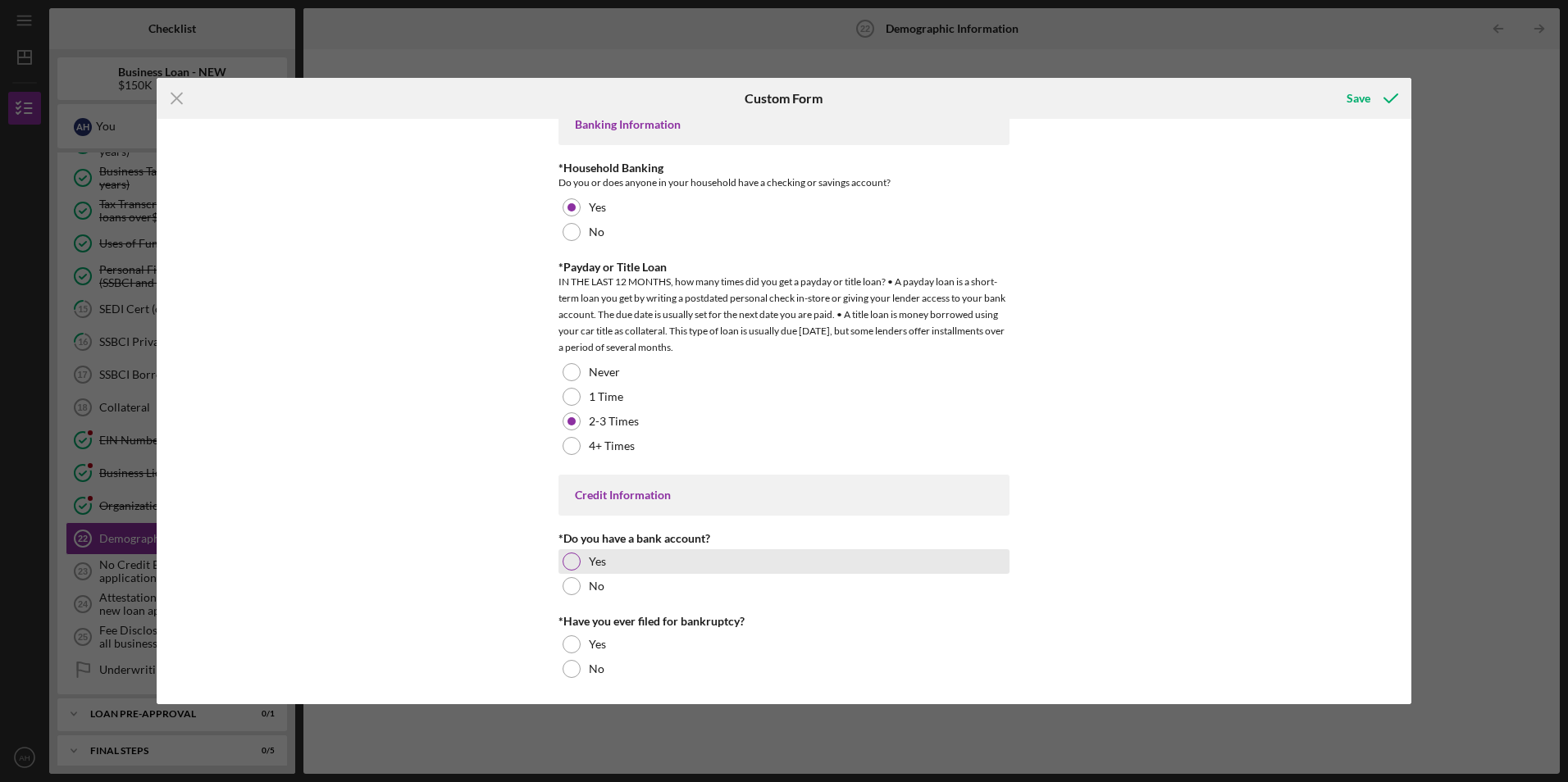
click at [566, 557] on div at bounding box center [571, 561] width 18 height 18
click at [569, 643] on div at bounding box center [571, 644] width 18 height 18
click at [1367, 102] on div "Save" at bounding box center [1359, 98] width 24 height 32
